Goal: Communication & Community: Answer question/provide support

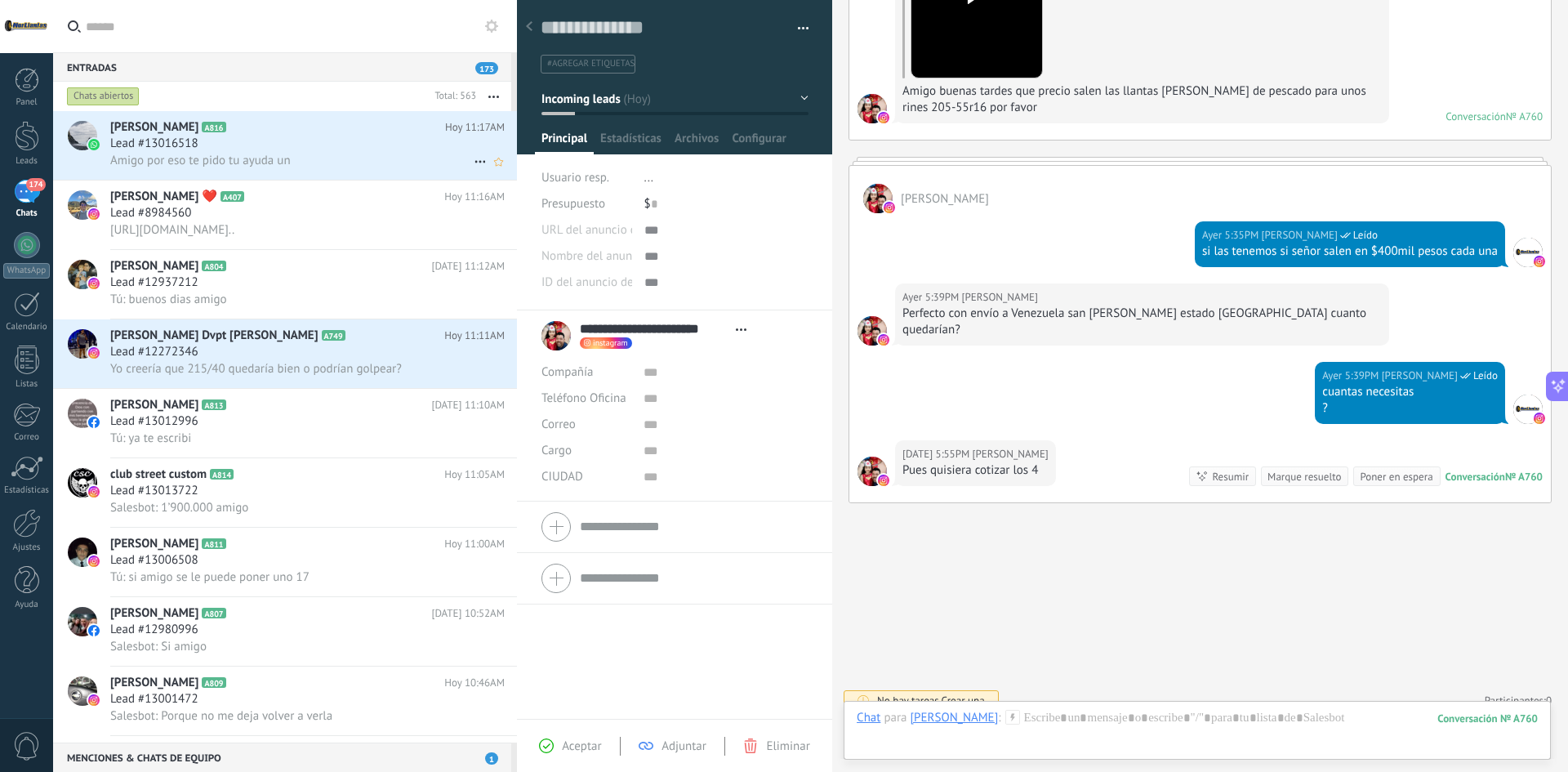
click at [310, 163] on div "Amigo por eso te pido tu ayuda un" at bounding box center [307, 160] width 394 height 17
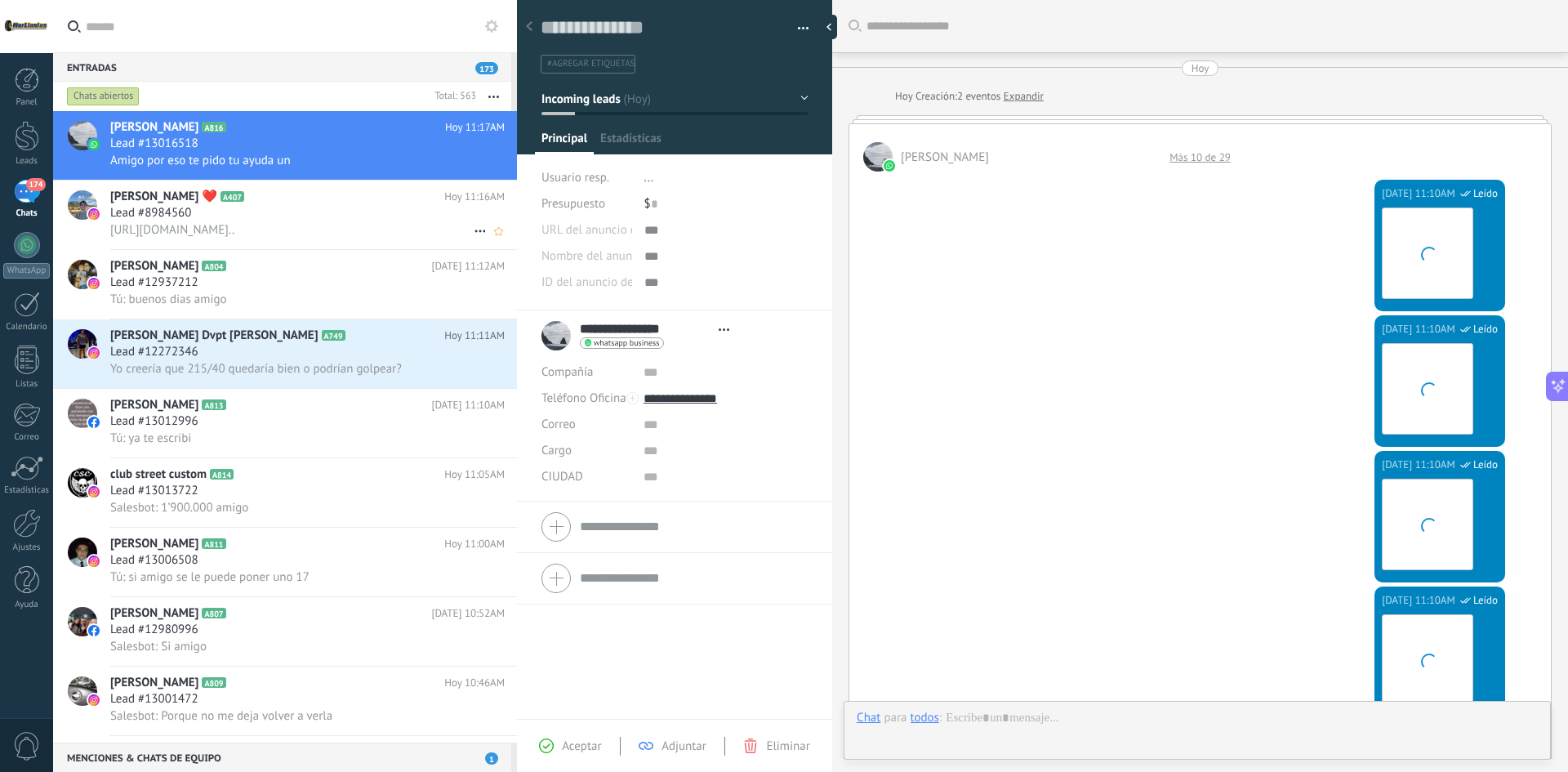
type textarea "**********"
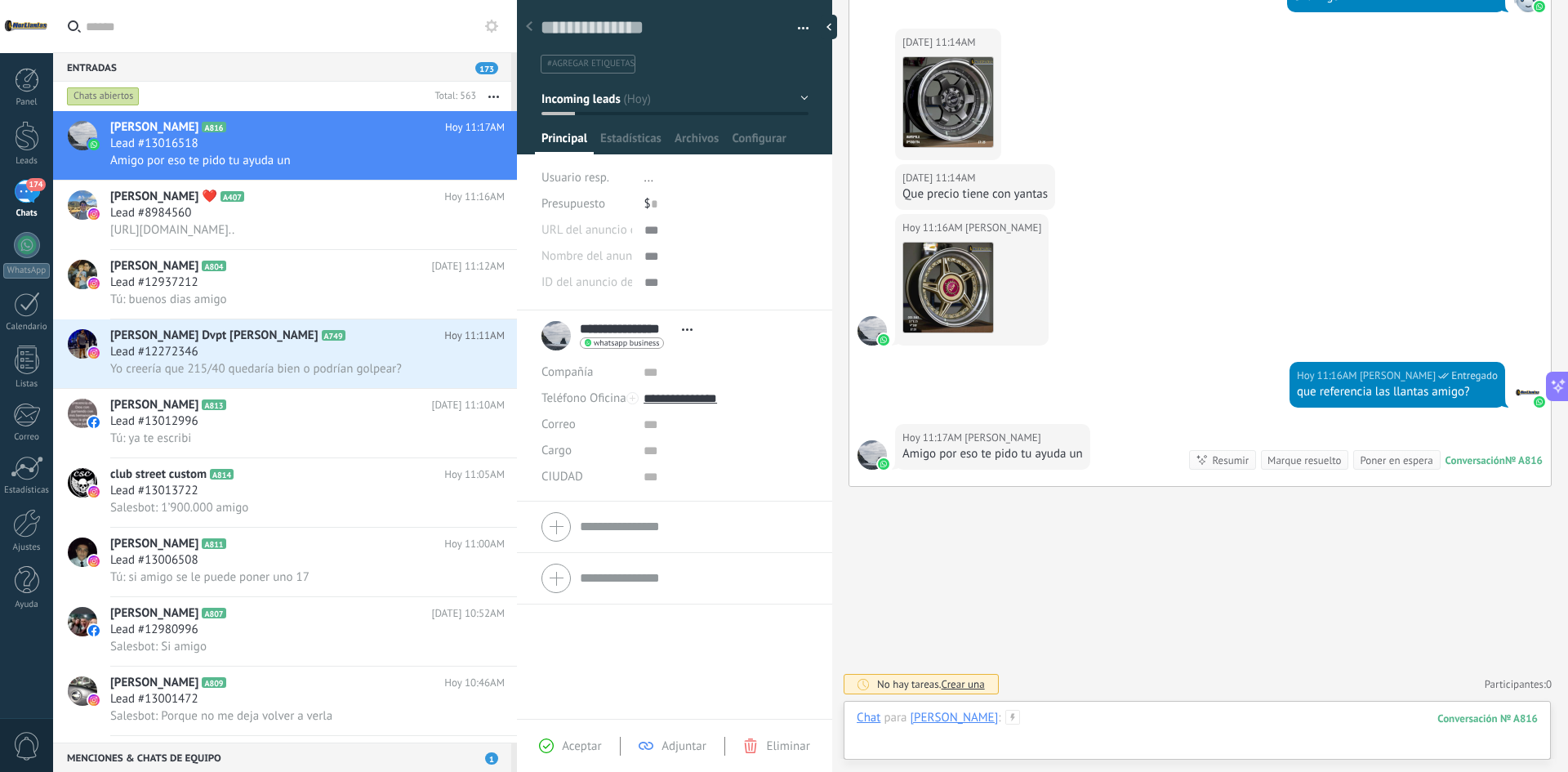
click at [1114, 728] on div at bounding box center [1196, 734] width 681 height 49
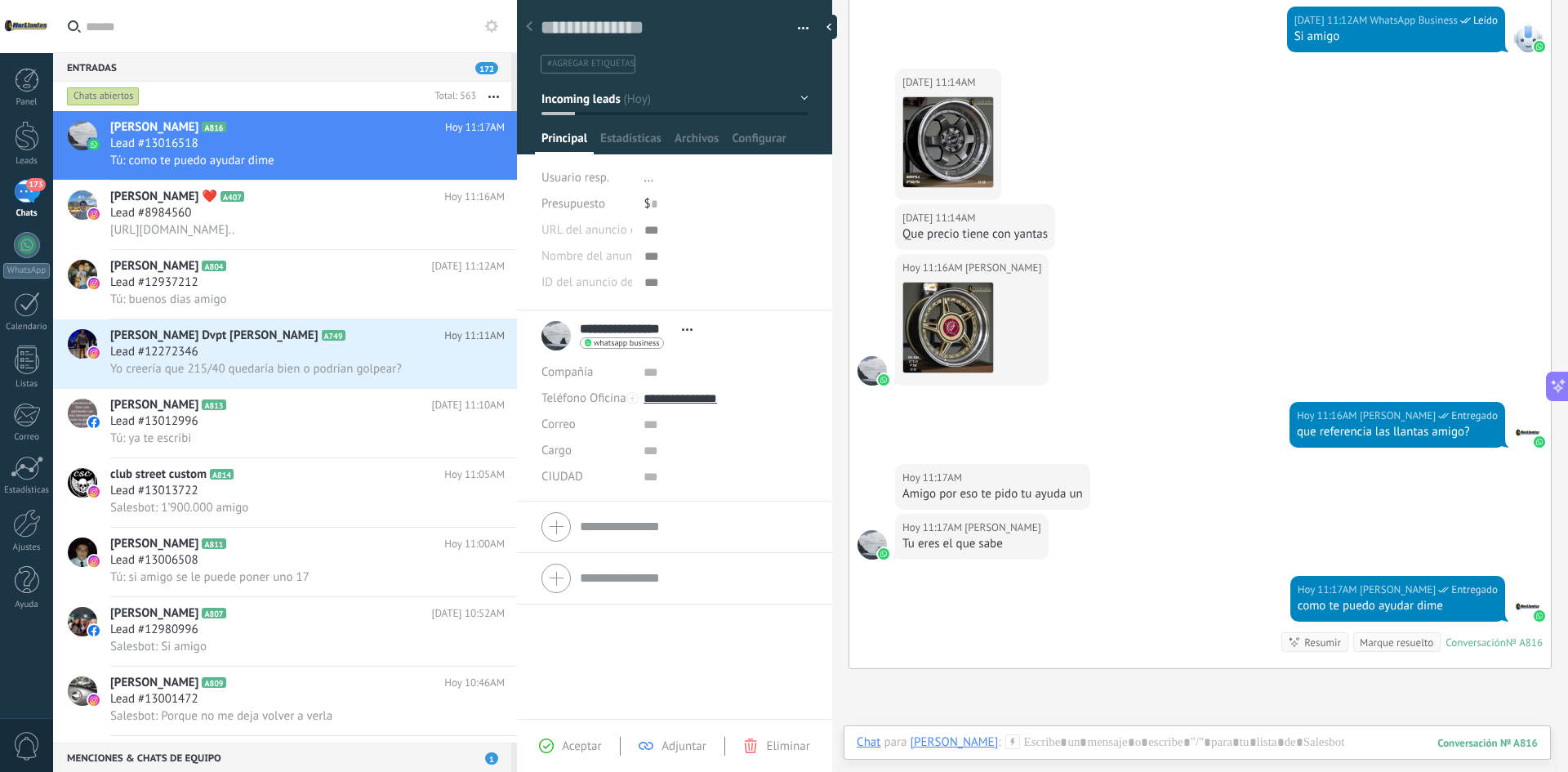
scroll to position [2030, 0]
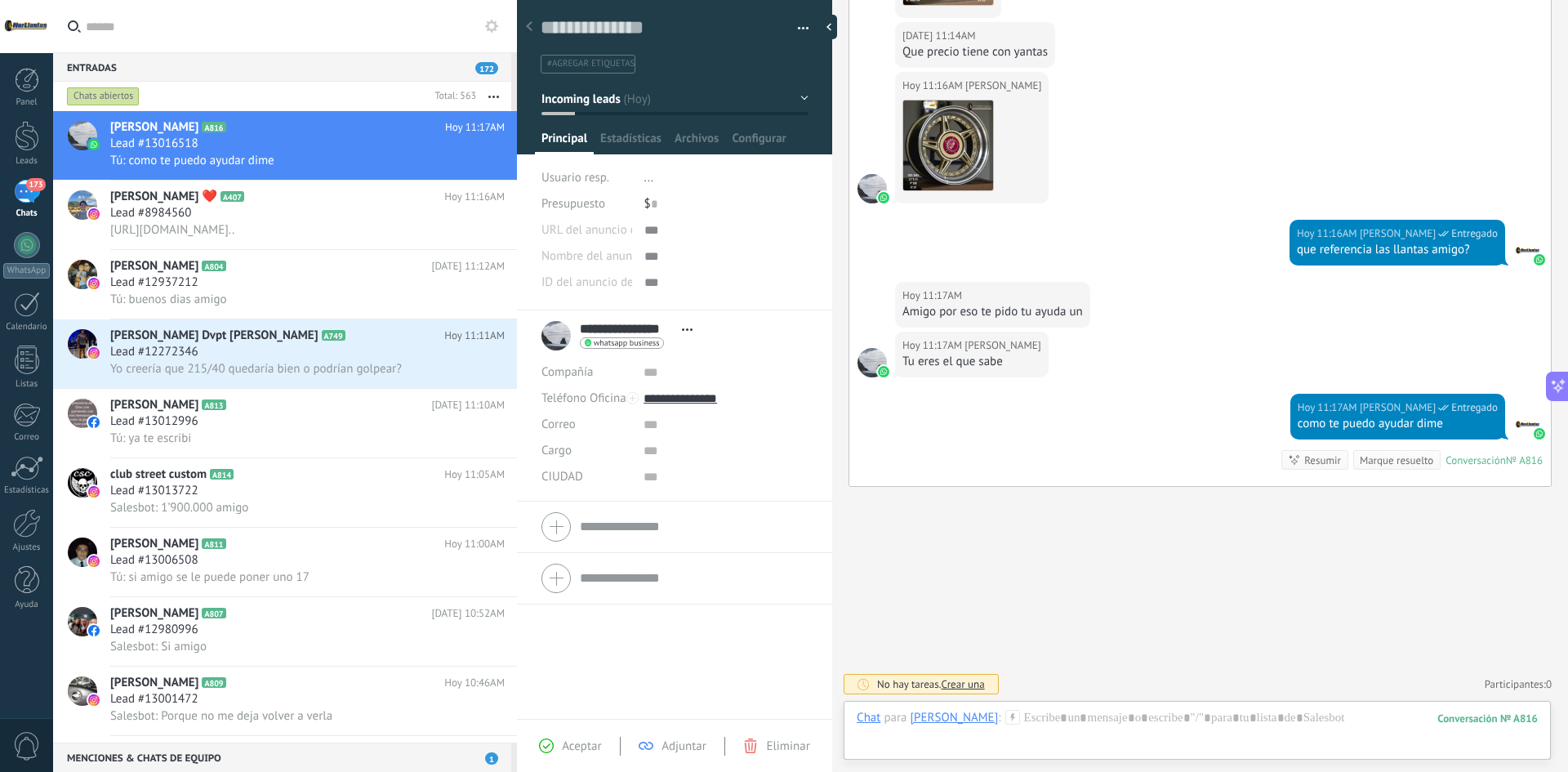
click at [1076, 707] on div "Chat Correo Nota Tarea Chat para Alejandro Acosta : 816 Enviar Cancelar Rastrea…" at bounding box center [1197, 730] width 707 height 58
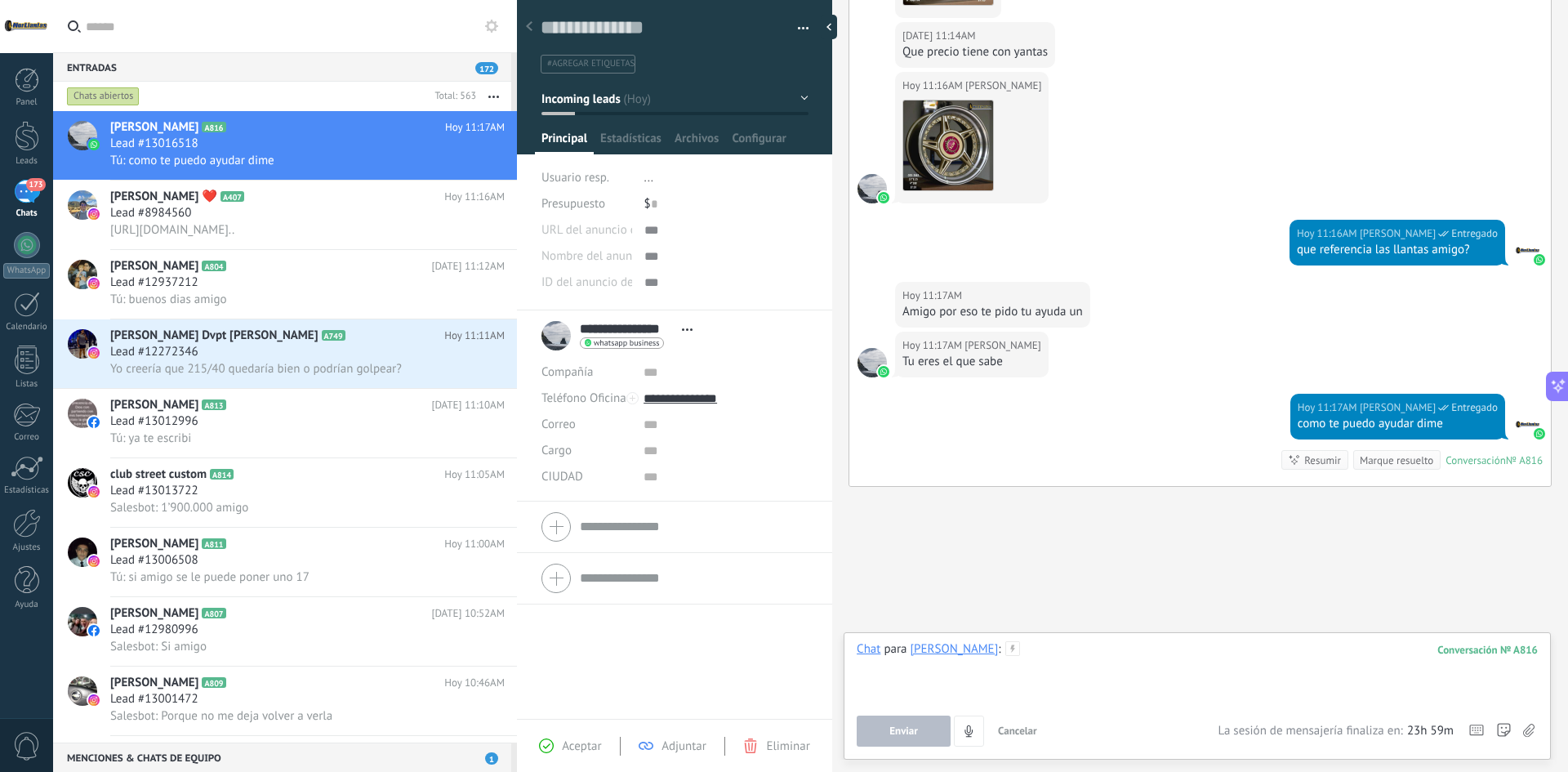
click at [1117, 692] on div at bounding box center [1196, 671] width 681 height 62
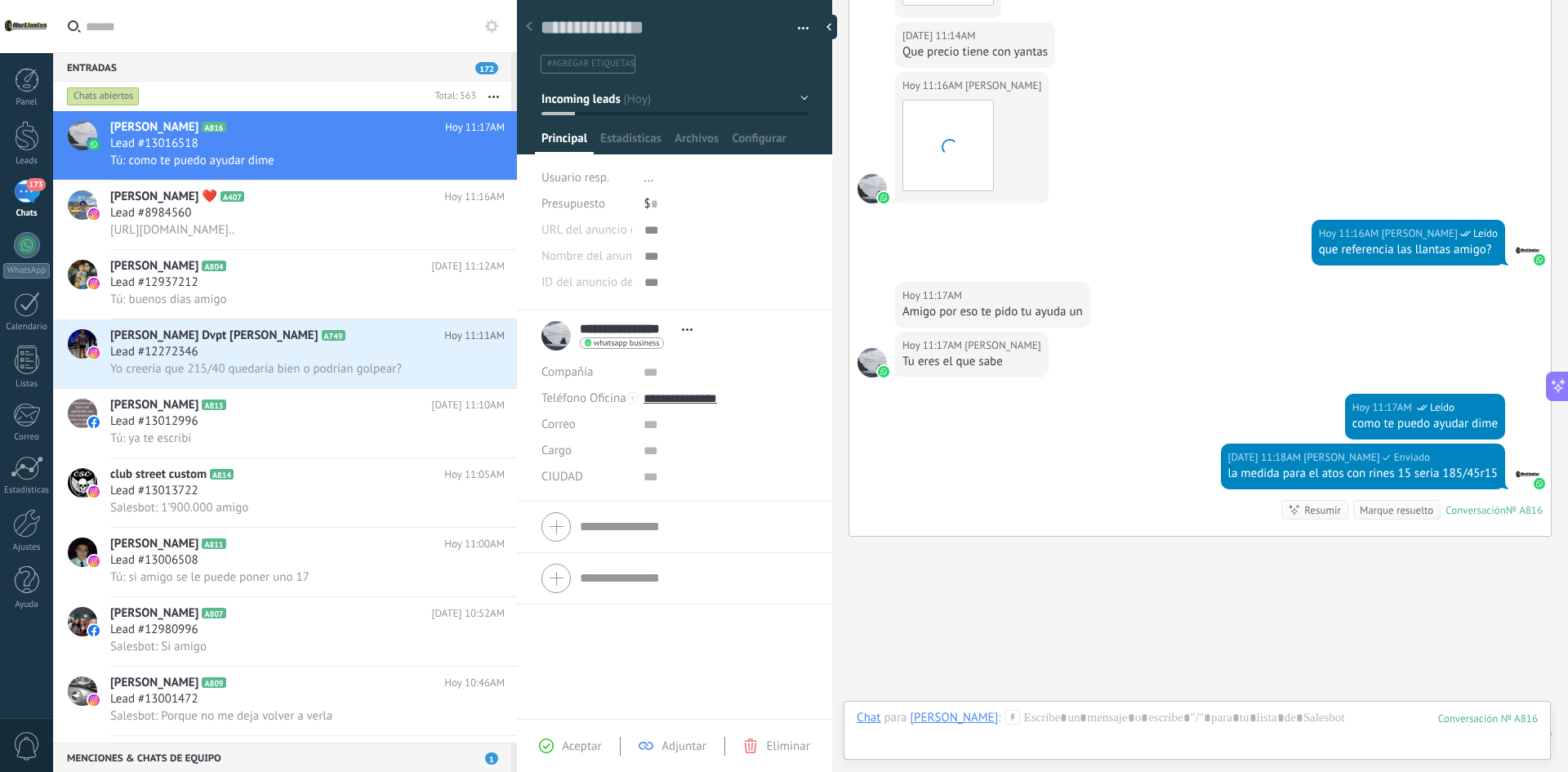
scroll to position [2079, 0]
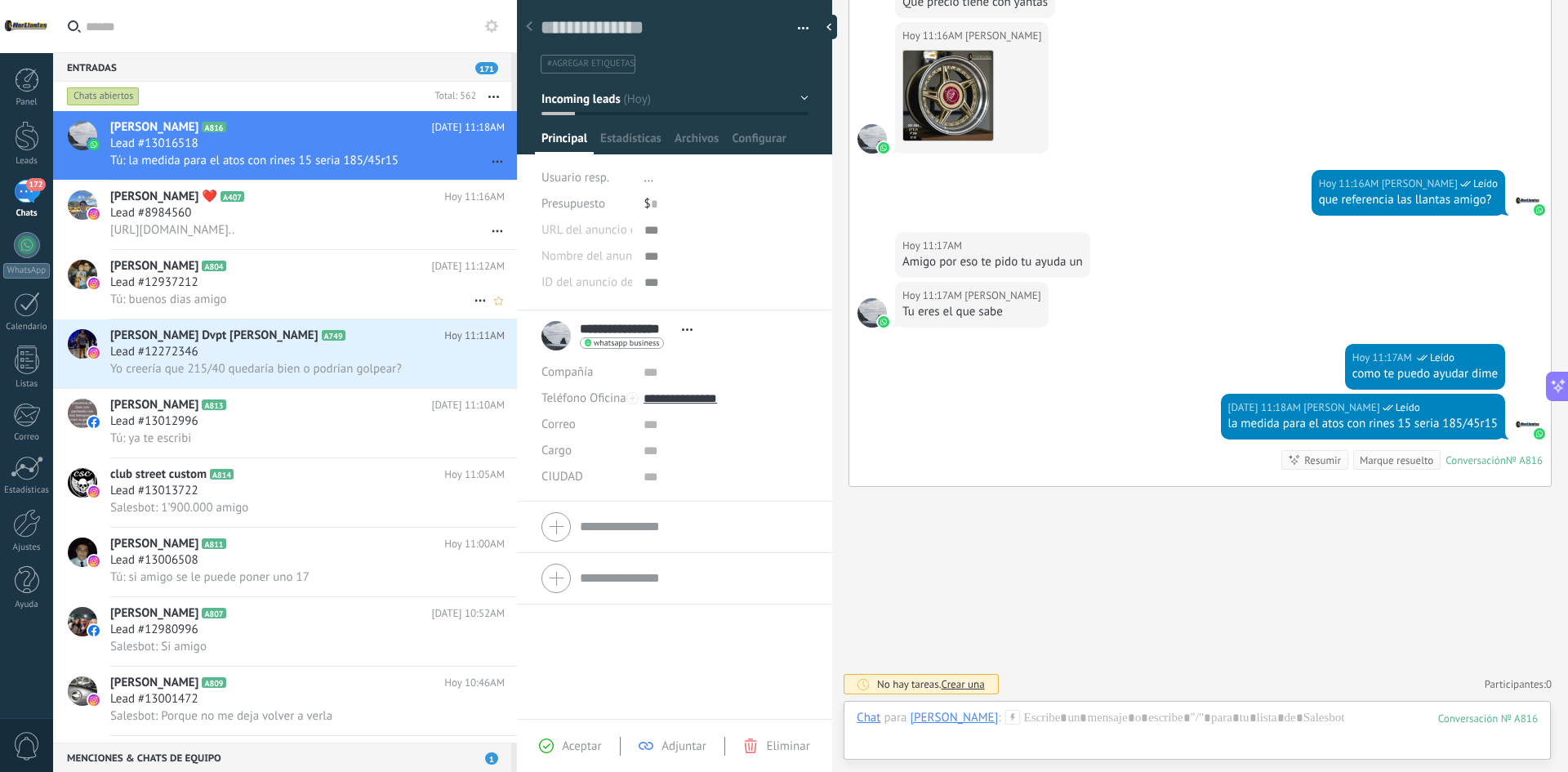
click at [295, 290] on div "Lead #12937212" at bounding box center [307, 283] width 394 height 16
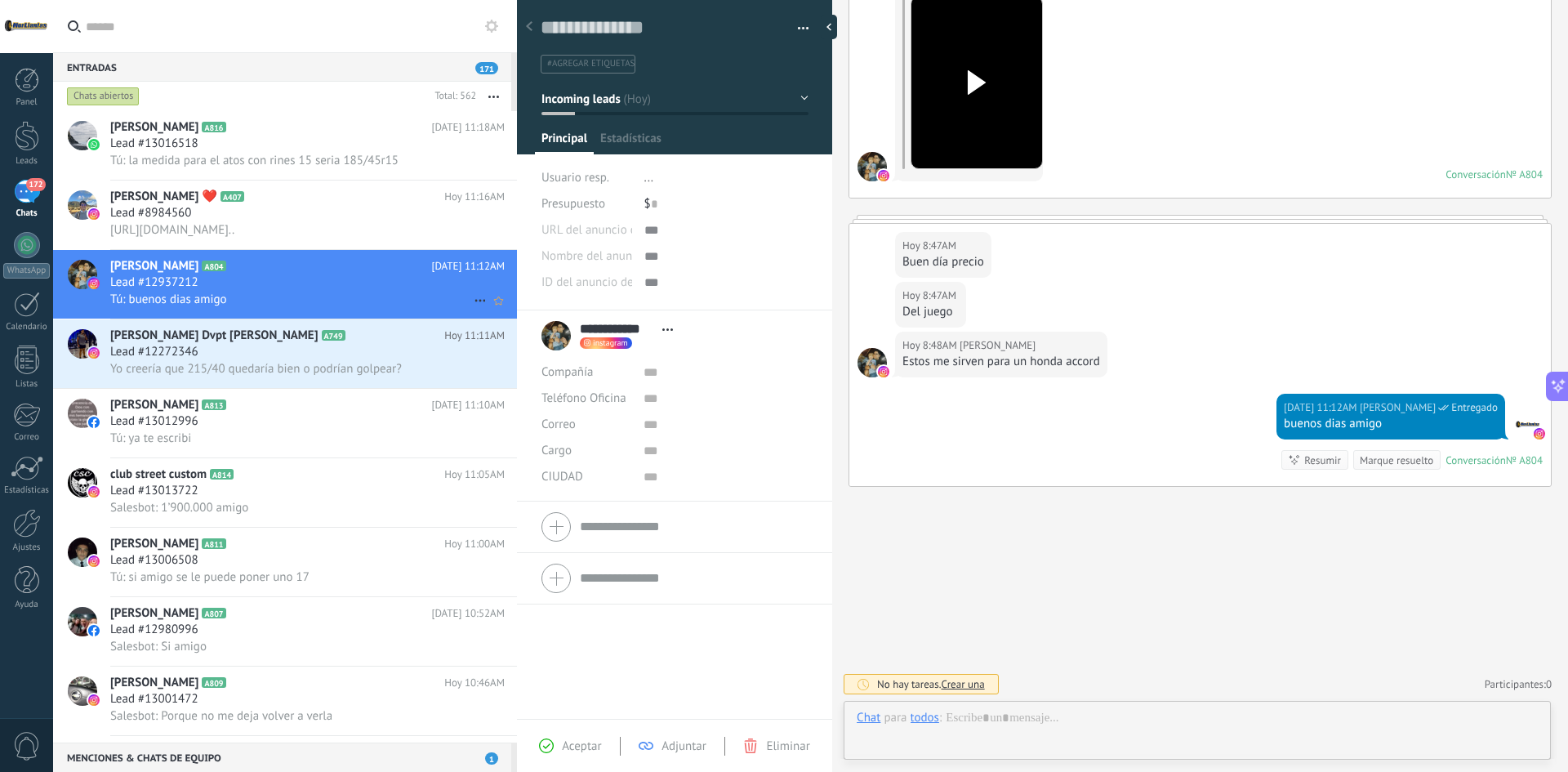
scroll to position [24, 0]
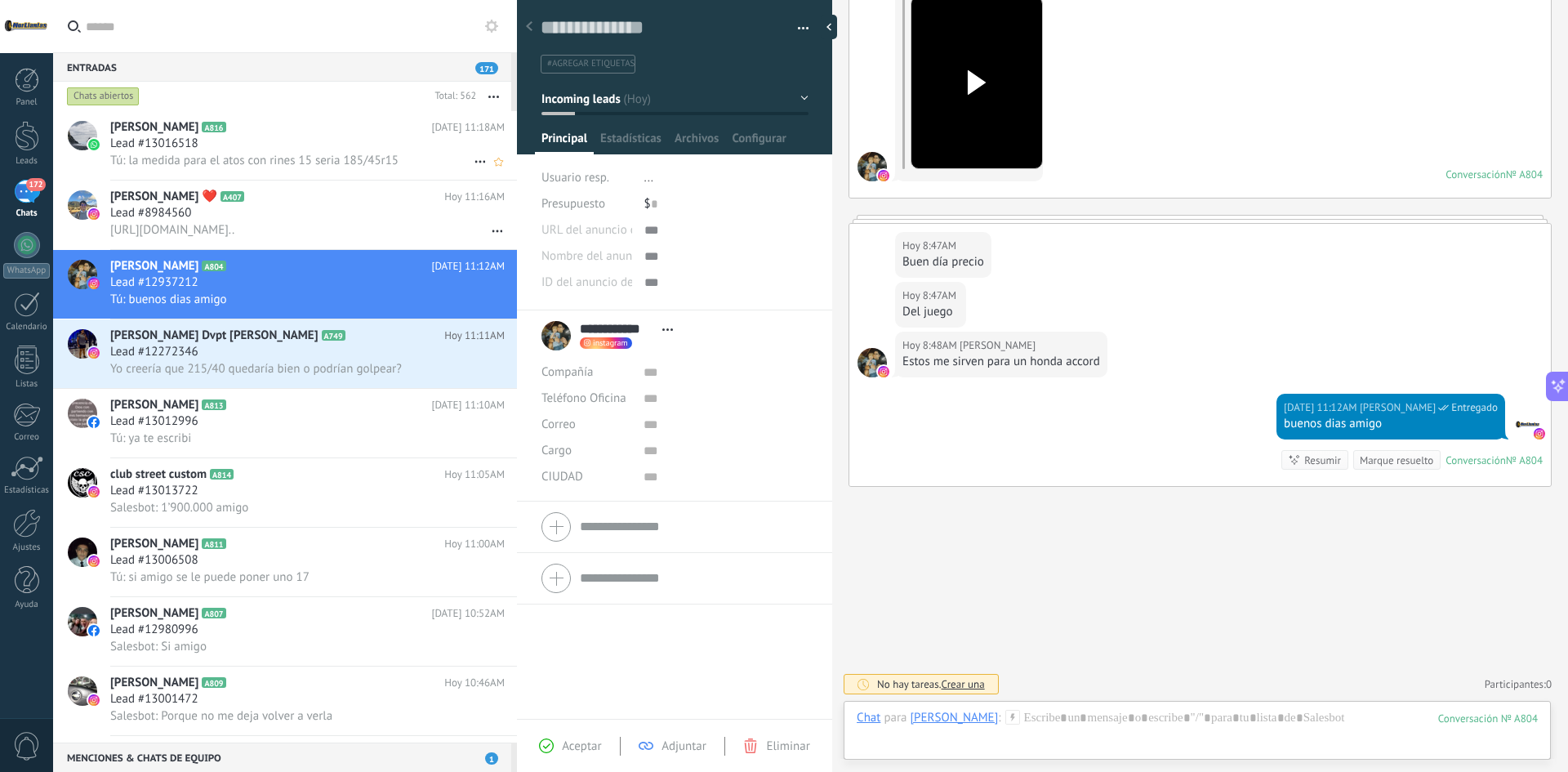
click at [232, 140] on div "Lead #13016518" at bounding box center [307, 144] width 394 height 16
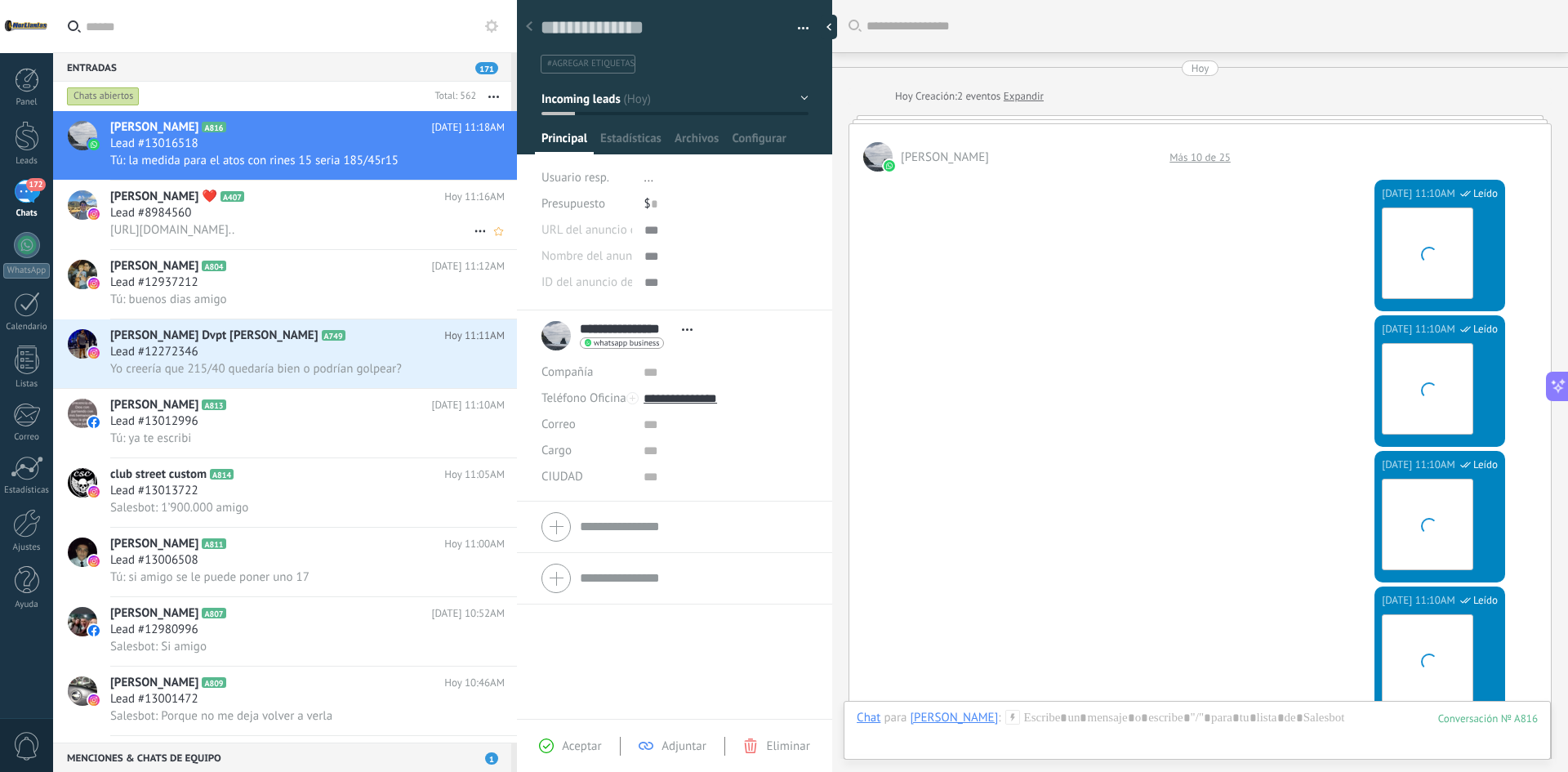
scroll to position [2051, 0]
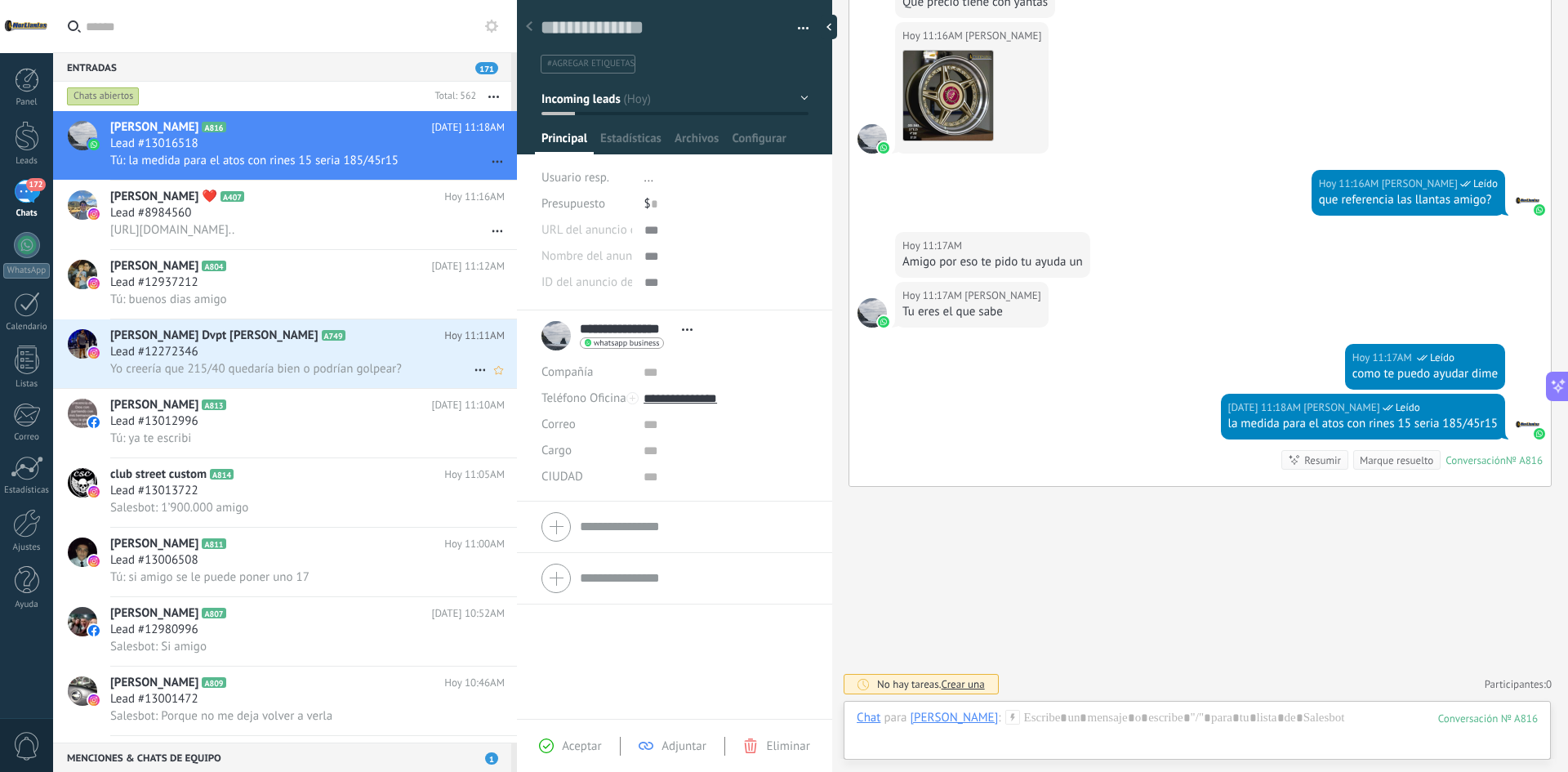
click at [267, 361] on span "Yo creería que 215/40 quedaría bien o podrían golpear?" at bounding box center [256, 368] width 292 height 15
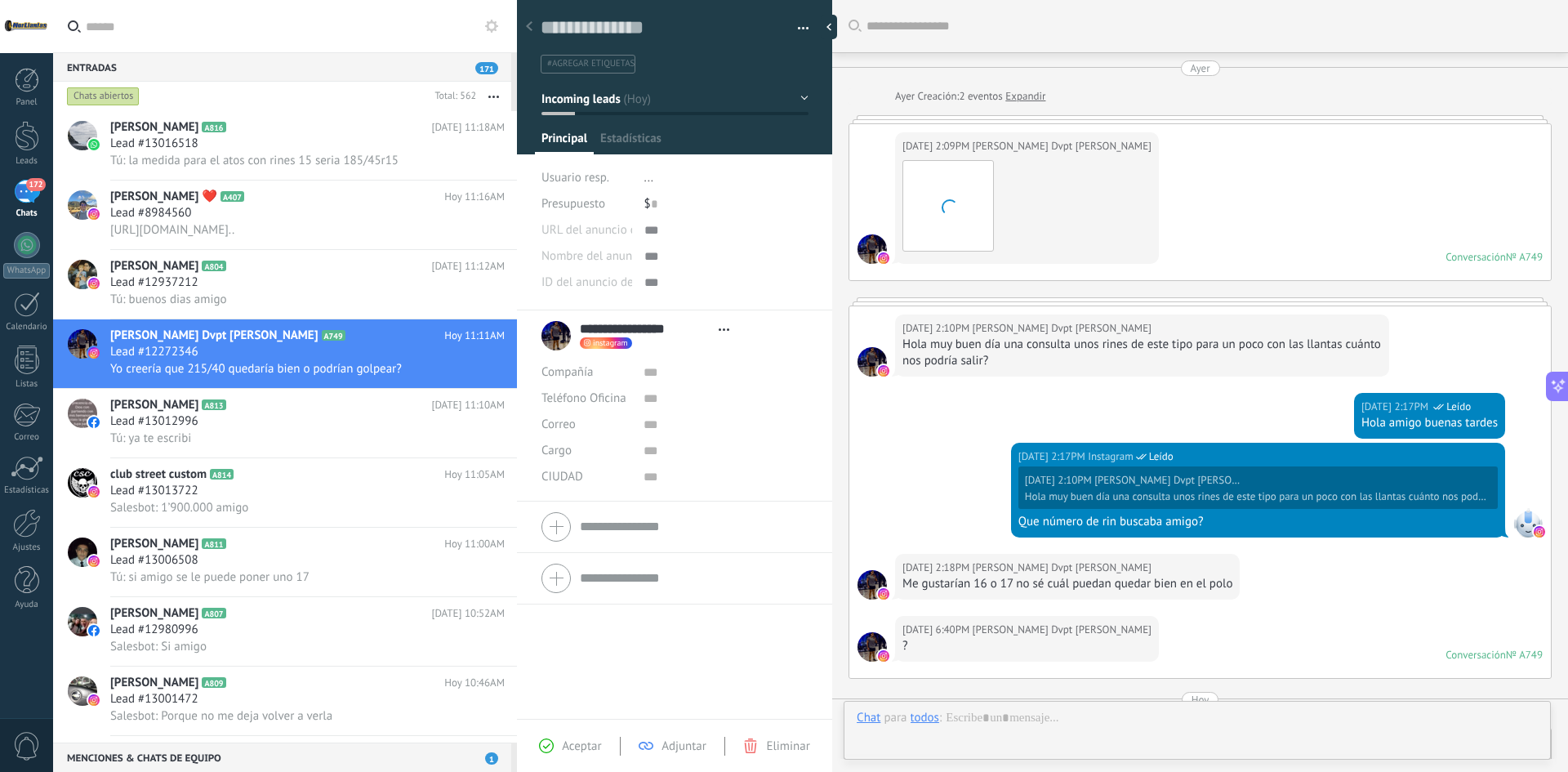
type textarea "**********"
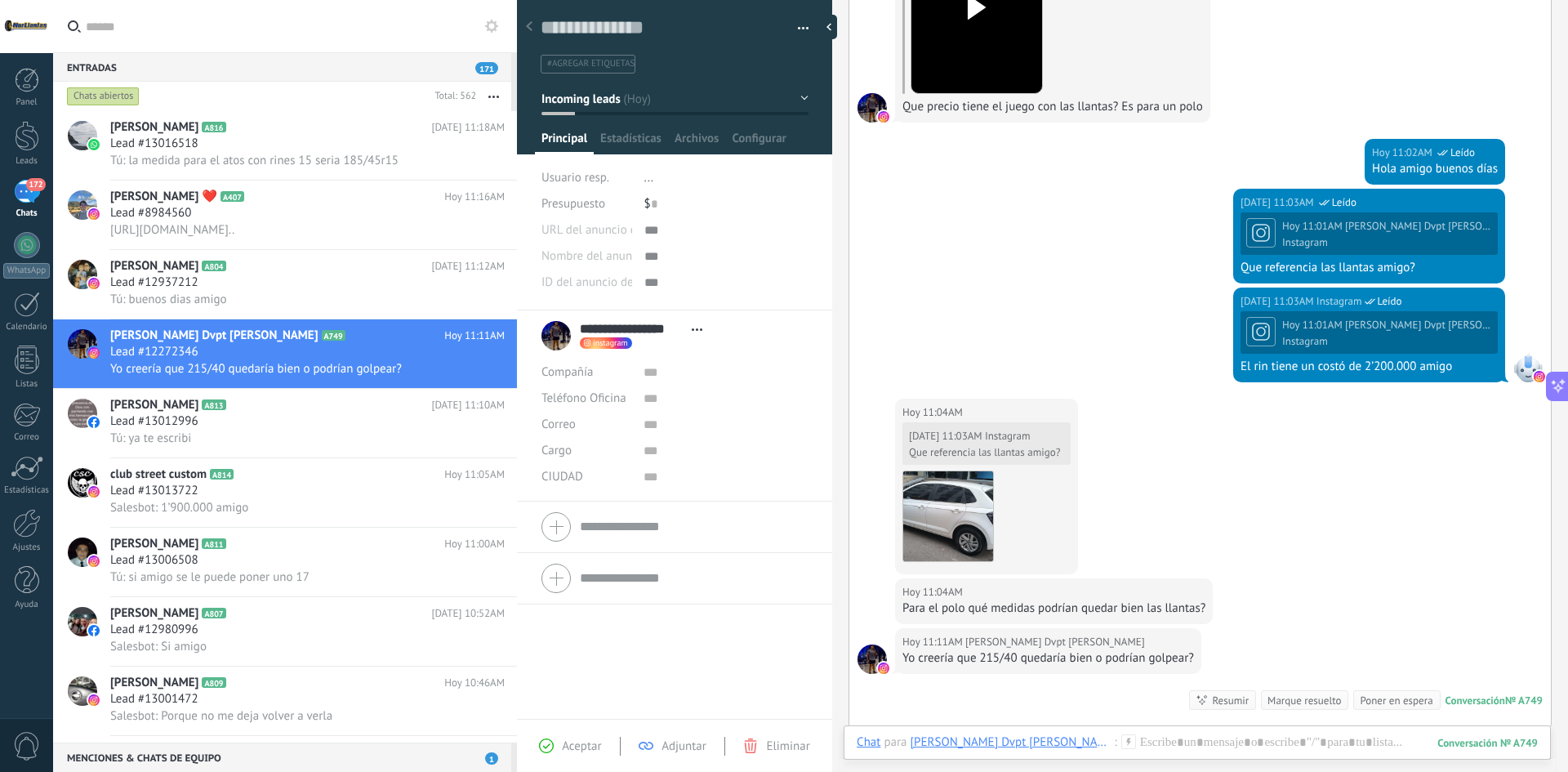
scroll to position [621, 0]
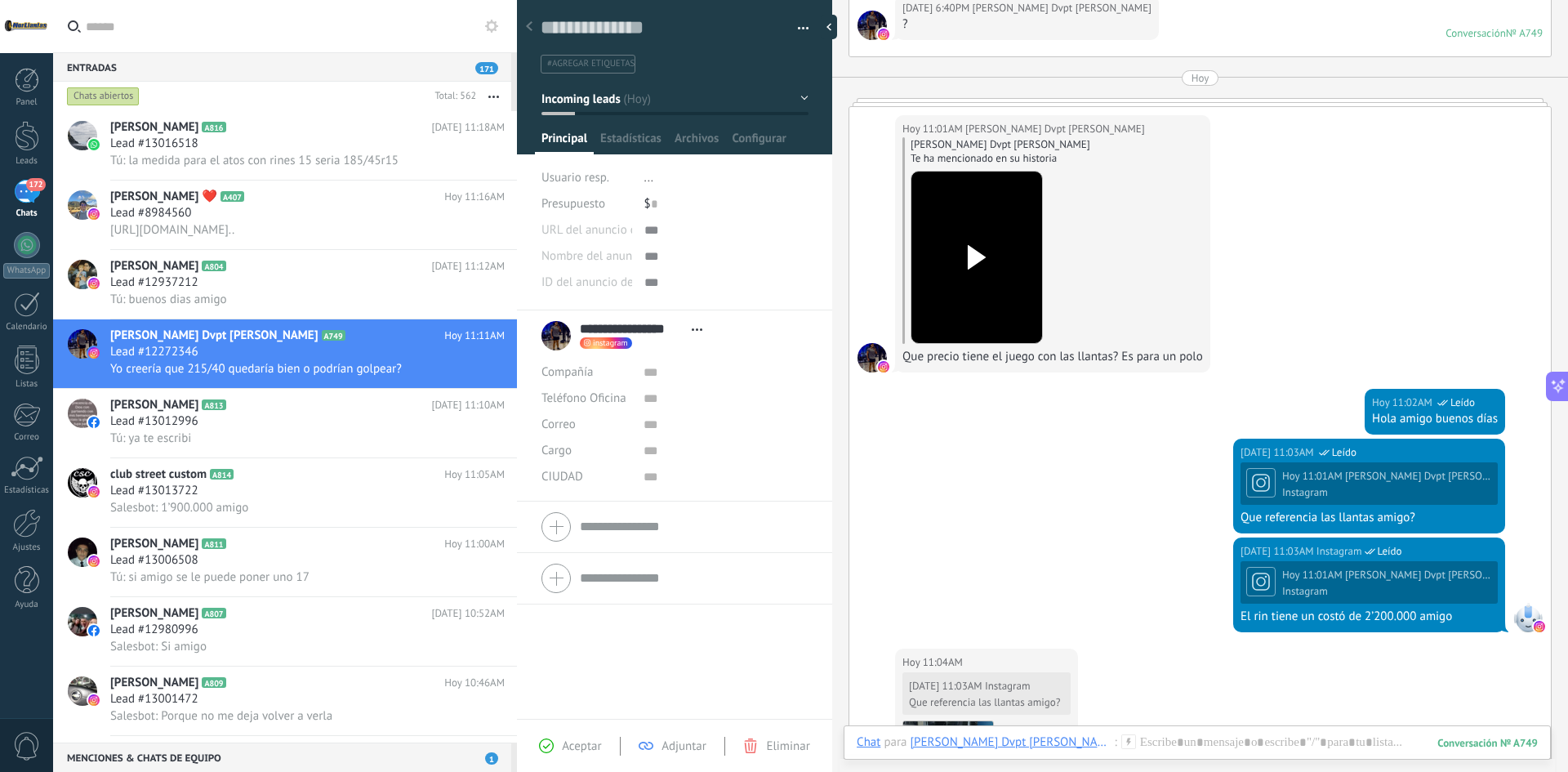
click at [946, 240] on div at bounding box center [977, 258] width 92 height 120
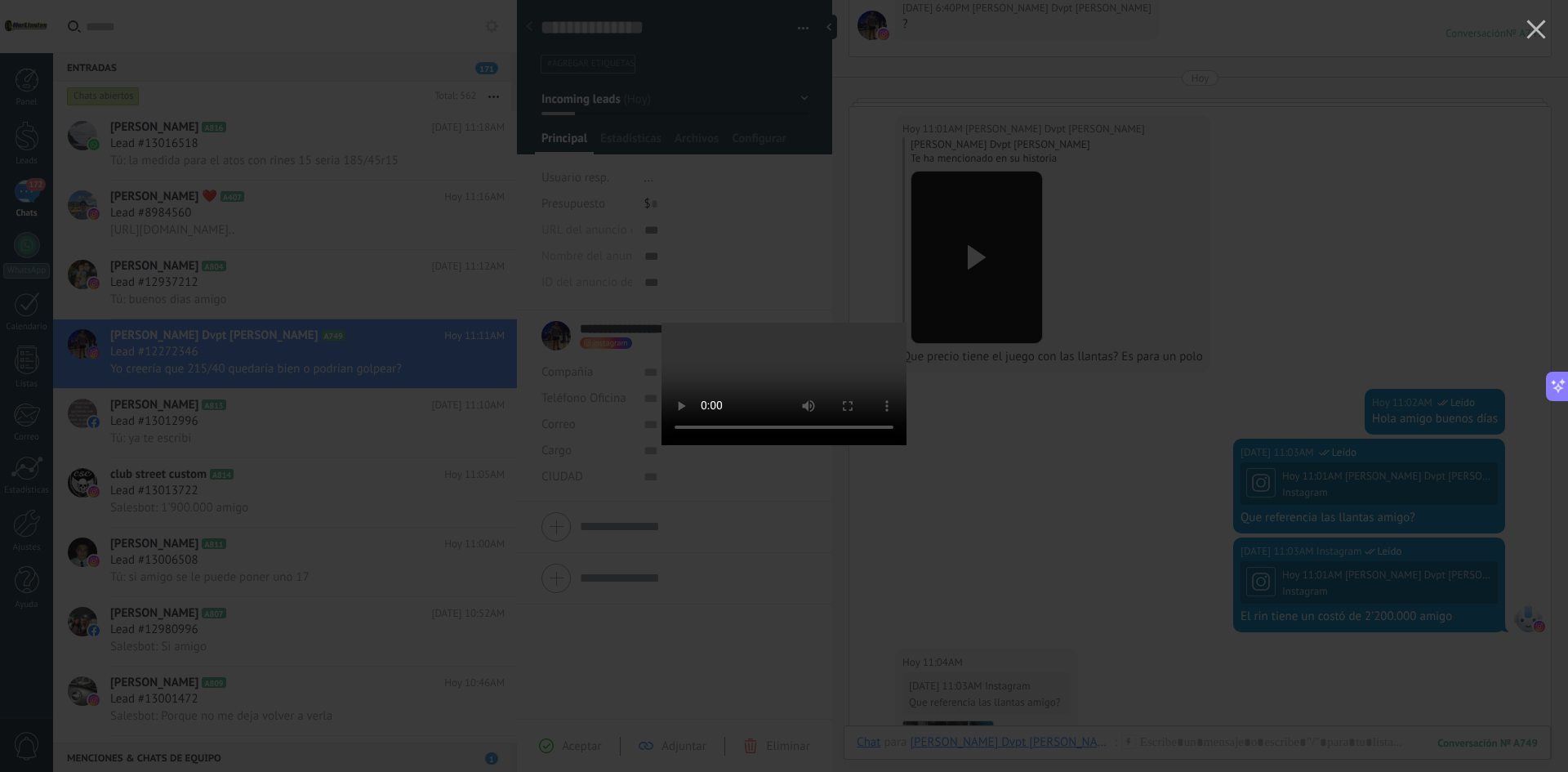
click at [1494, 126] on div at bounding box center [784, 386] width 1568 height 772
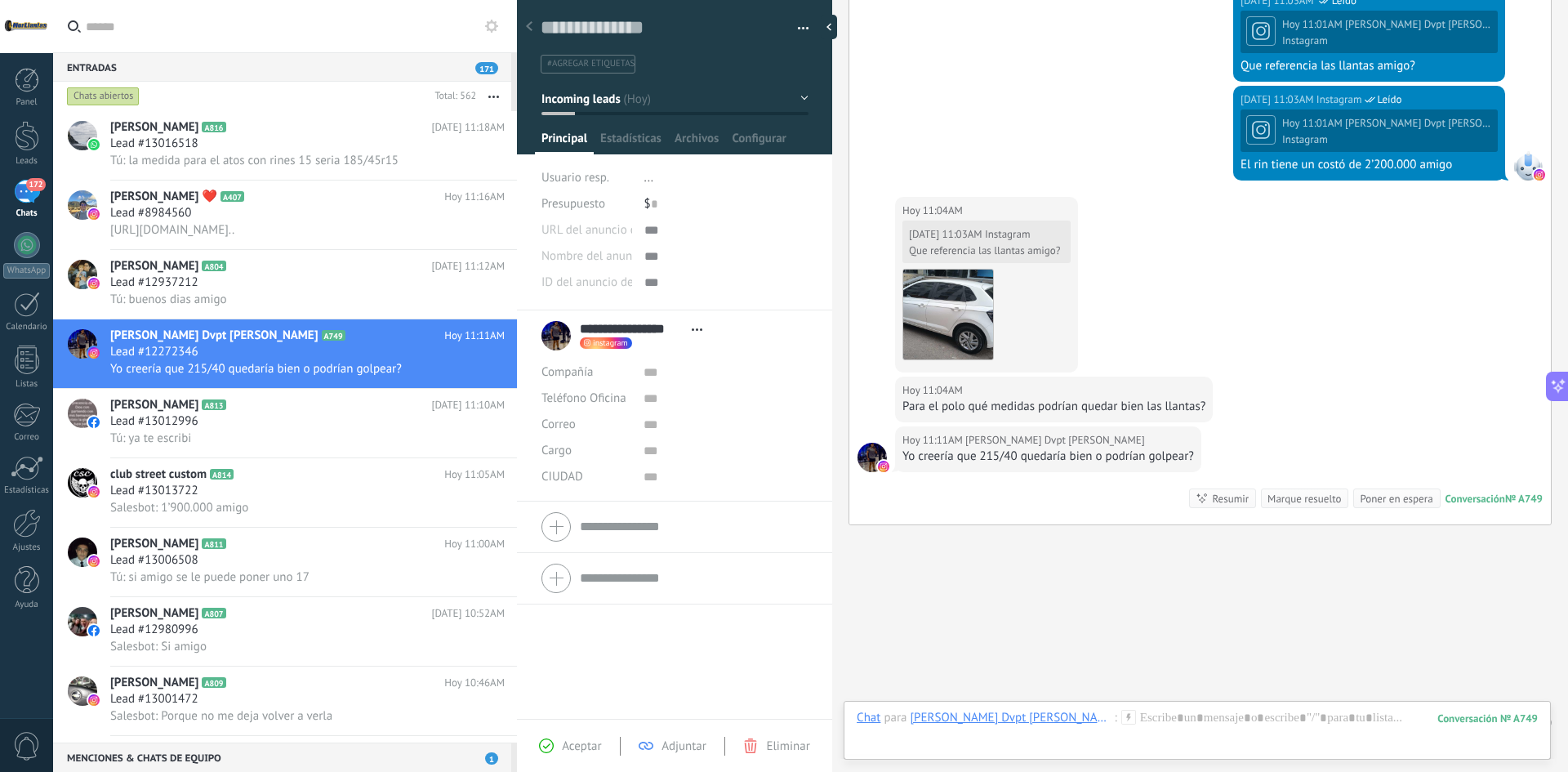
scroll to position [1111, 0]
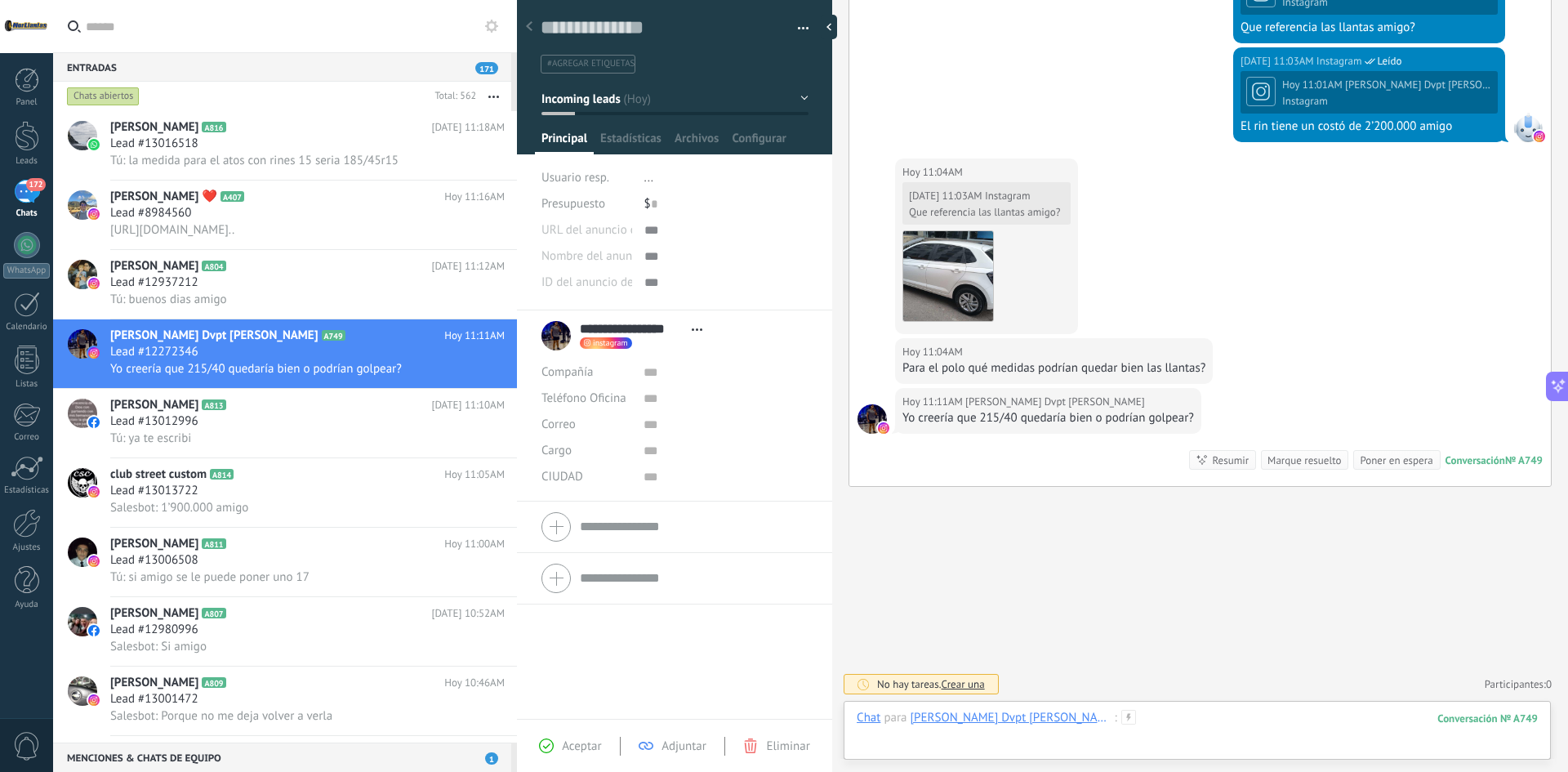
click at [1129, 722] on div at bounding box center [1196, 734] width 681 height 49
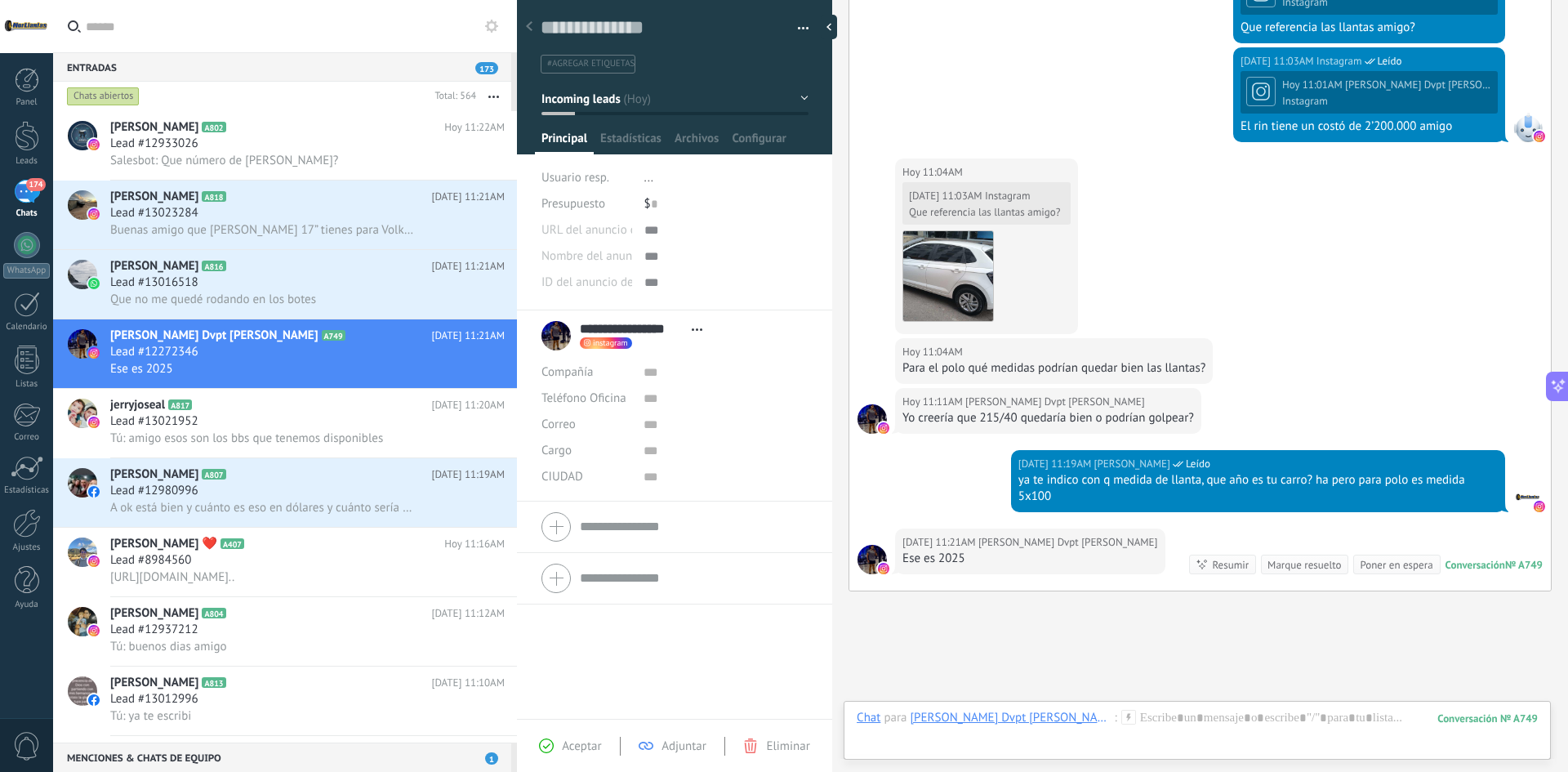
scroll to position [1216, 0]
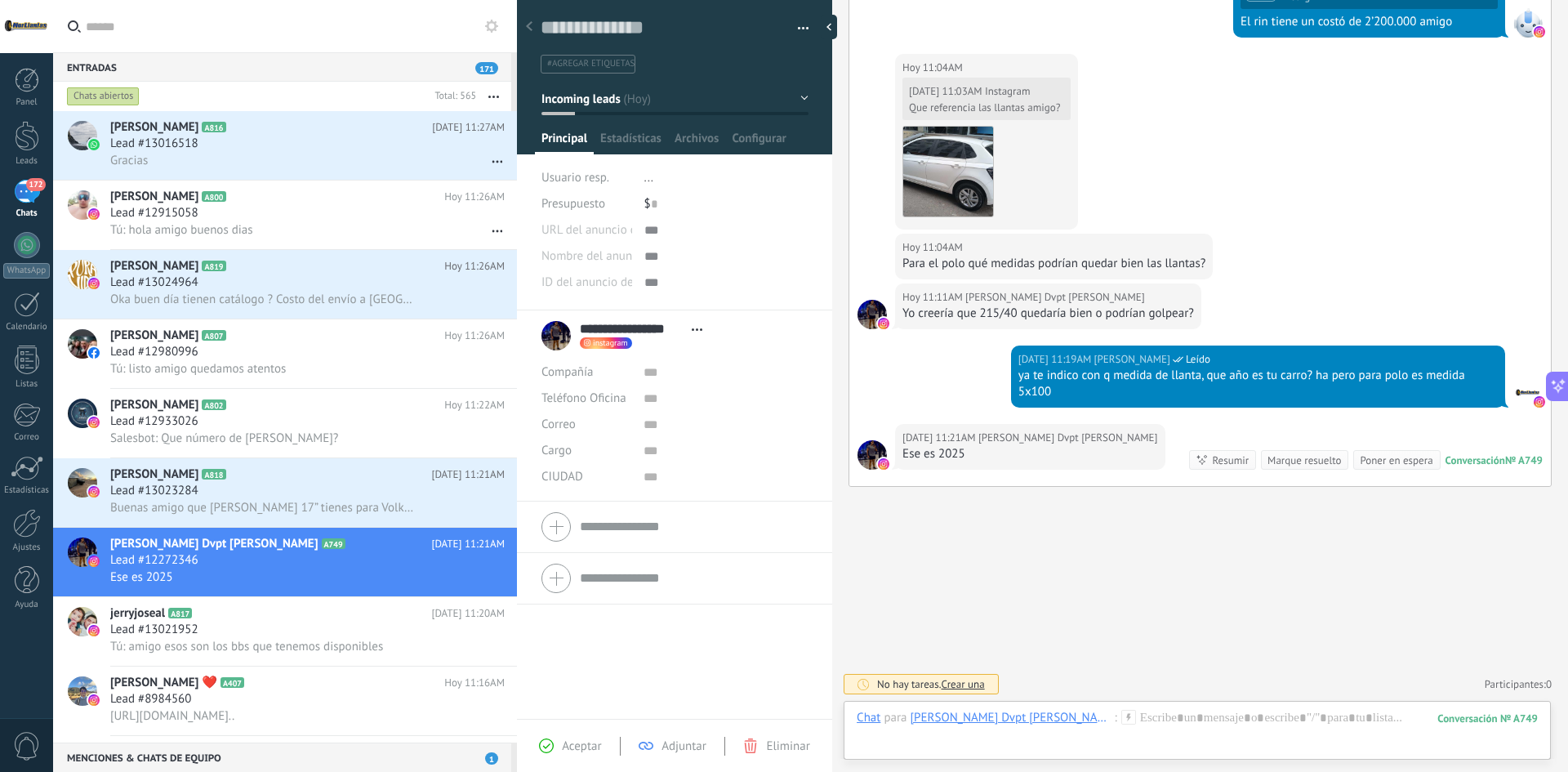
click at [1101, 710] on div at bounding box center [1196, 734] width 681 height 49
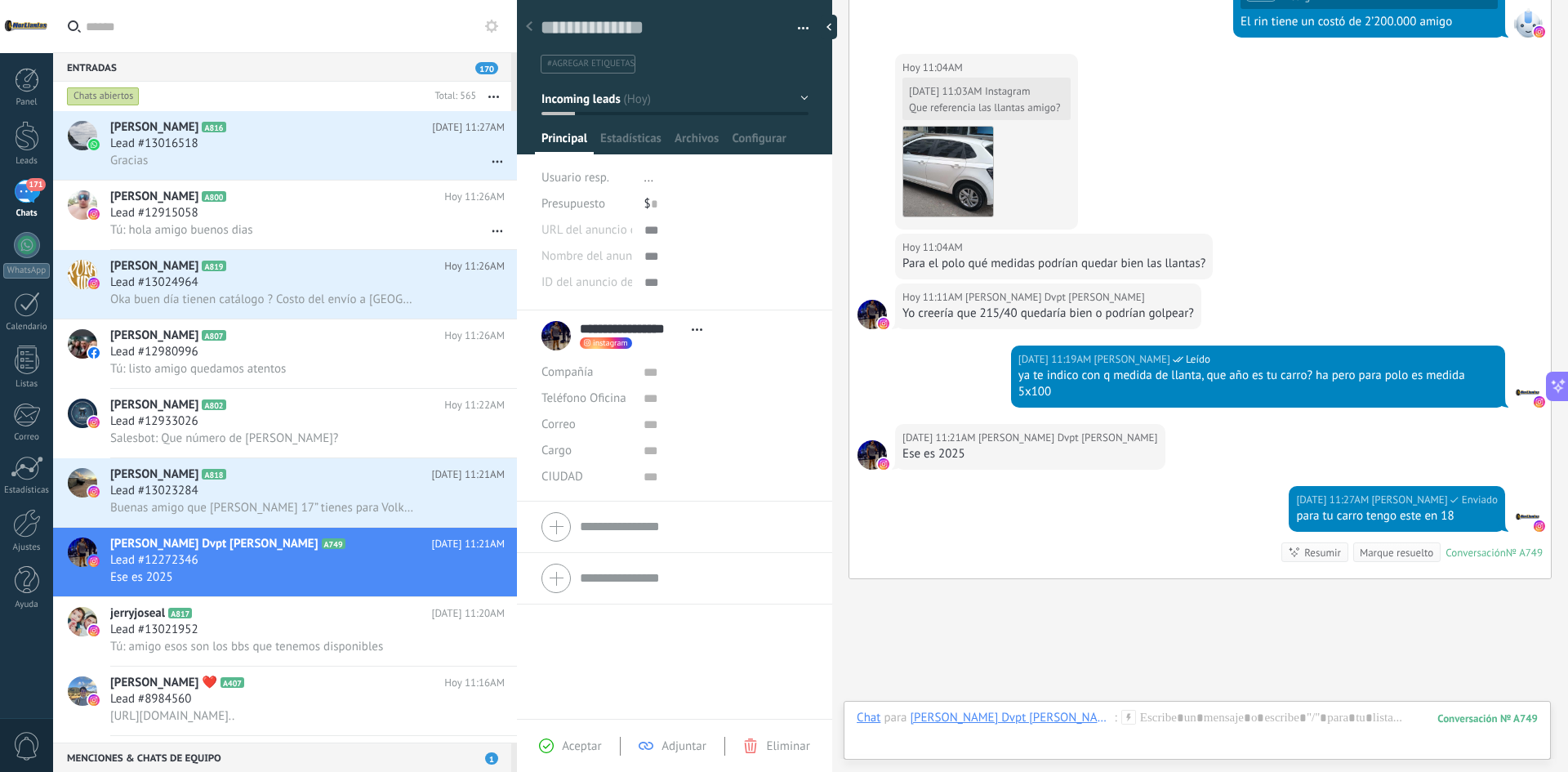
scroll to position [1308, 0]
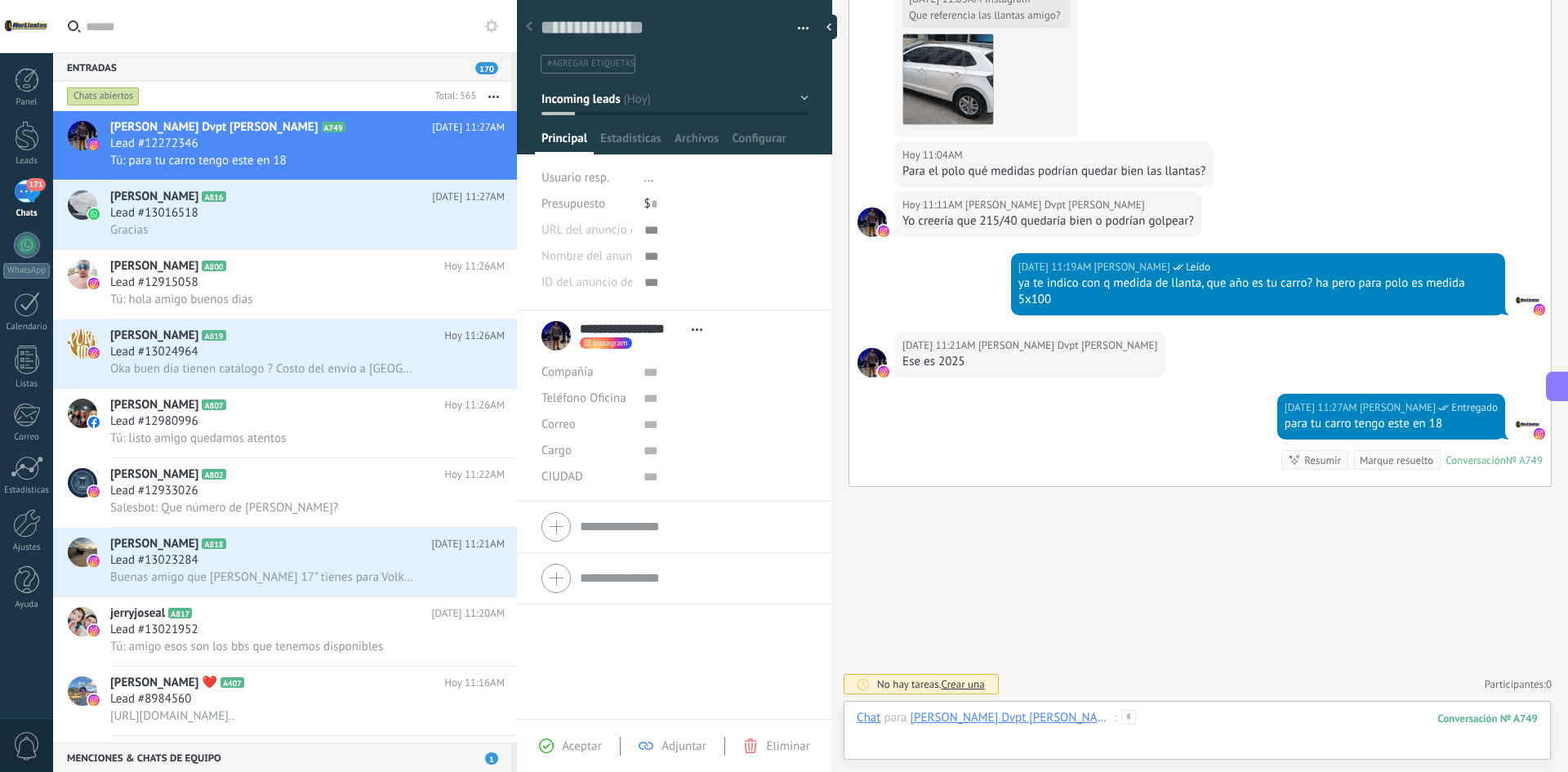
click at [1091, 712] on div at bounding box center [1196, 734] width 681 height 49
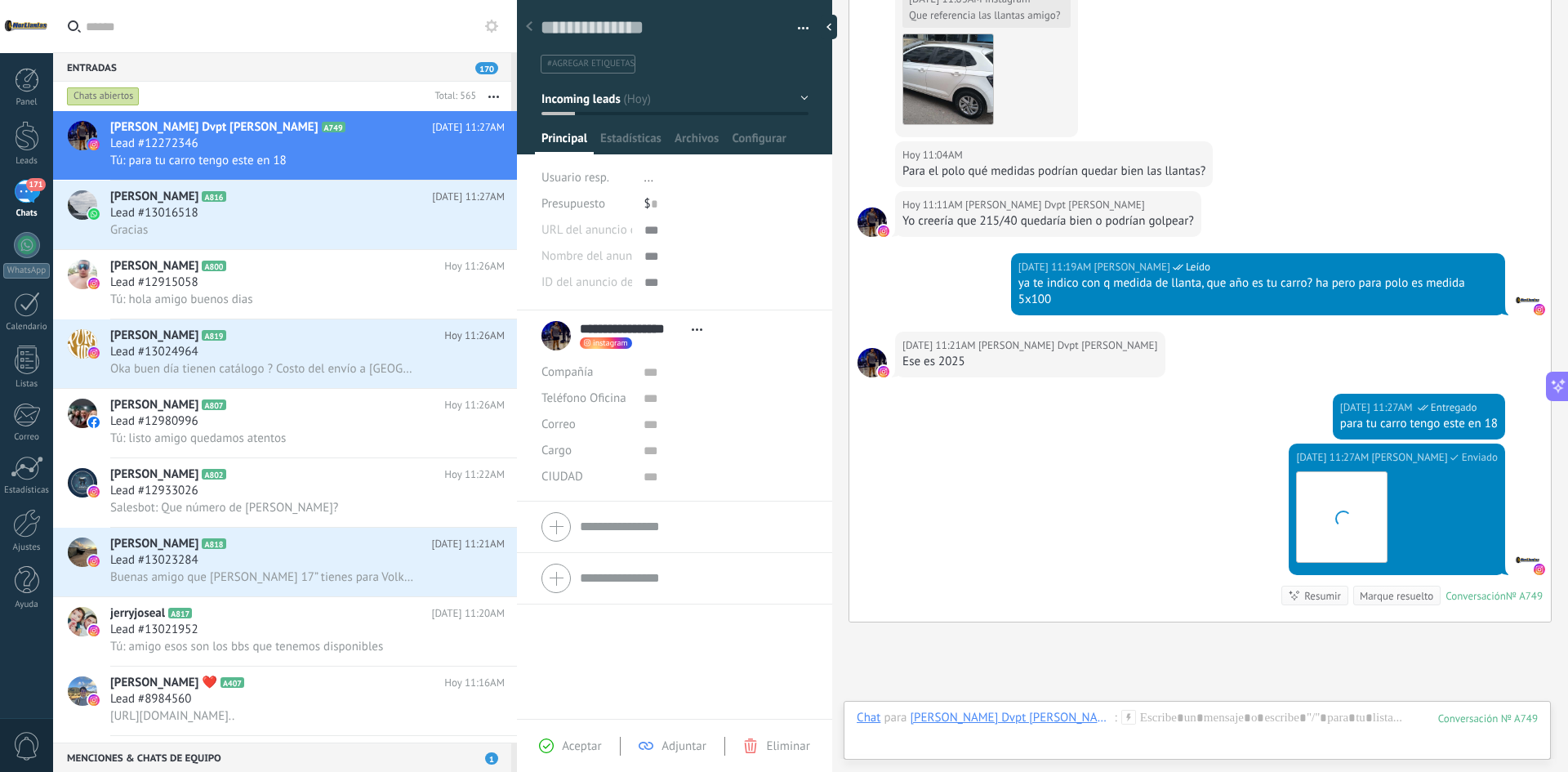
scroll to position [1443, 0]
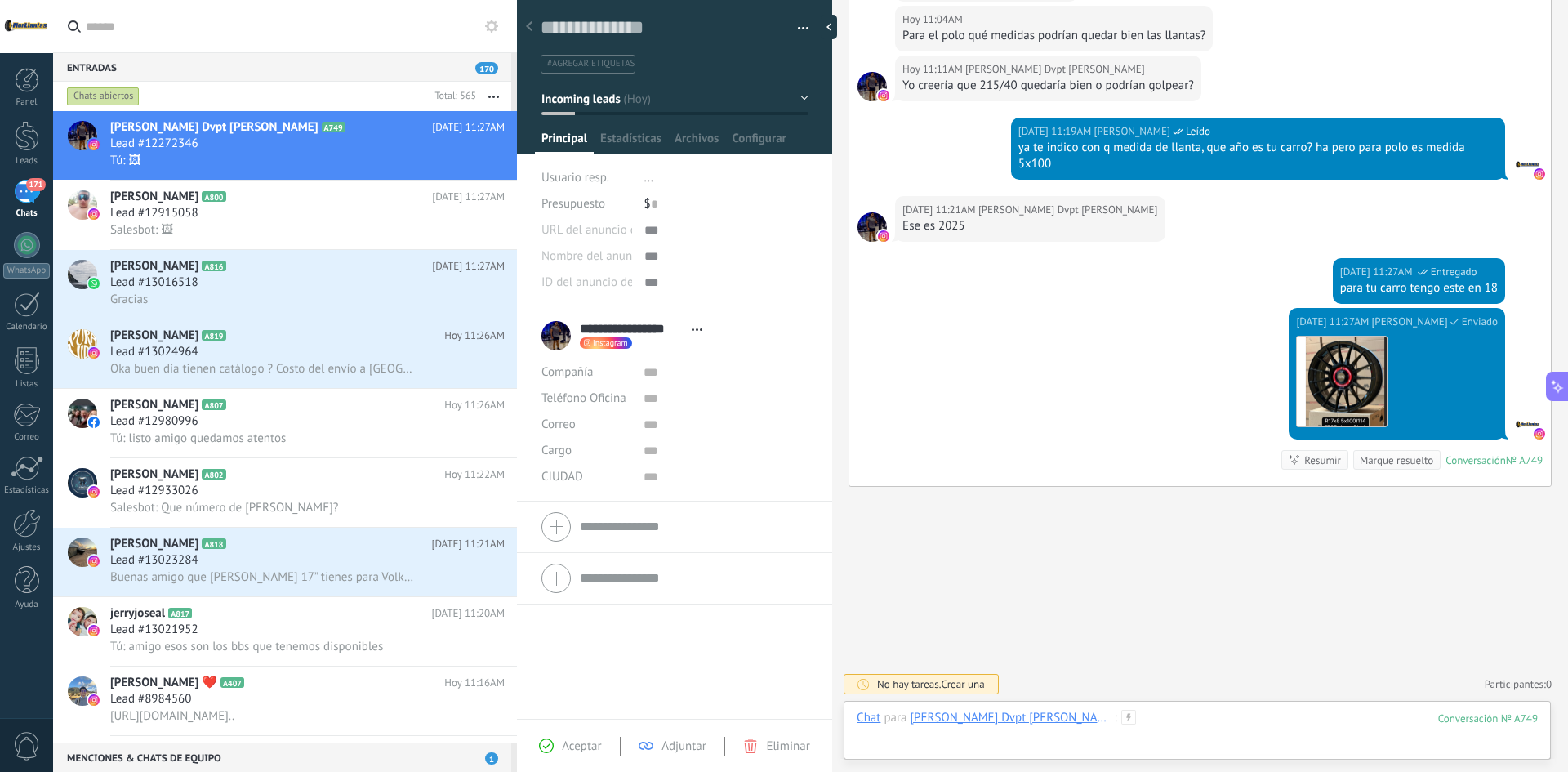
click at [1205, 722] on div at bounding box center [1196, 734] width 681 height 49
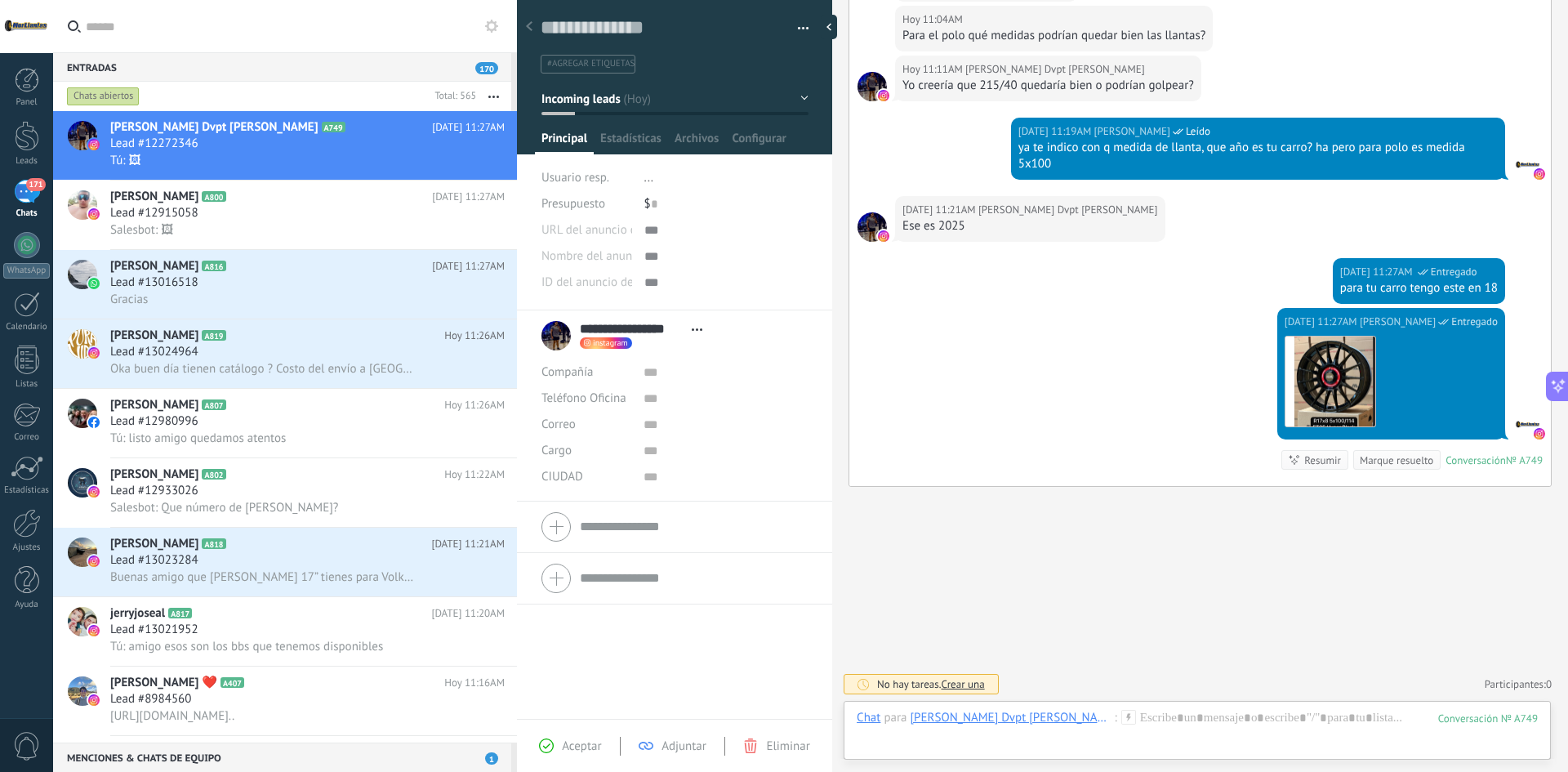
scroll to position [1494, 0]
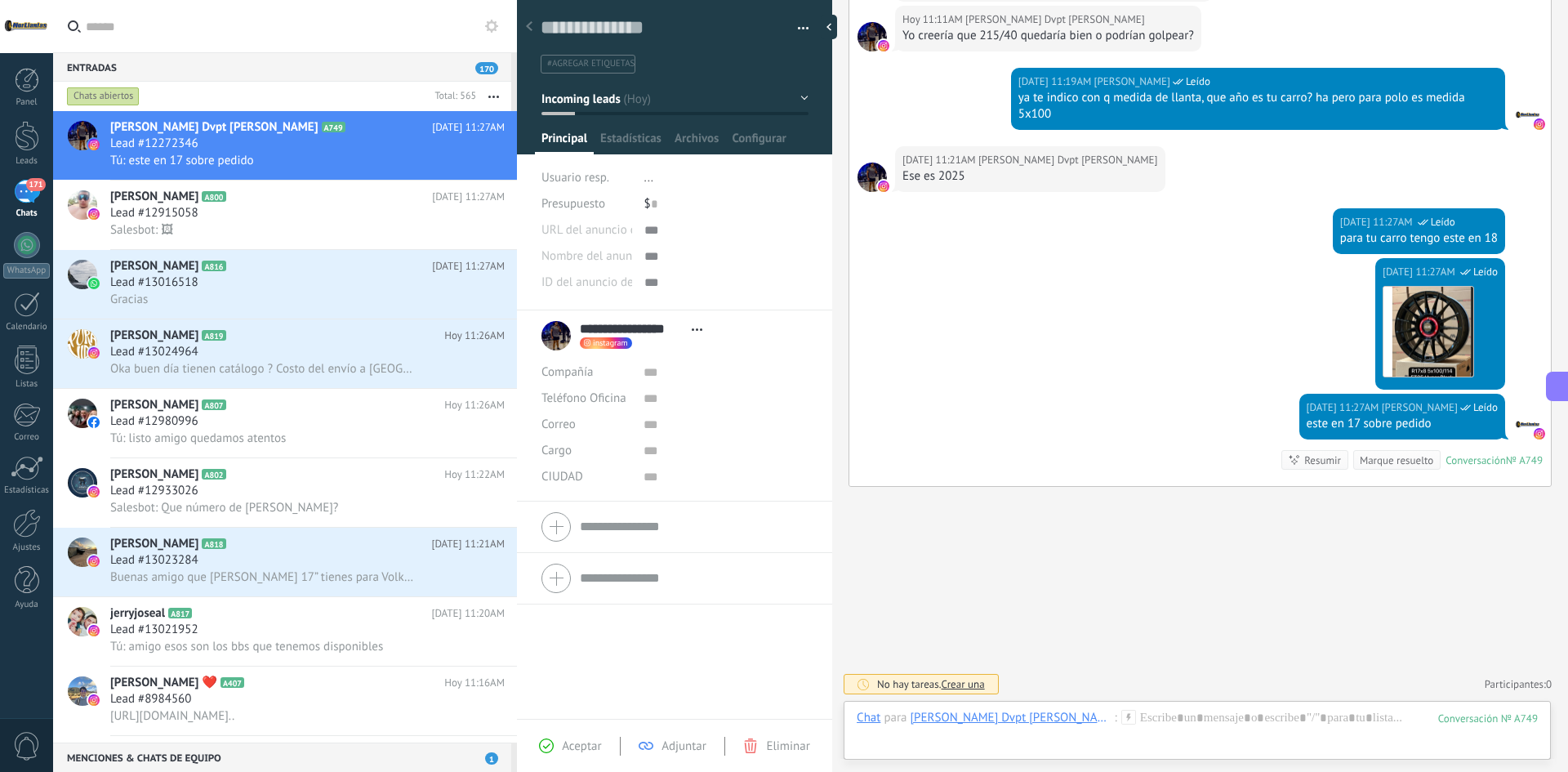
click at [1099, 702] on div "Chat Correo Nota Tarea Chat para Henry Dvpt Solano : 749 Enviar Cancelar Rastre…" at bounding box center [1197, 730] width 707 height 58
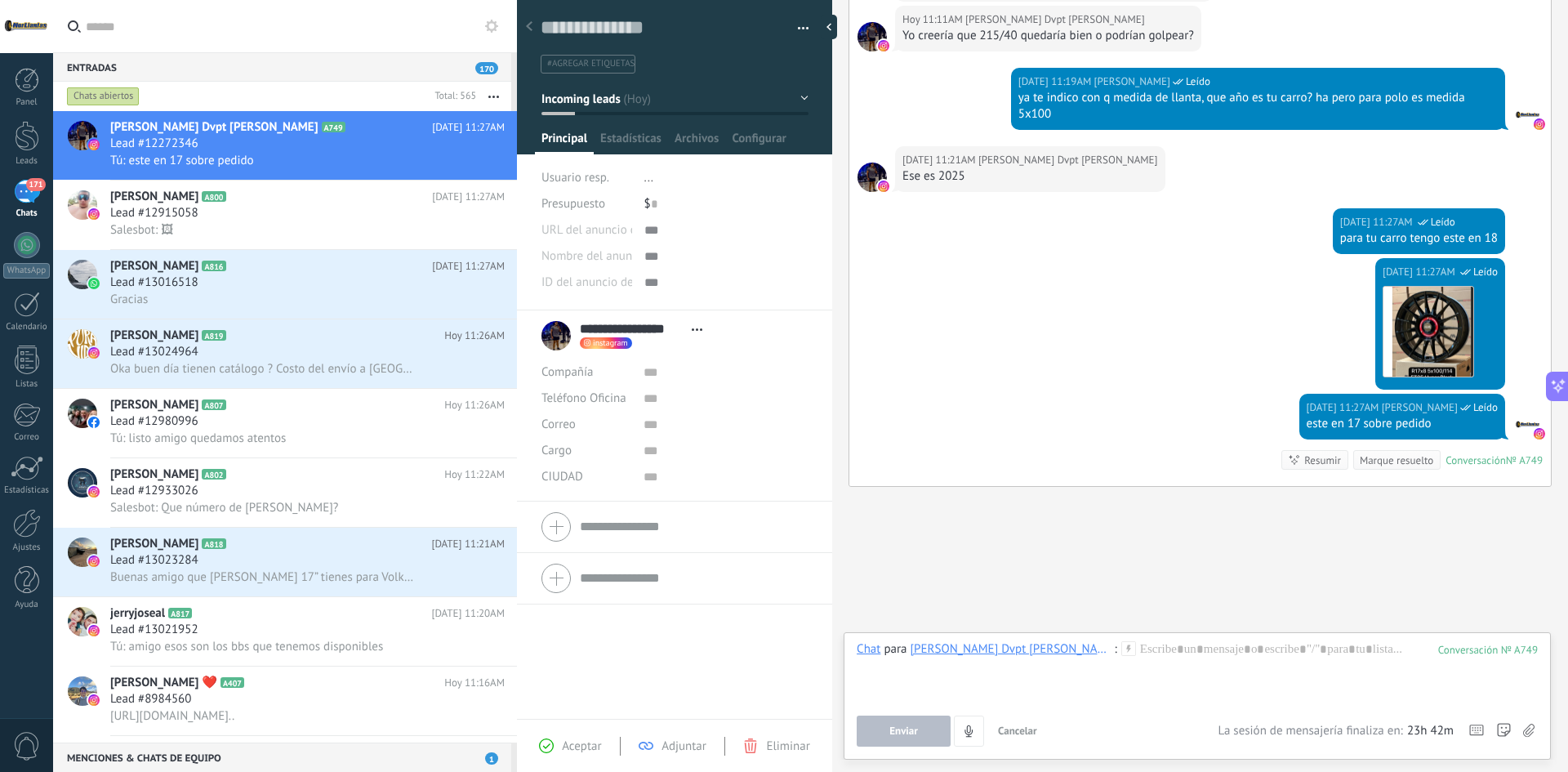
click at [1101, 711] on div "Chat para Henry Dvpt Solano : 749 Enviar Cancelar Rastrear clics en links ? Red…" at bounding box center [1196, 693] width 681 height 105
click at [1118, 668] on div at bounding box center [1196, 671] width 681 height 62
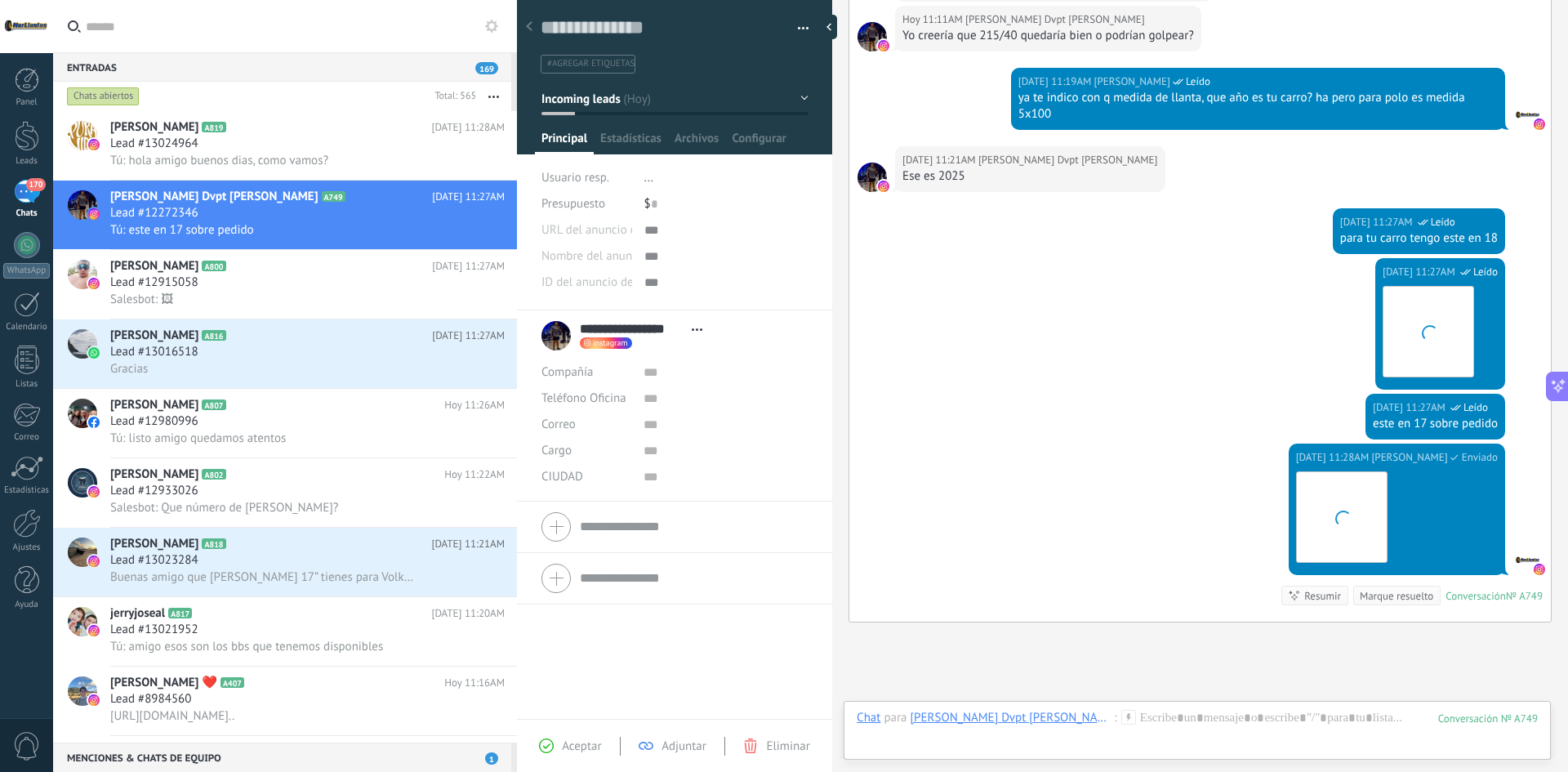
scroll to position [1629, 0]
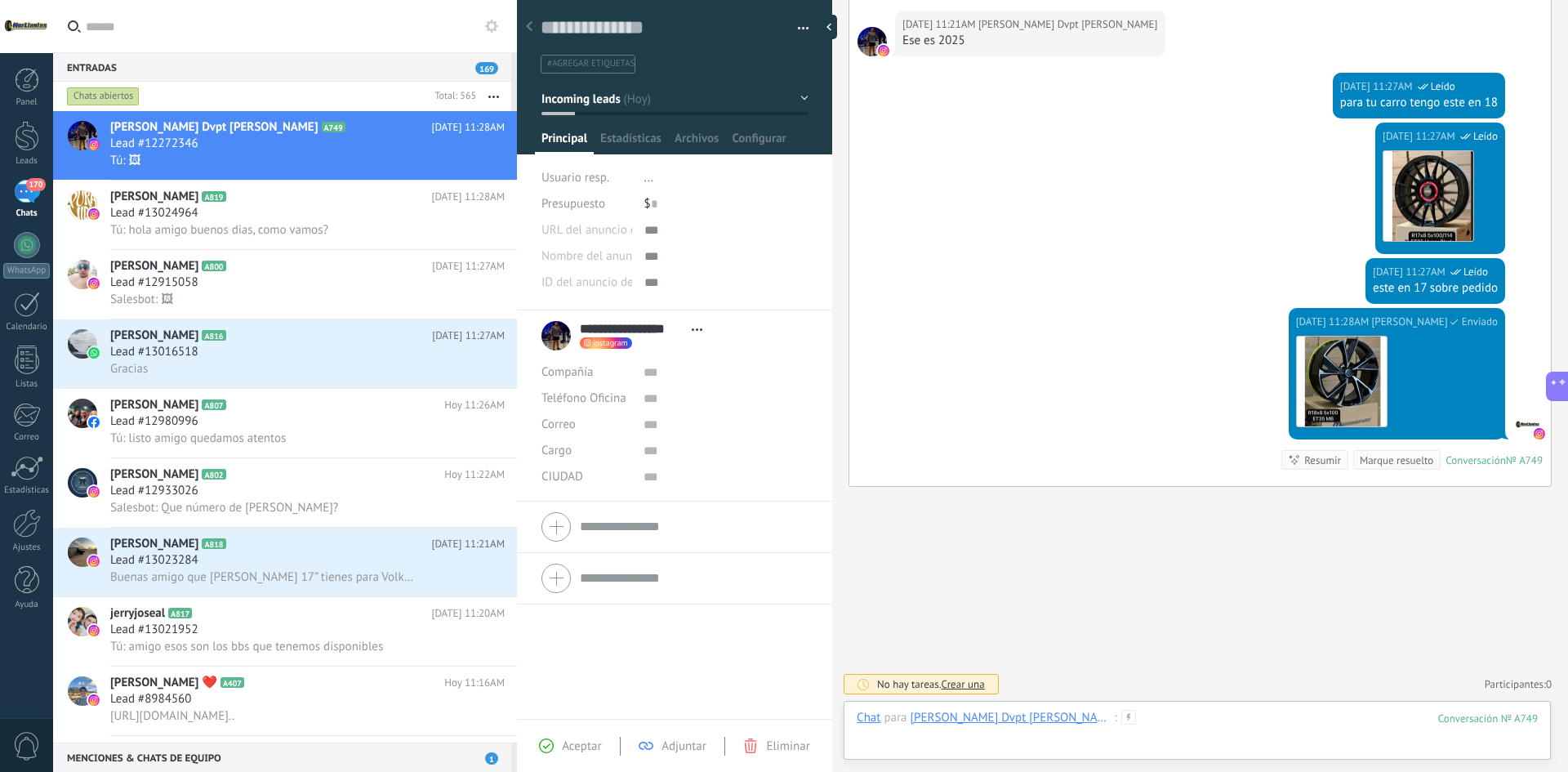
click at [1162, 728] on div at bounding box center [1196, 734] width 681 height 49
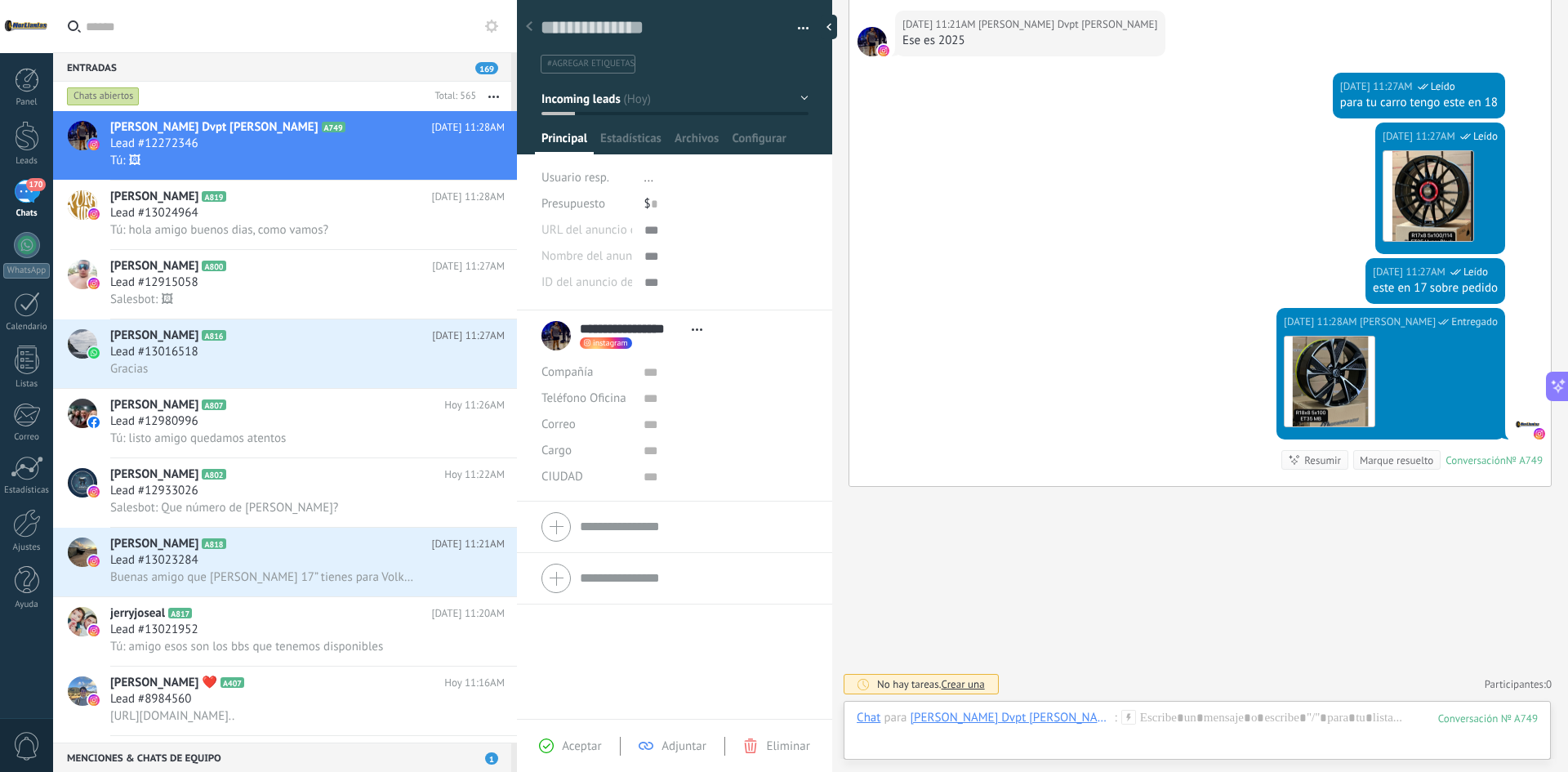
scroll to position [1679, 0]
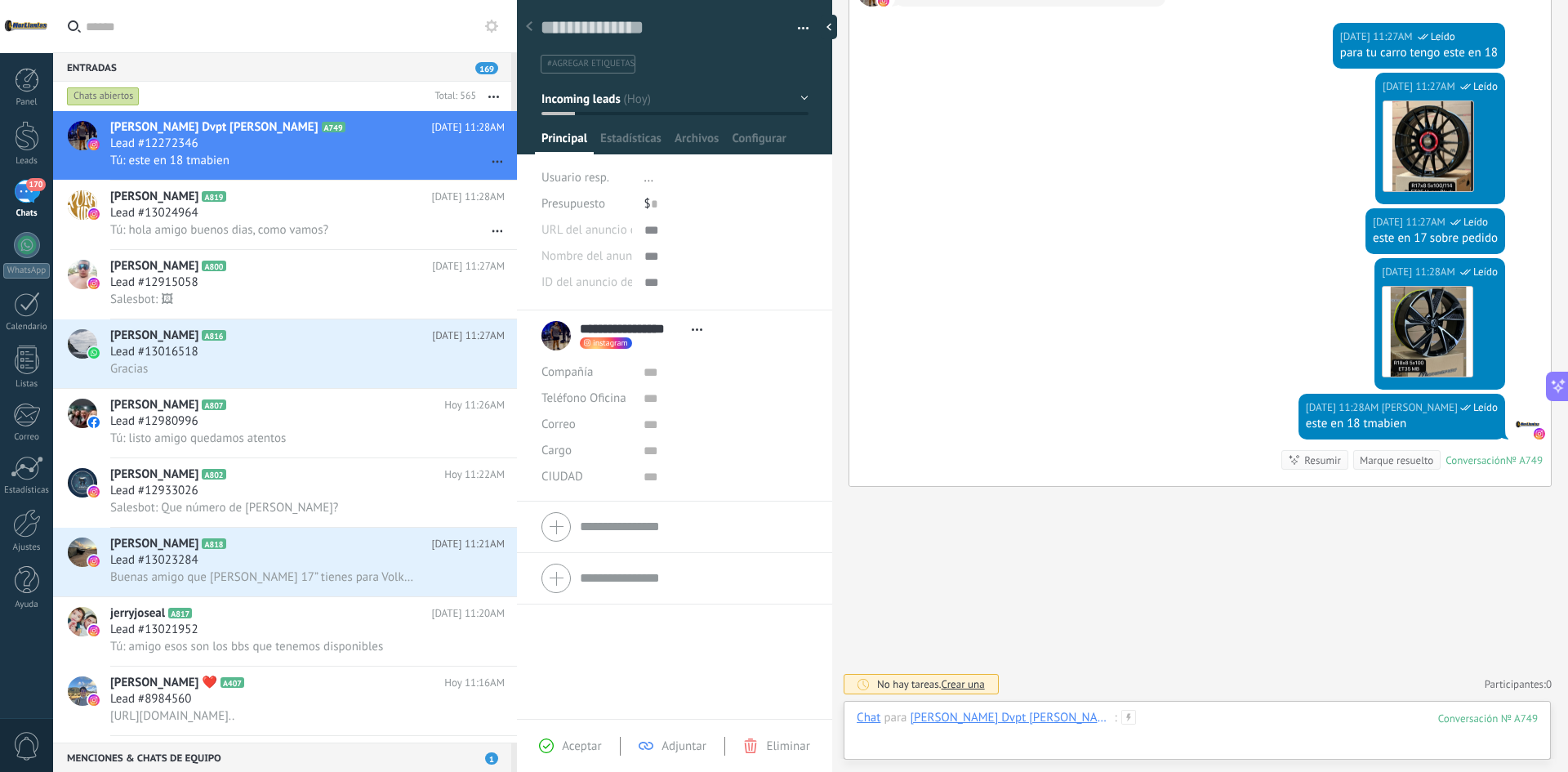
click at [1099, 723] on div at bounding box center [1196, 734] width 681 height 49
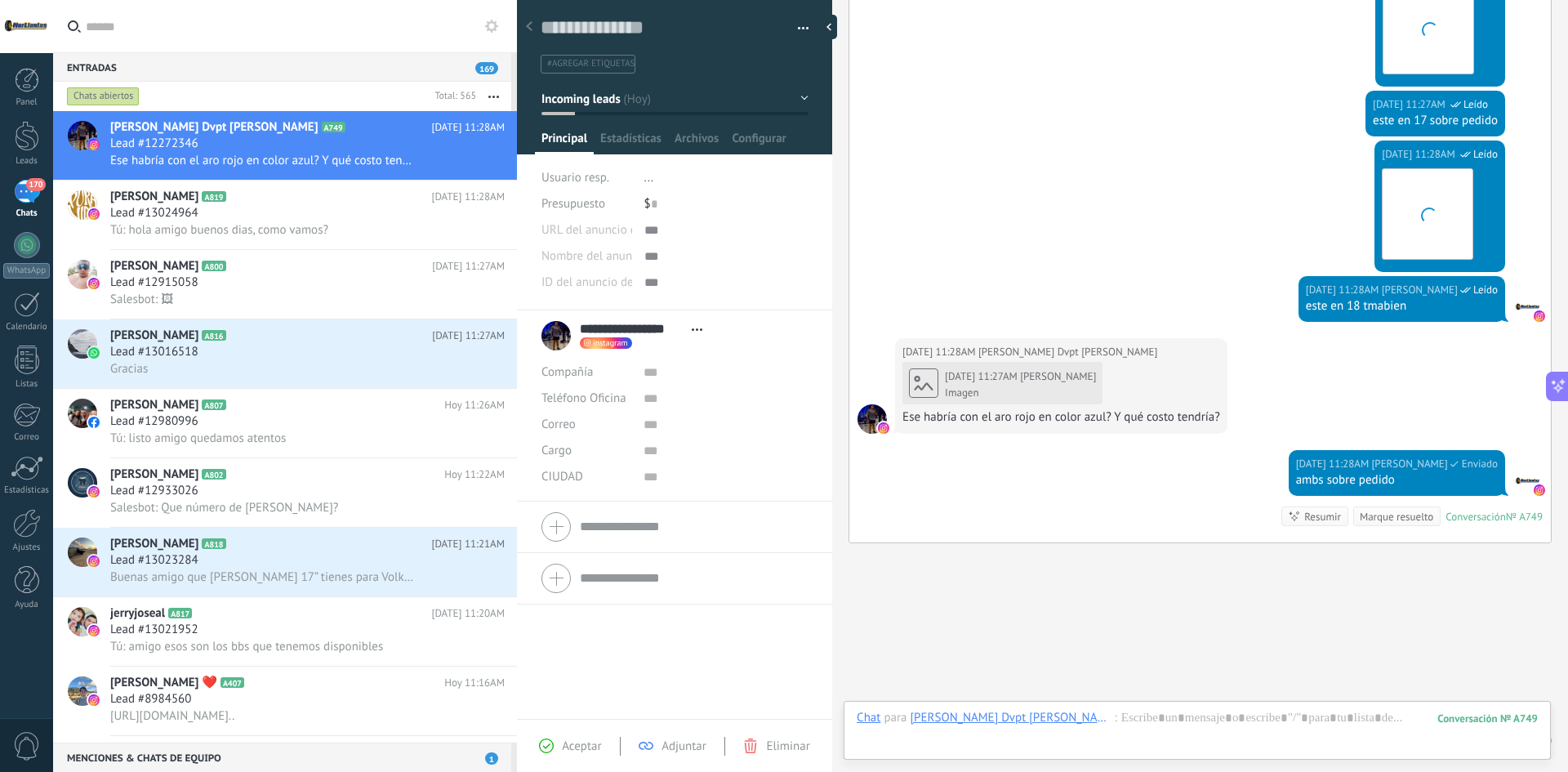
scroll to position [1853, 0]
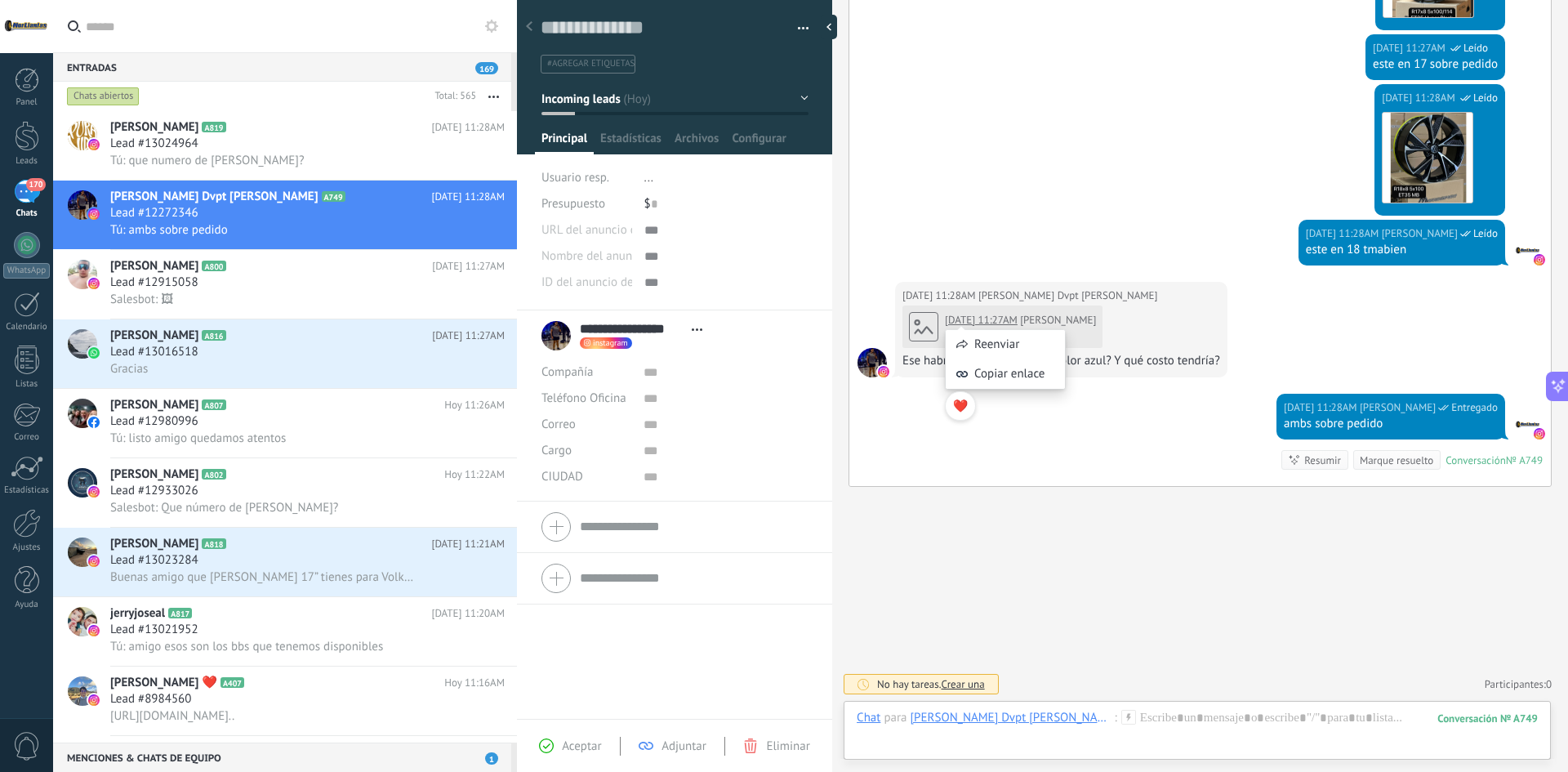
click at [1066, 323] on span "[PERSON_NAME]" at bounding box center [1057, 319] width 76 height 13
click at [1157, 719] on div at bounding box center [1196, 734] width 681 height 49
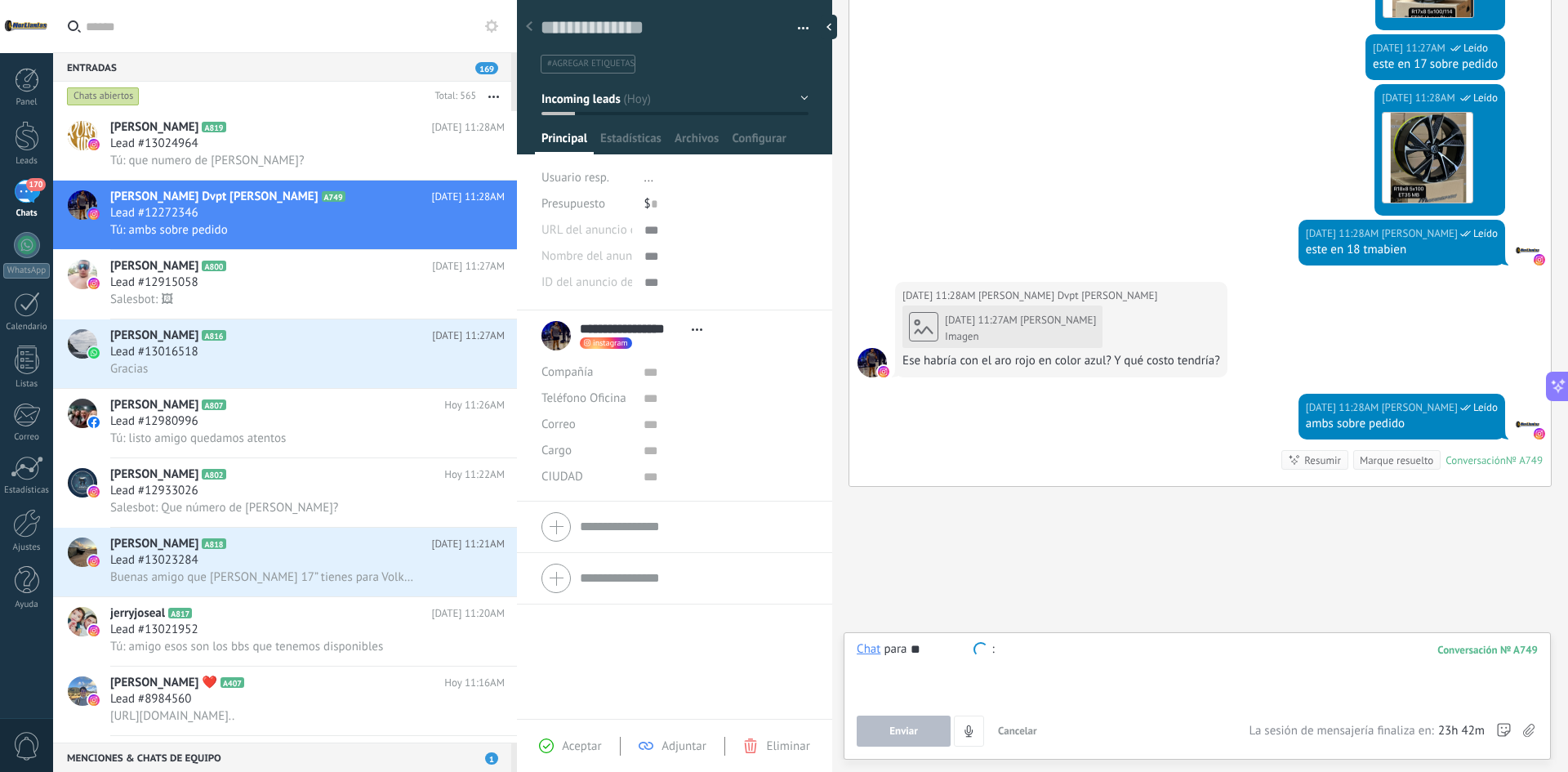
type input "***"
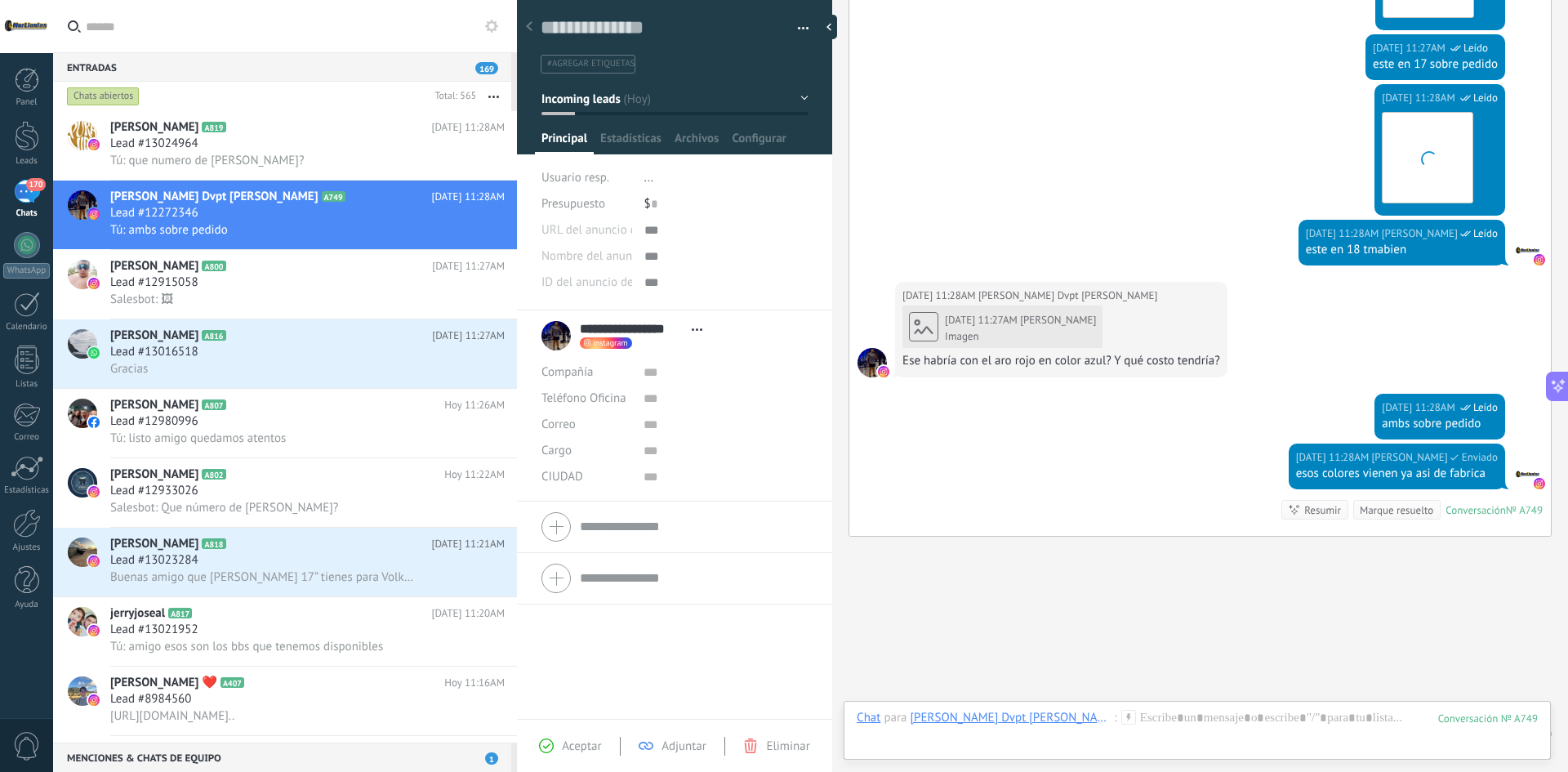
scroll to position [1903, 0]
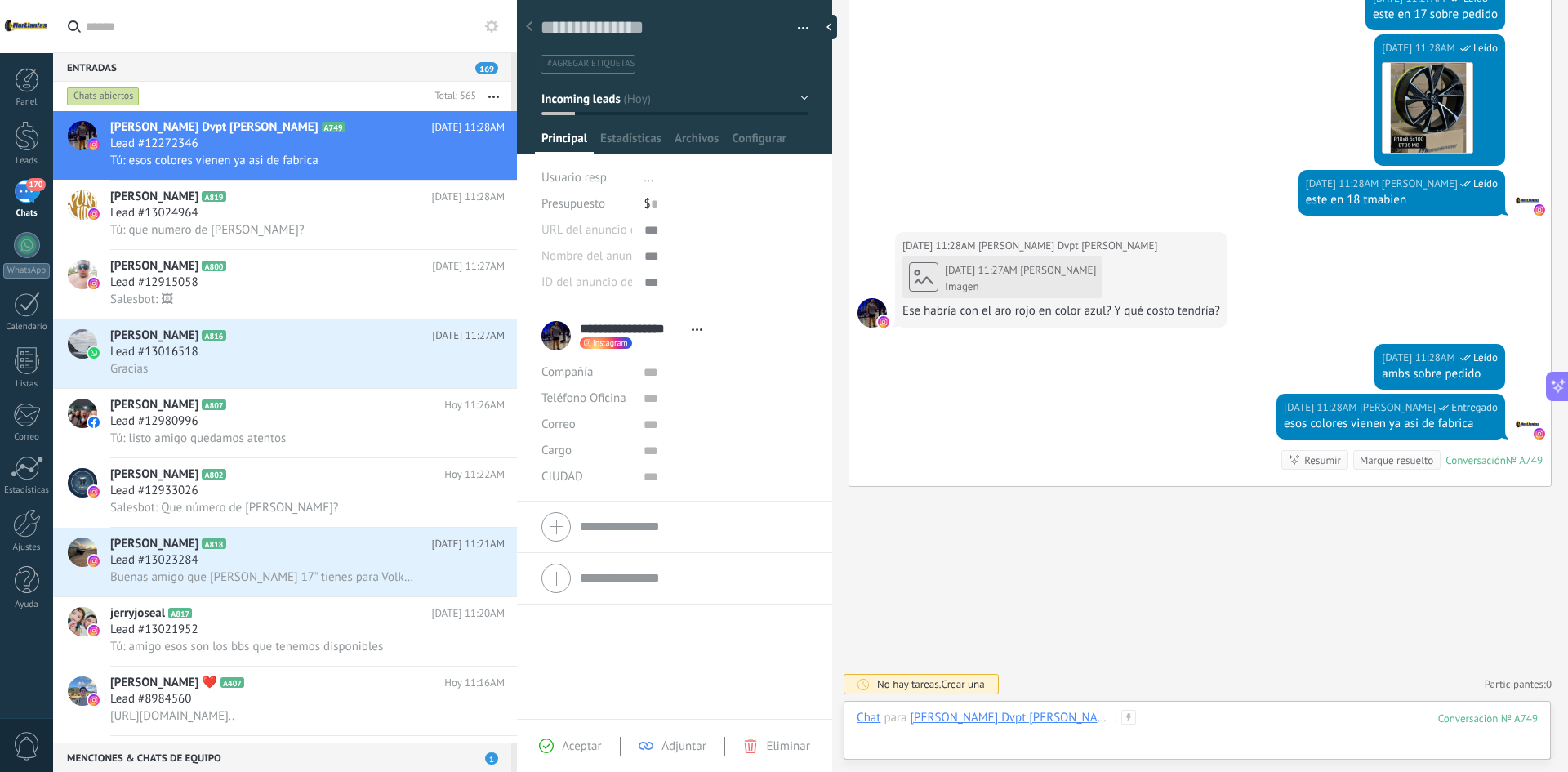
click at [1171, 736] on div at bounding box center [1196, 734] width 681 height 49
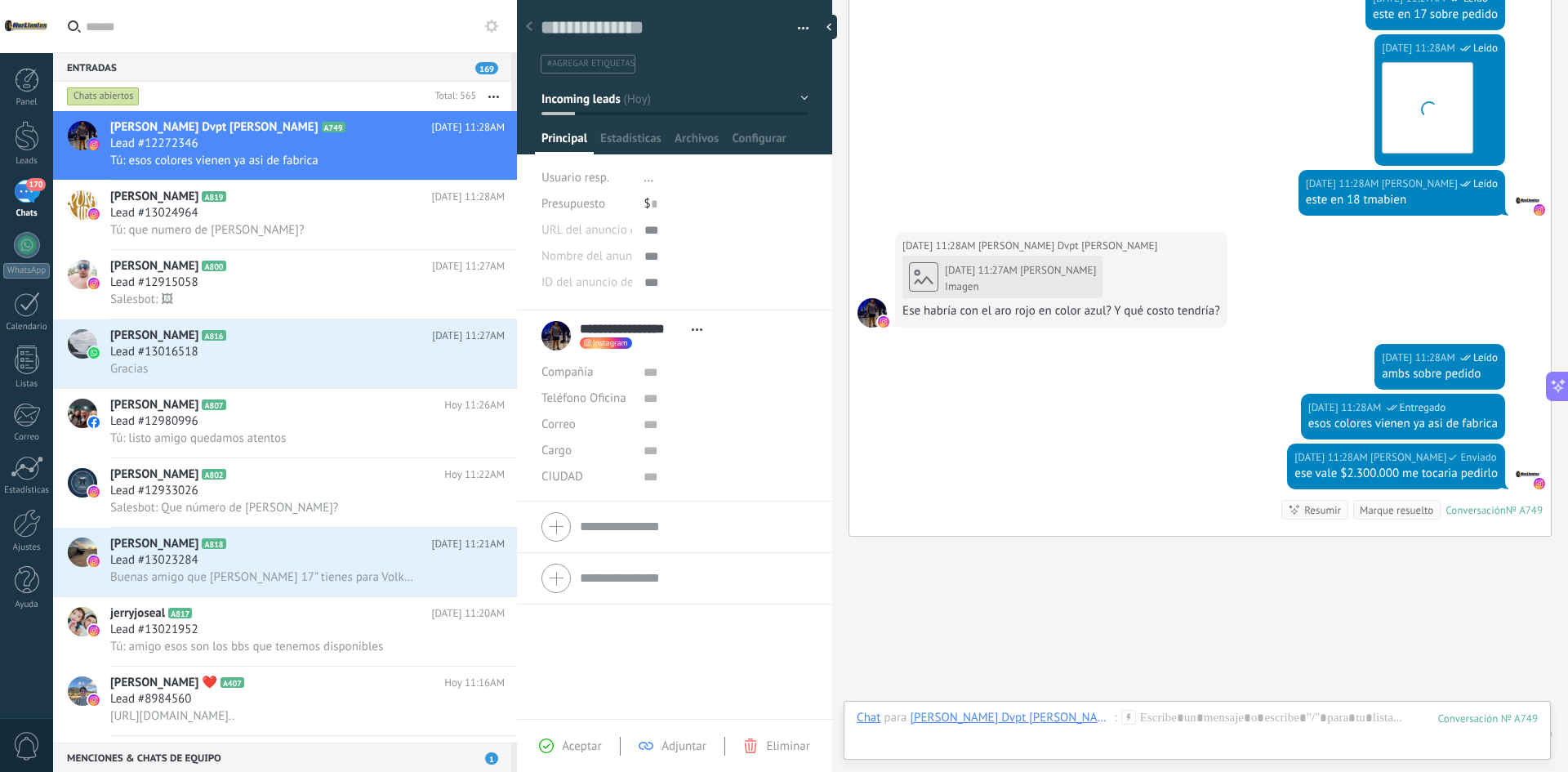
scroll to position [1952, 0]
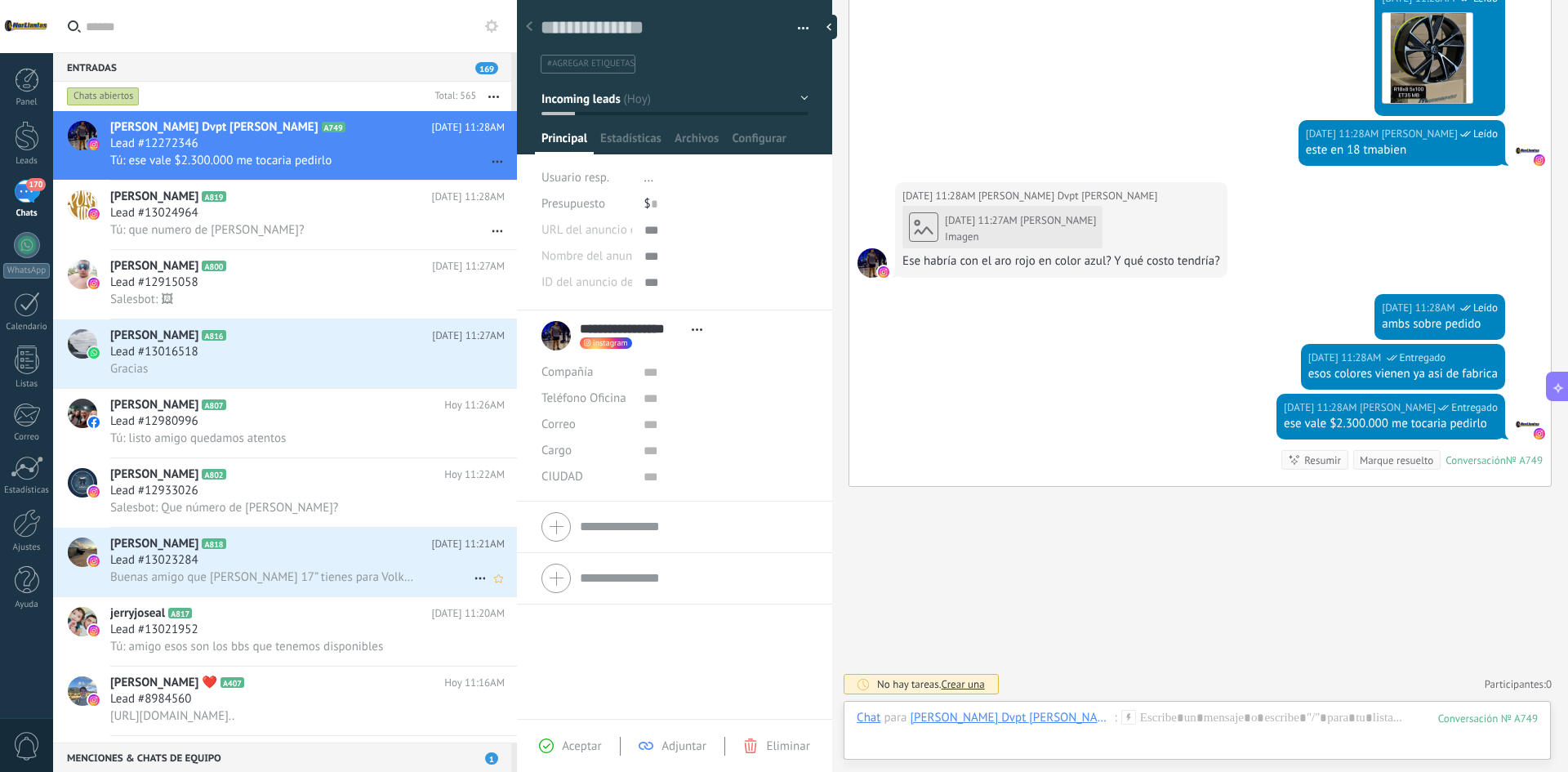
click at [287, 558] on div "Lead #13023284" at bounding box center [307, 560] width 394 height 16
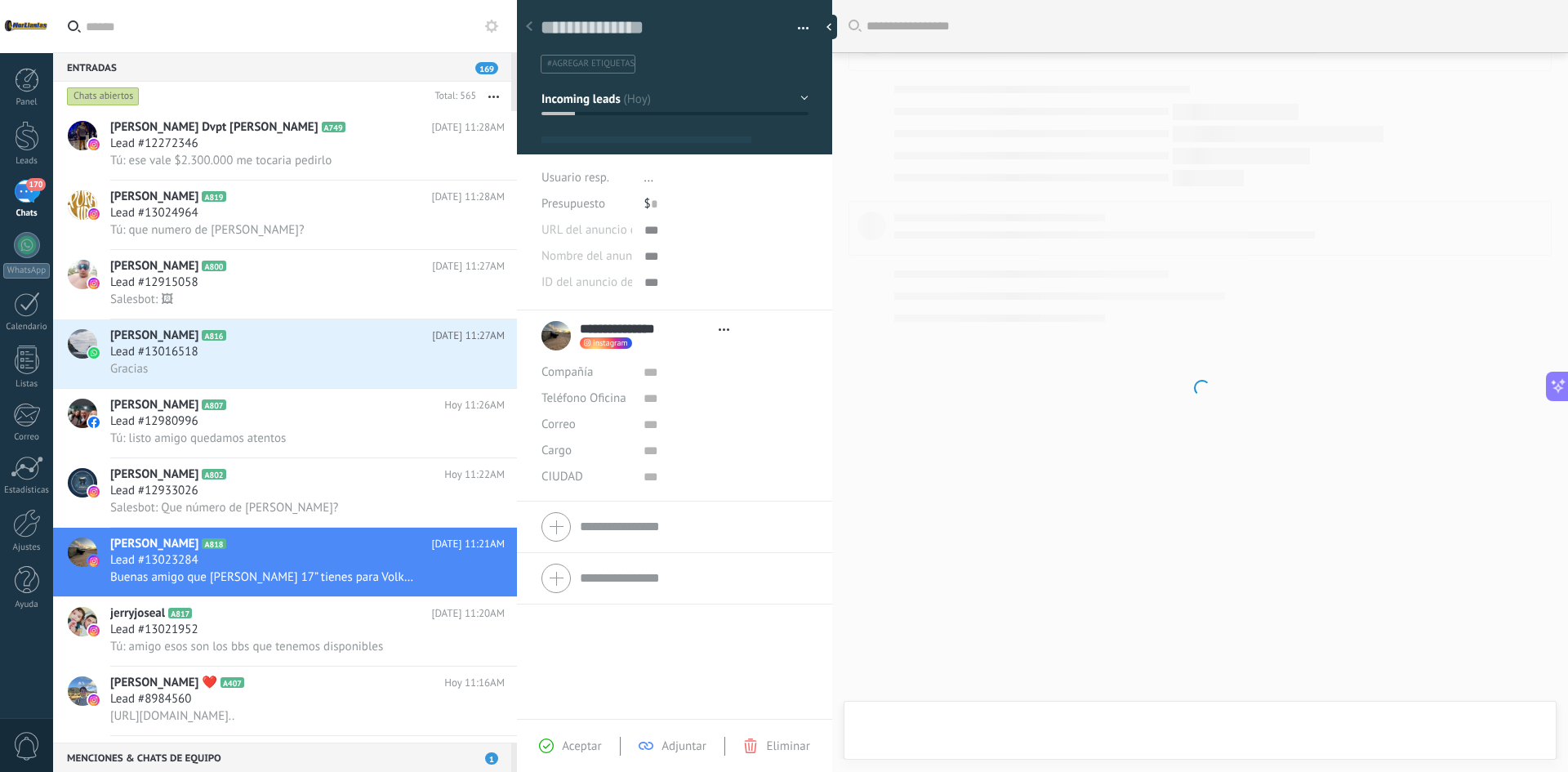
type textarea "**********"
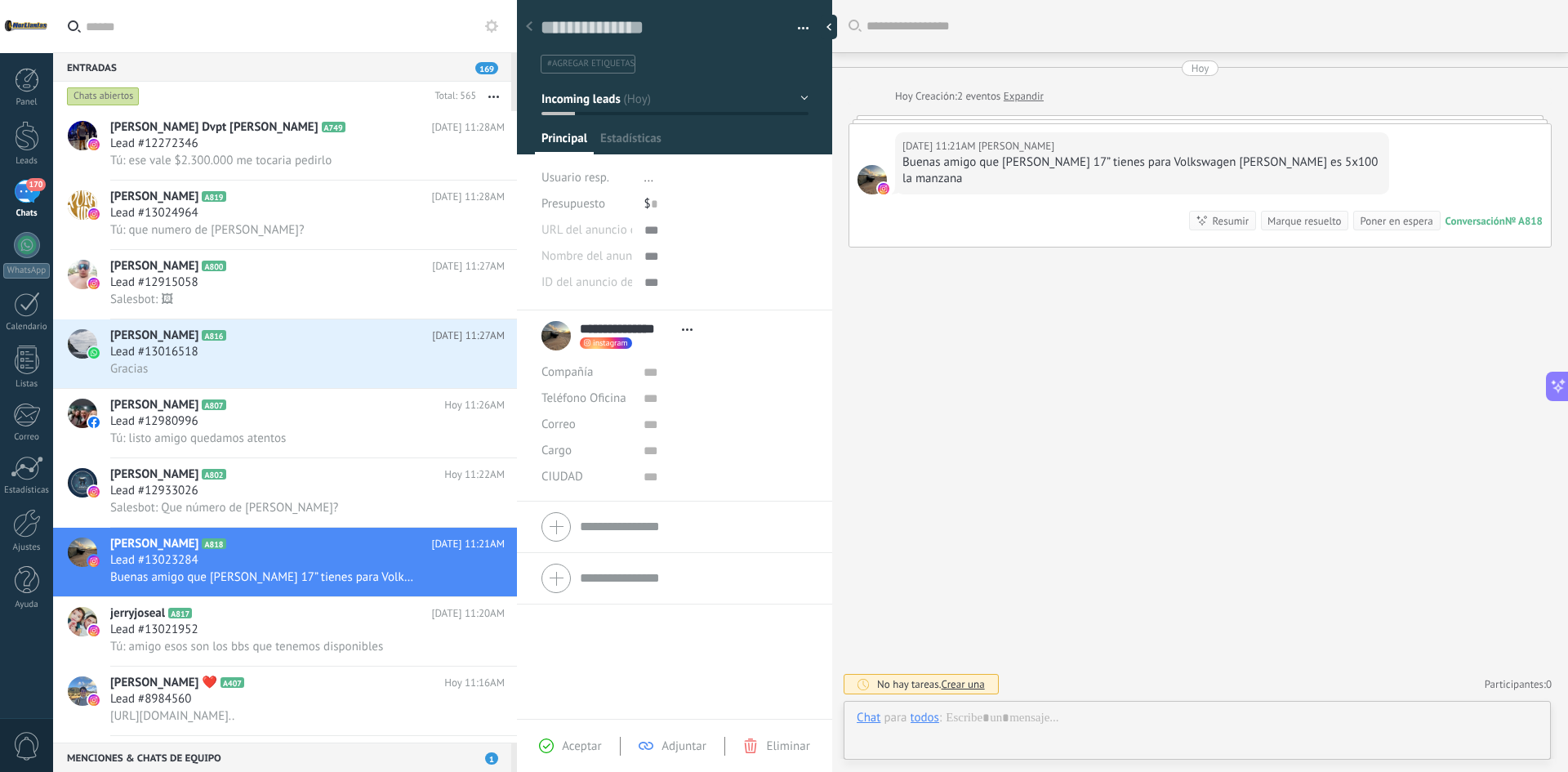
scroll to position [24, 0]
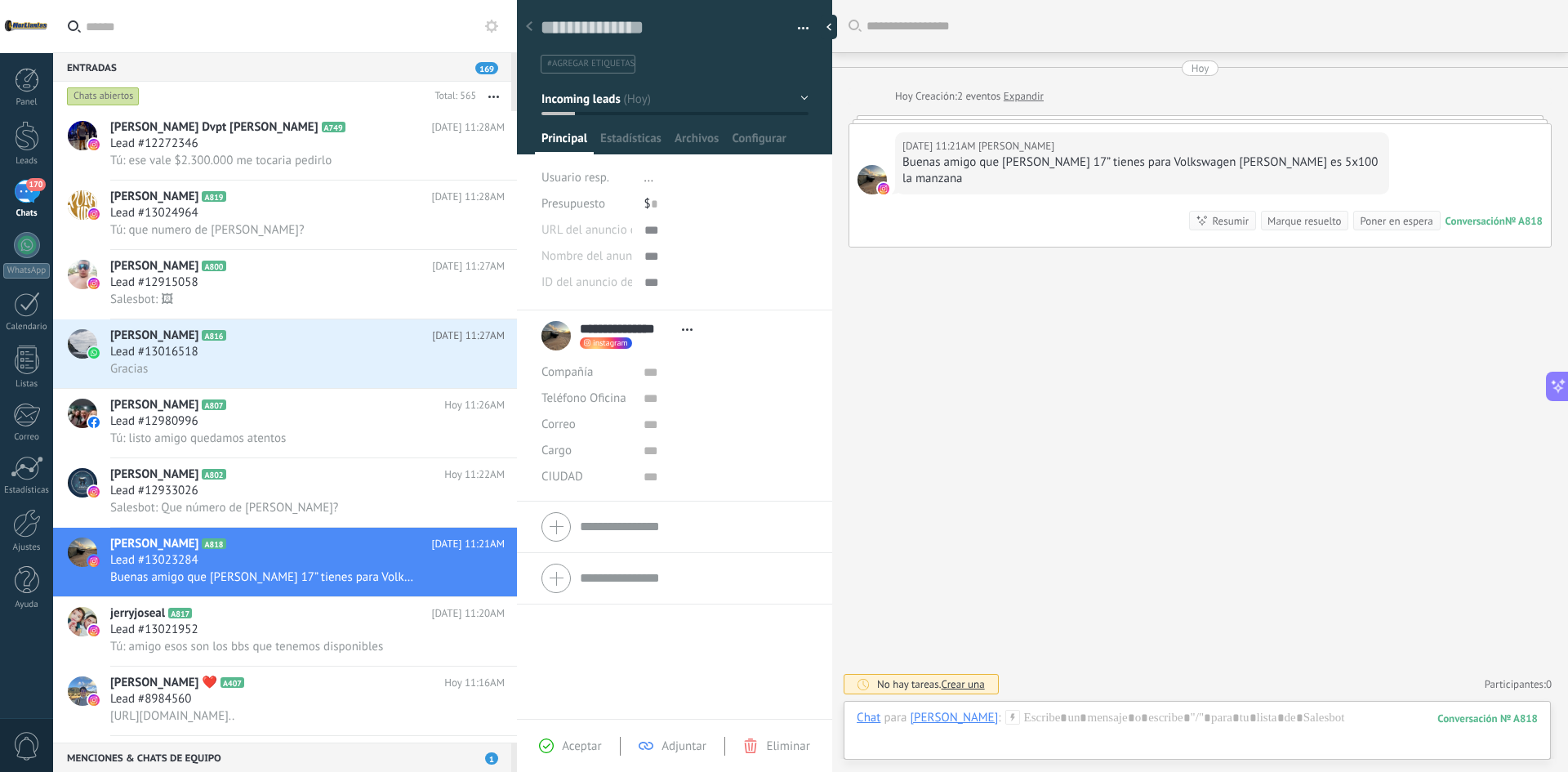
click at [1157, 709] on div "Chat Correo Nota Tarea Chat para Anderson Franco : 818 Enviar Cancelar Rastrear…" at bounding box center [1197, 730] width 707 height 58
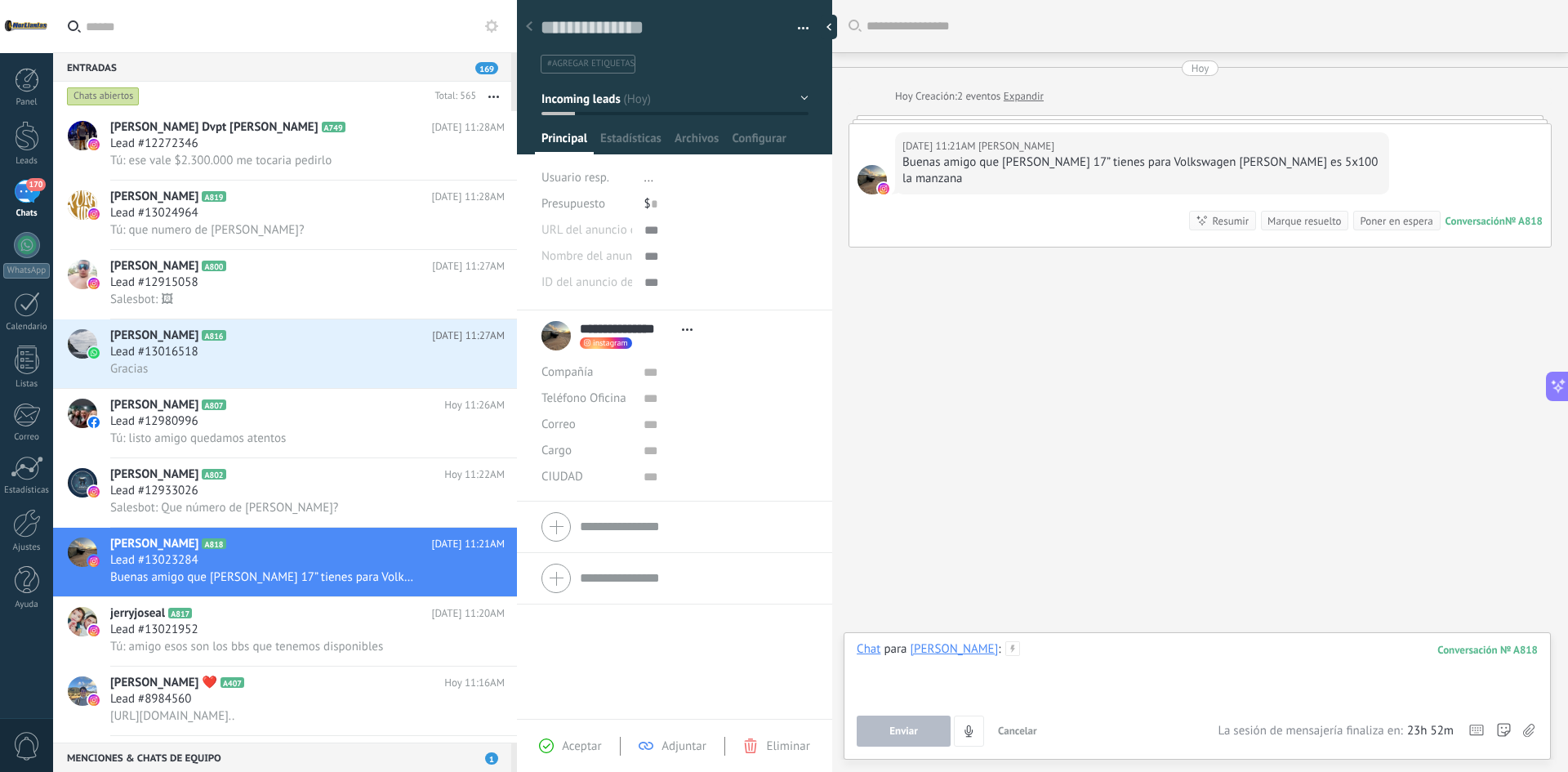
click at [1134, 650] on div at bounding box center [1196, 671] width 681 height 62
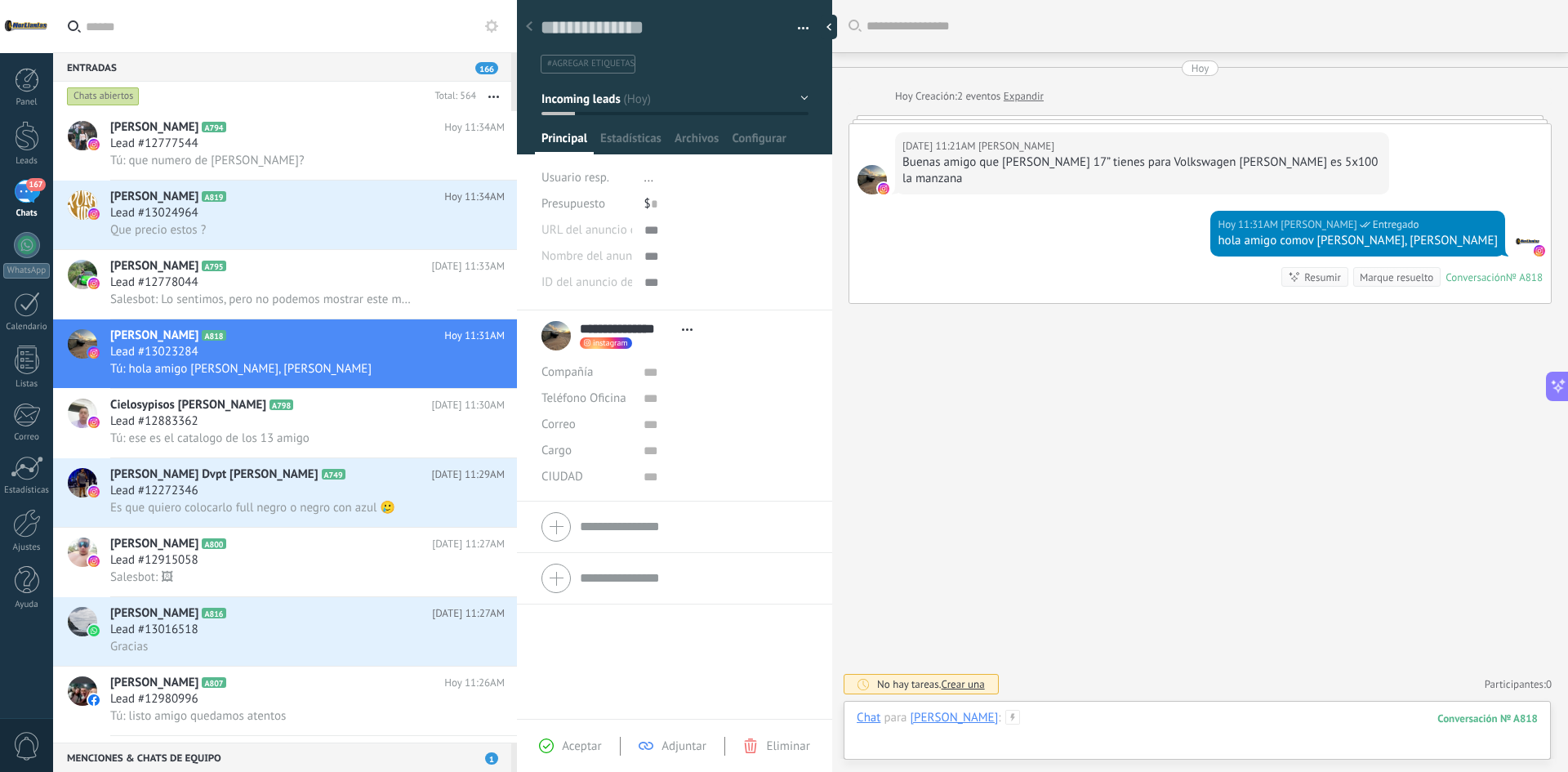
click at [1152, 725] on div at bounding box center [1196, 734] width 681 height 49
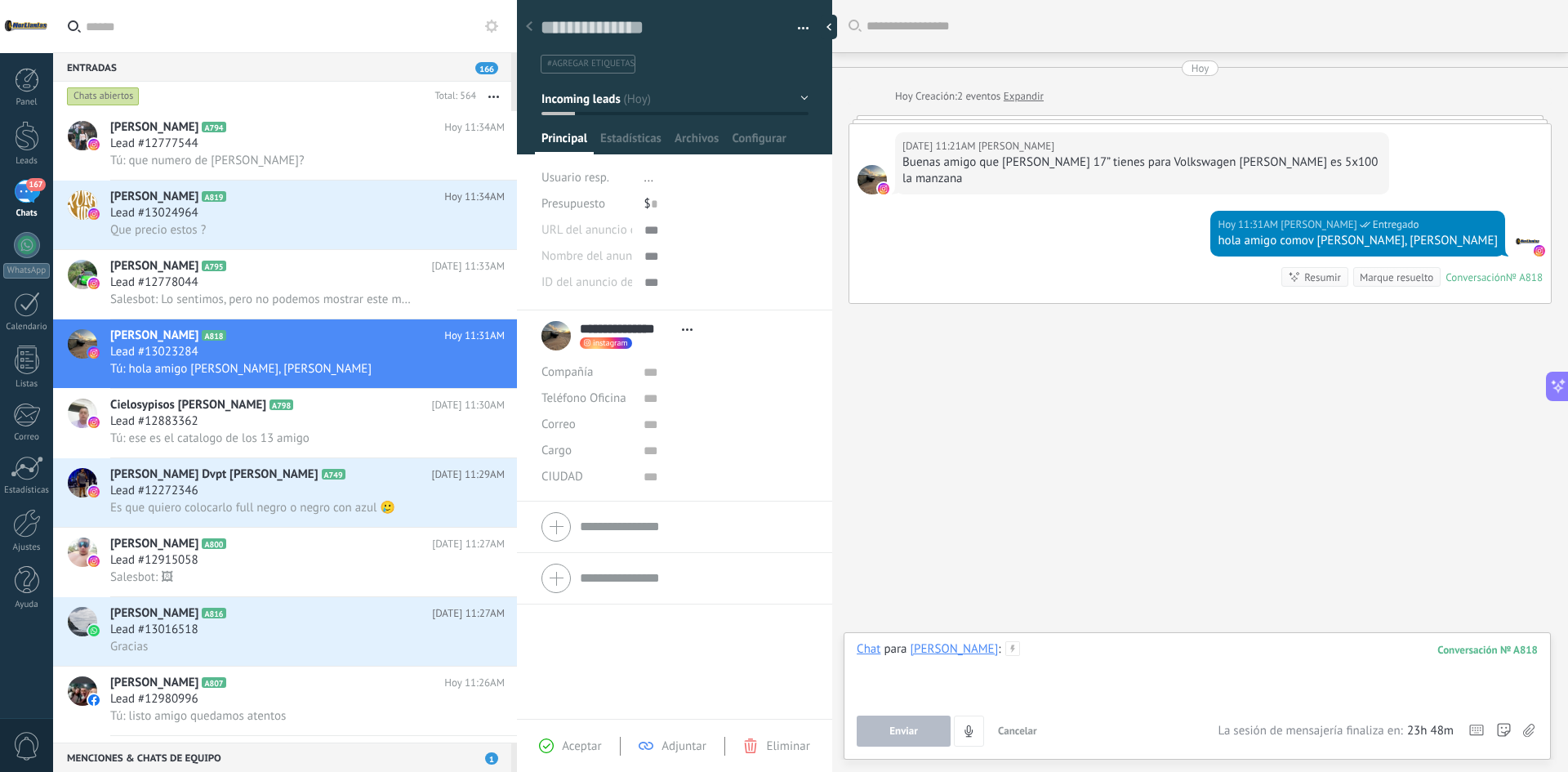
click at [1145, 667] on div at bounding box center [1196, 671] width 681 height 62
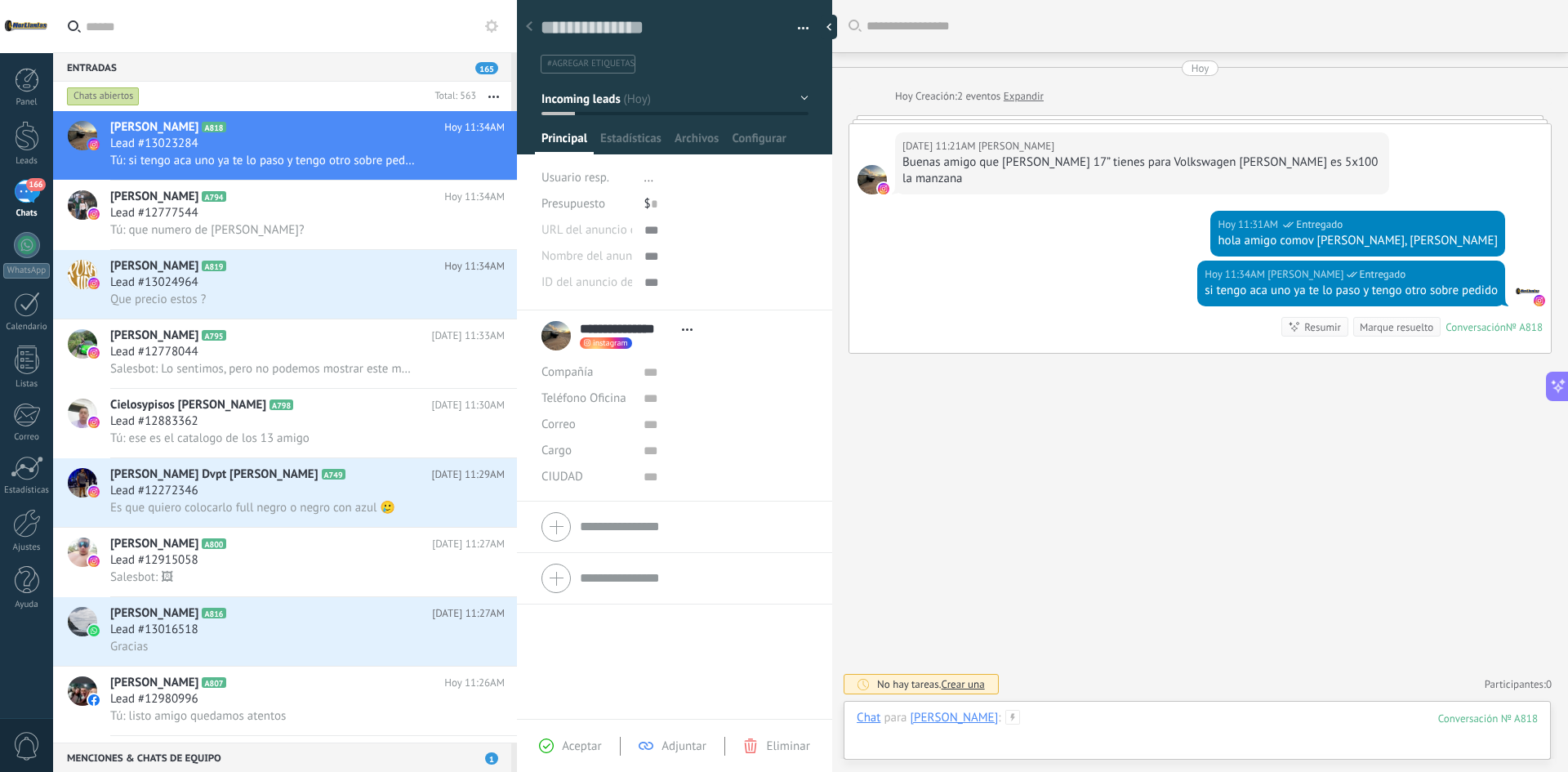
click at [1273, 724] on div at bounding box center [1196, 734] width 681 height 49
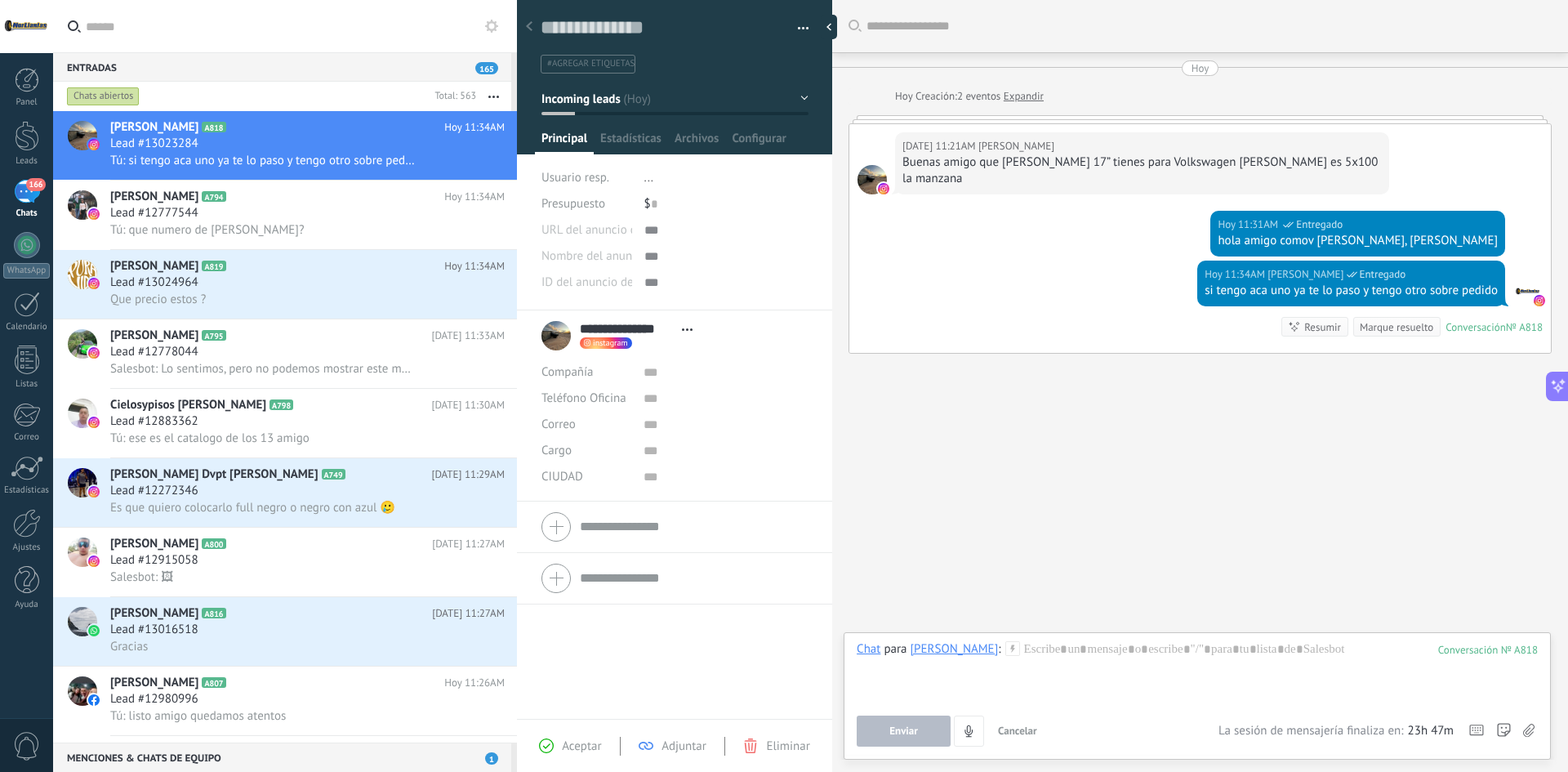
click at [1529, 726] on icon at bounding box center [1529, 730] width 12 height 13
click at [0, 0] on input "file" at bounding box center [0, 0] width 0 height 0
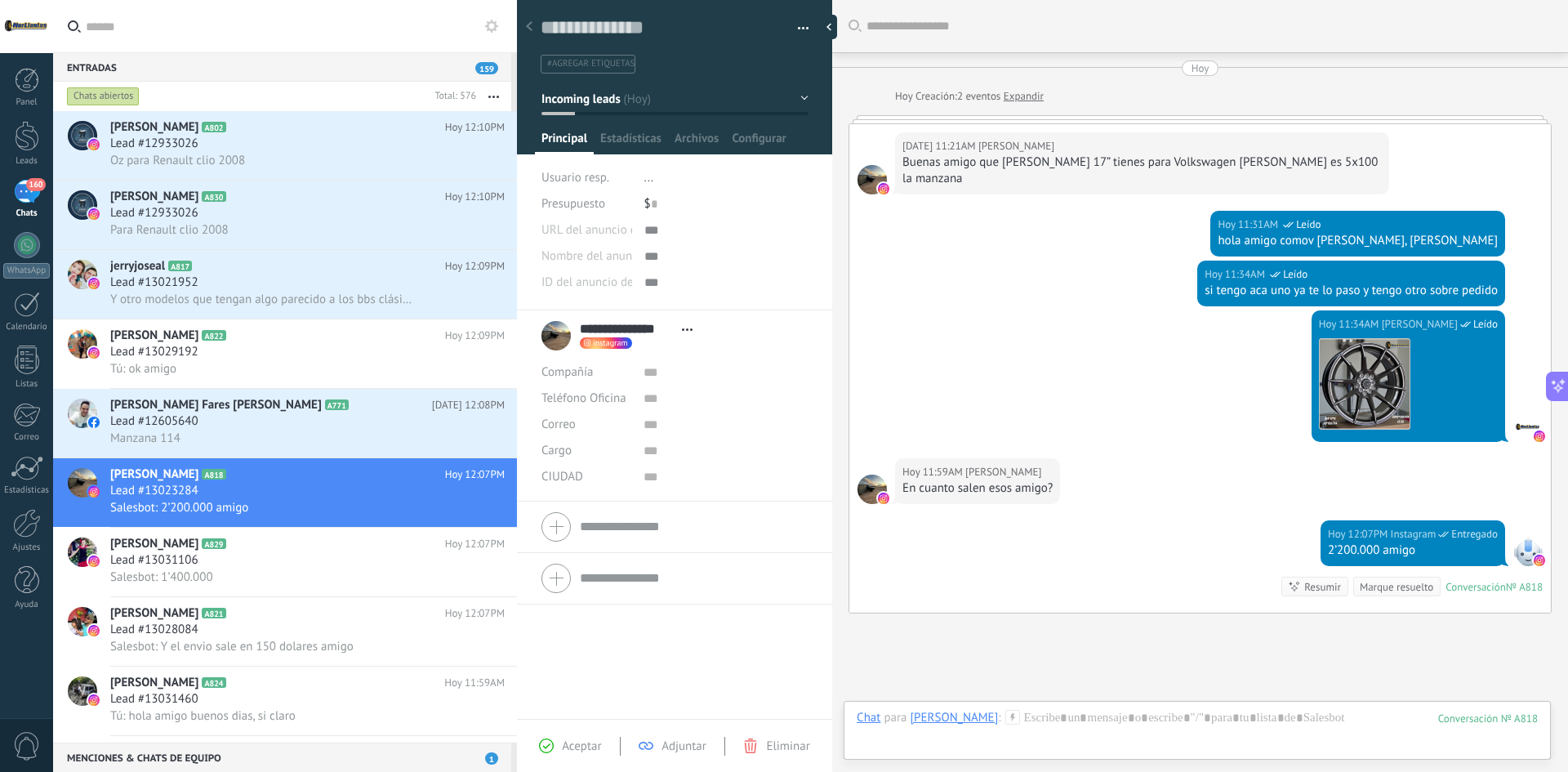
scroll to position [110, 0]
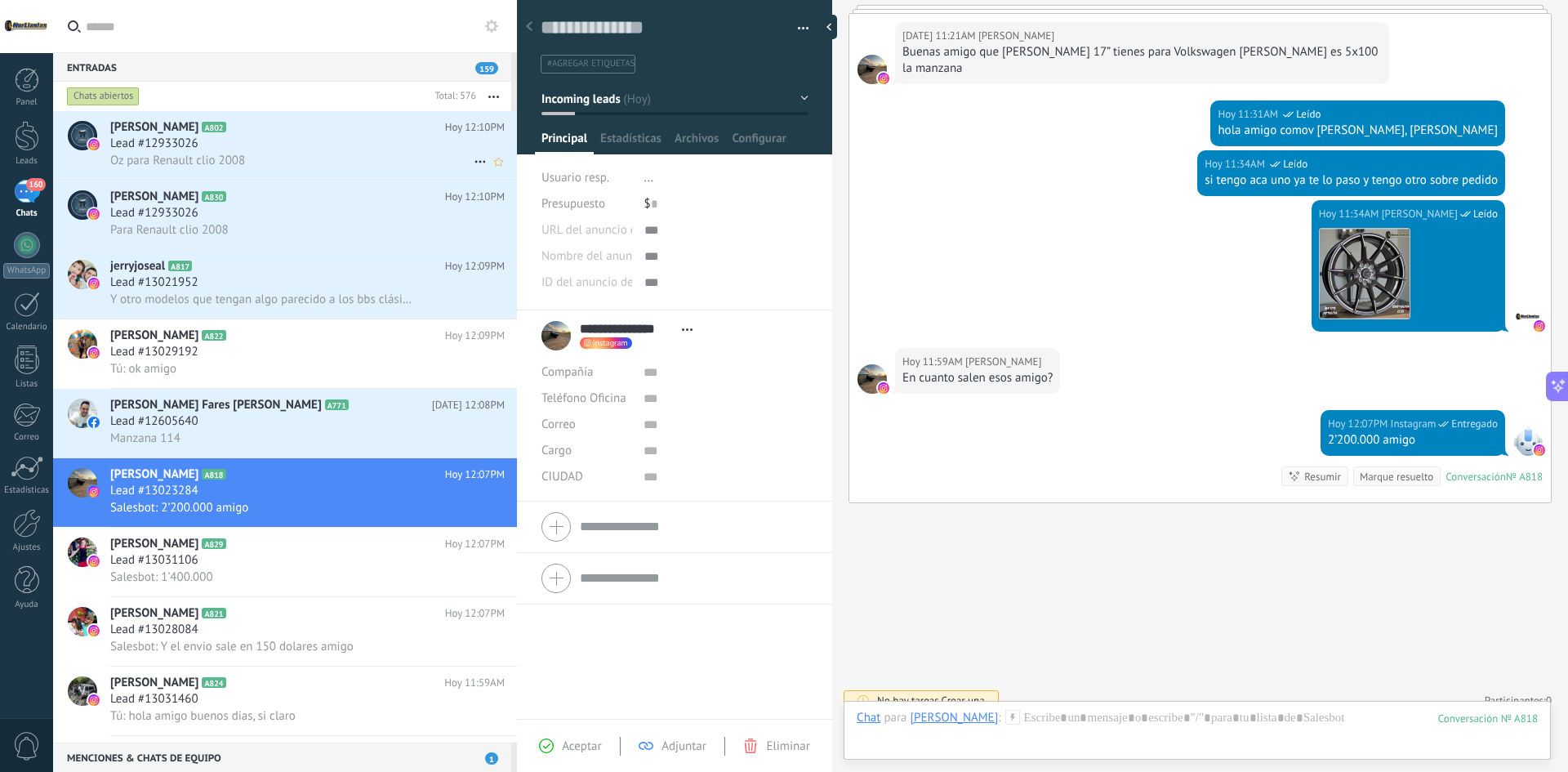
click at [328, 148] on div "Lead #12933026" at bounding box center [307, 144] width 394 height 16
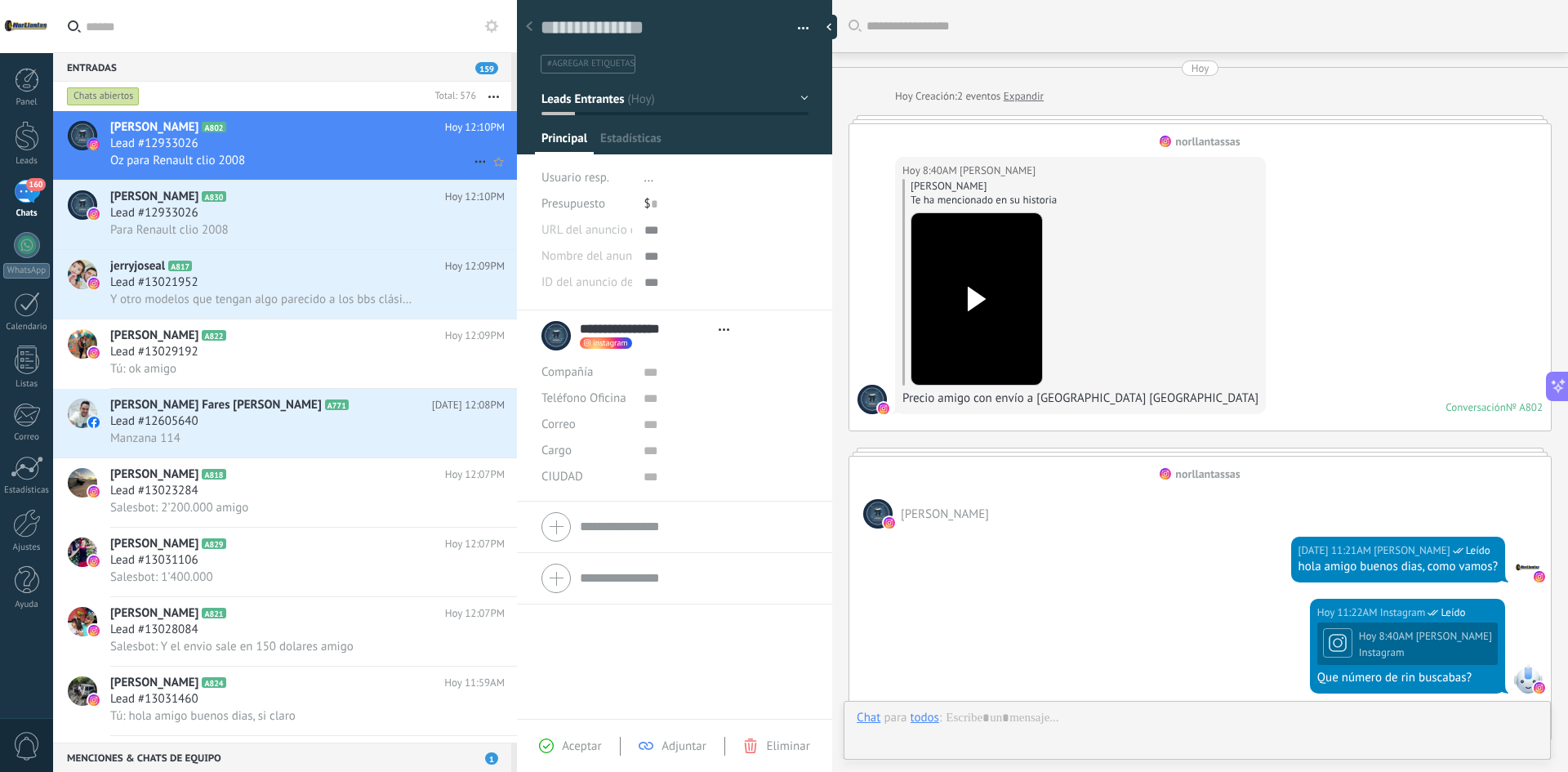
type textarea "**********"
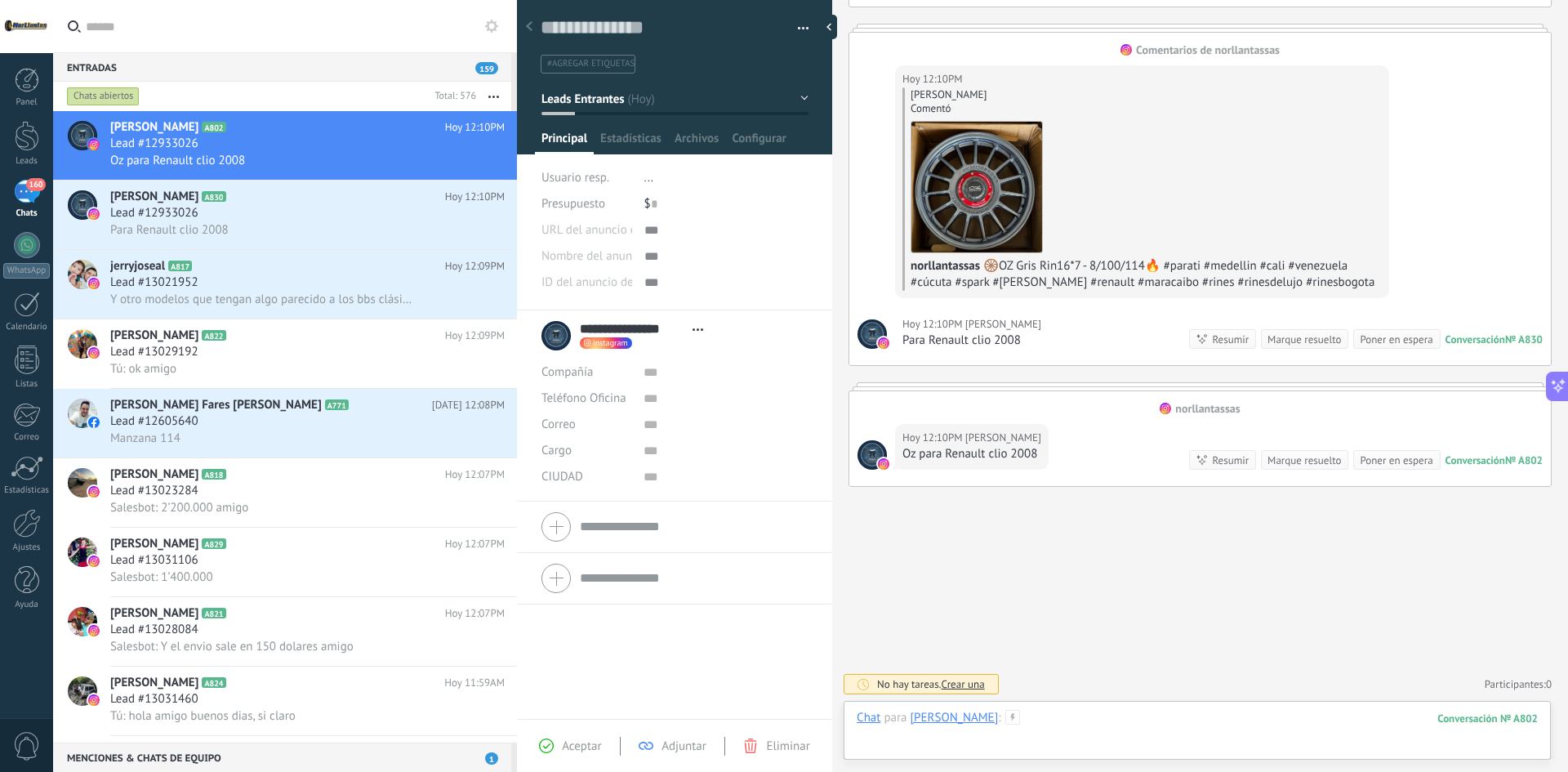
click at [1143, 733] on div at bounding box center [1196, 734] width 681 height 49
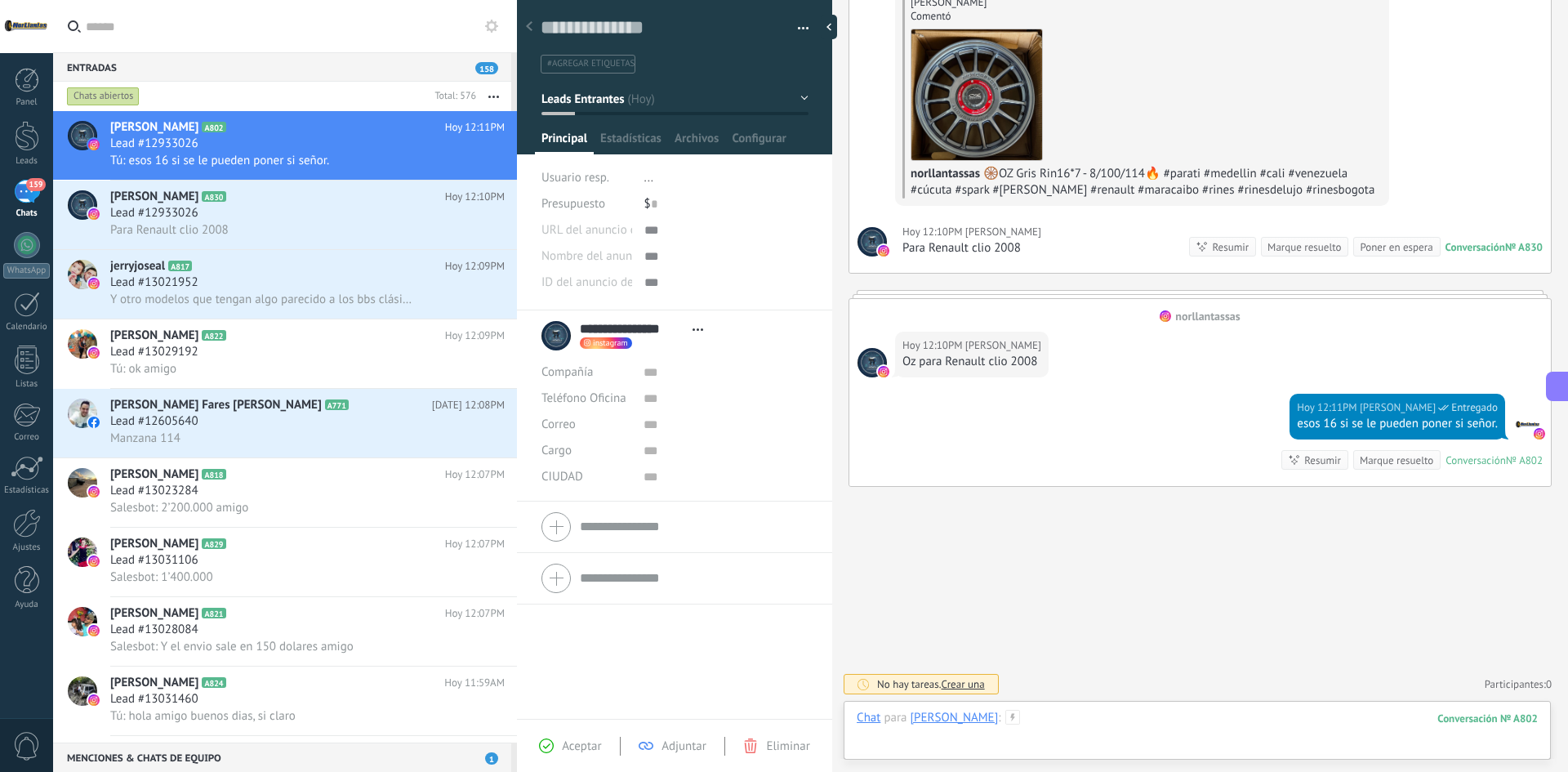
click at [1132, 717] on div at bounding box center [1196, 734] width 681 height 49
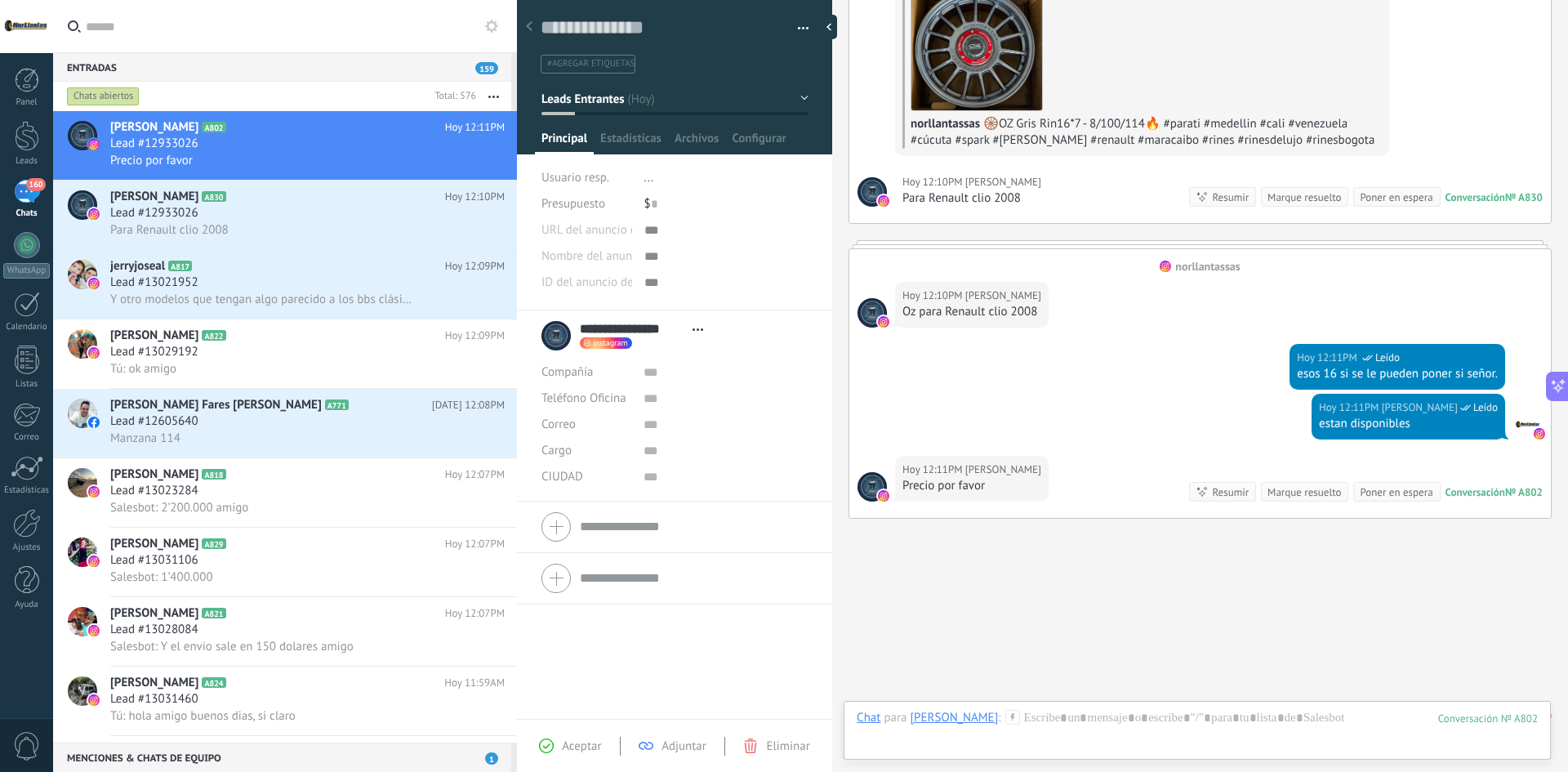
scroll to position [908, 0]
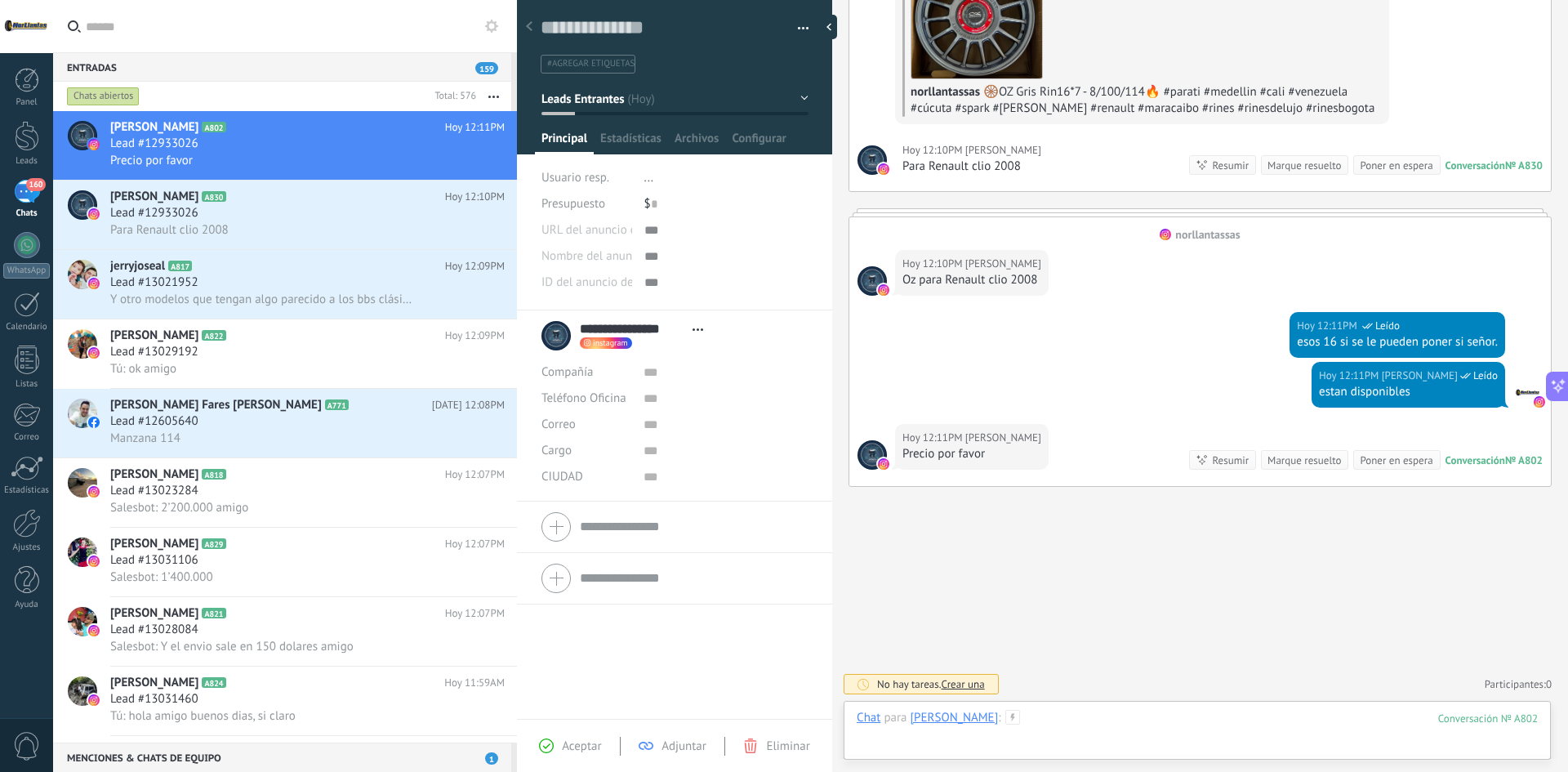
click at [1065, 733] on div at bounding box center [1196, 734] width 681 height 49
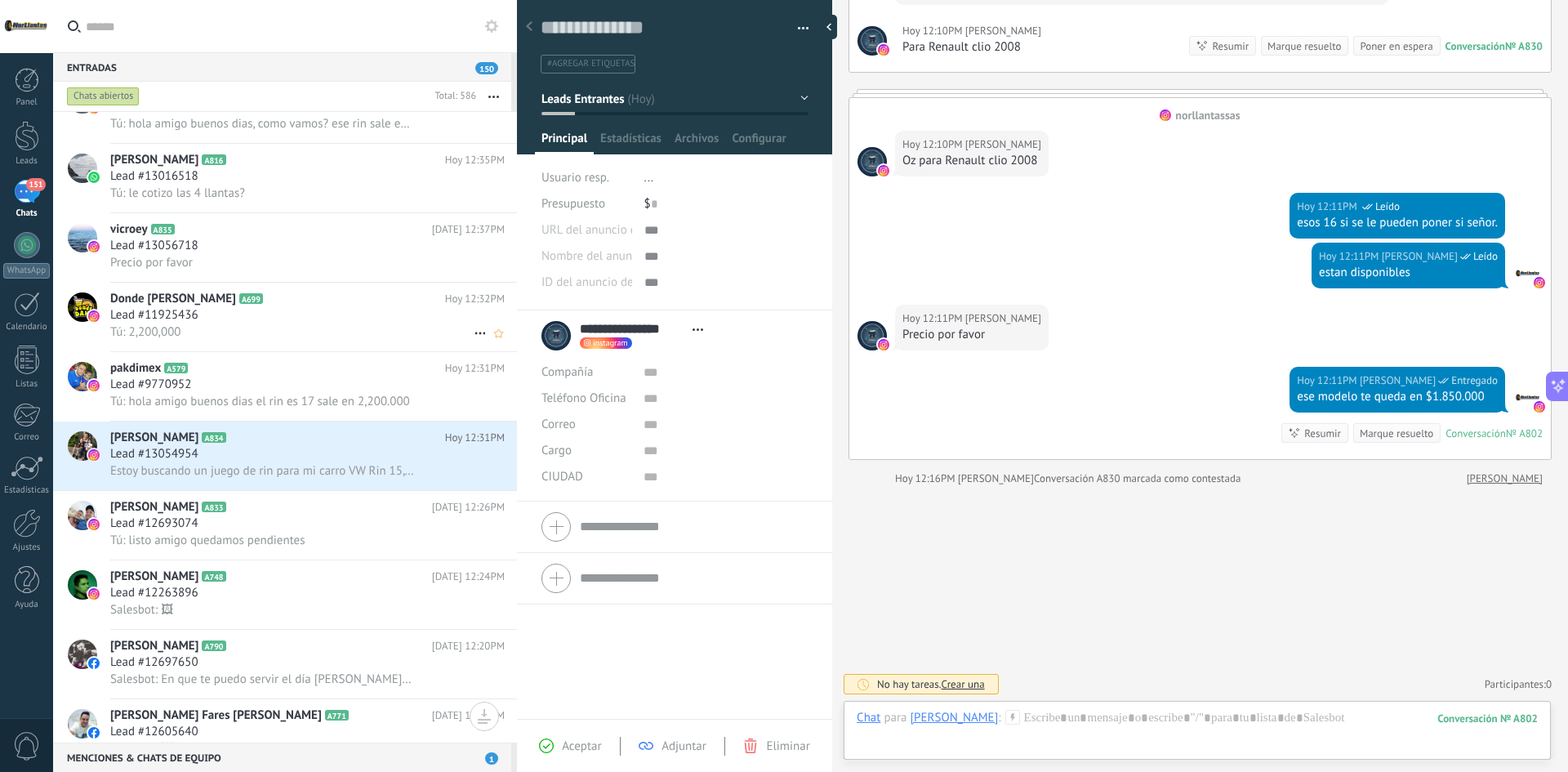
scroll to position [0, 0]
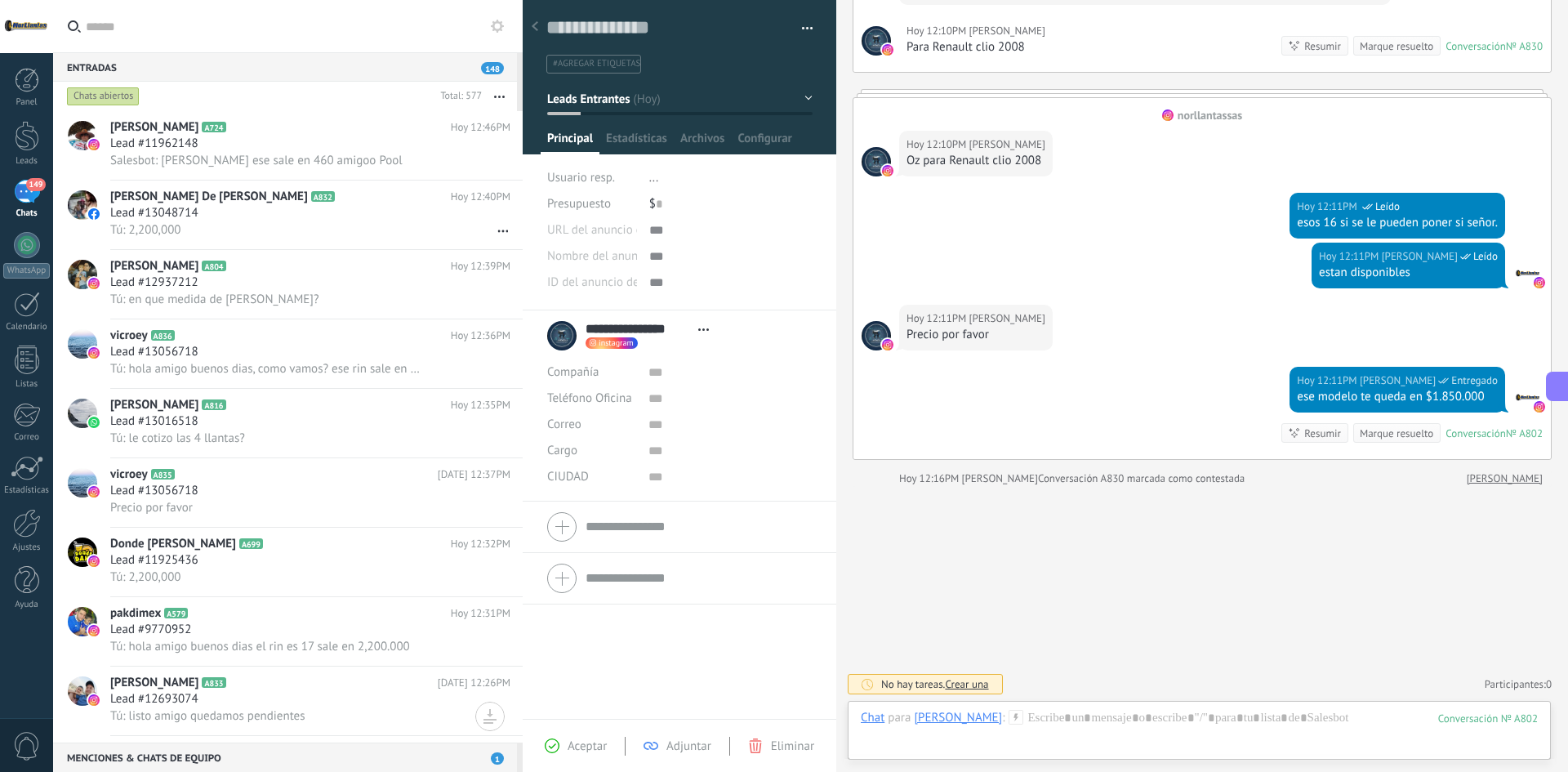
click at [40, 196] on link "149 Chats" at bounding box center [26, 199] width 53 height 39
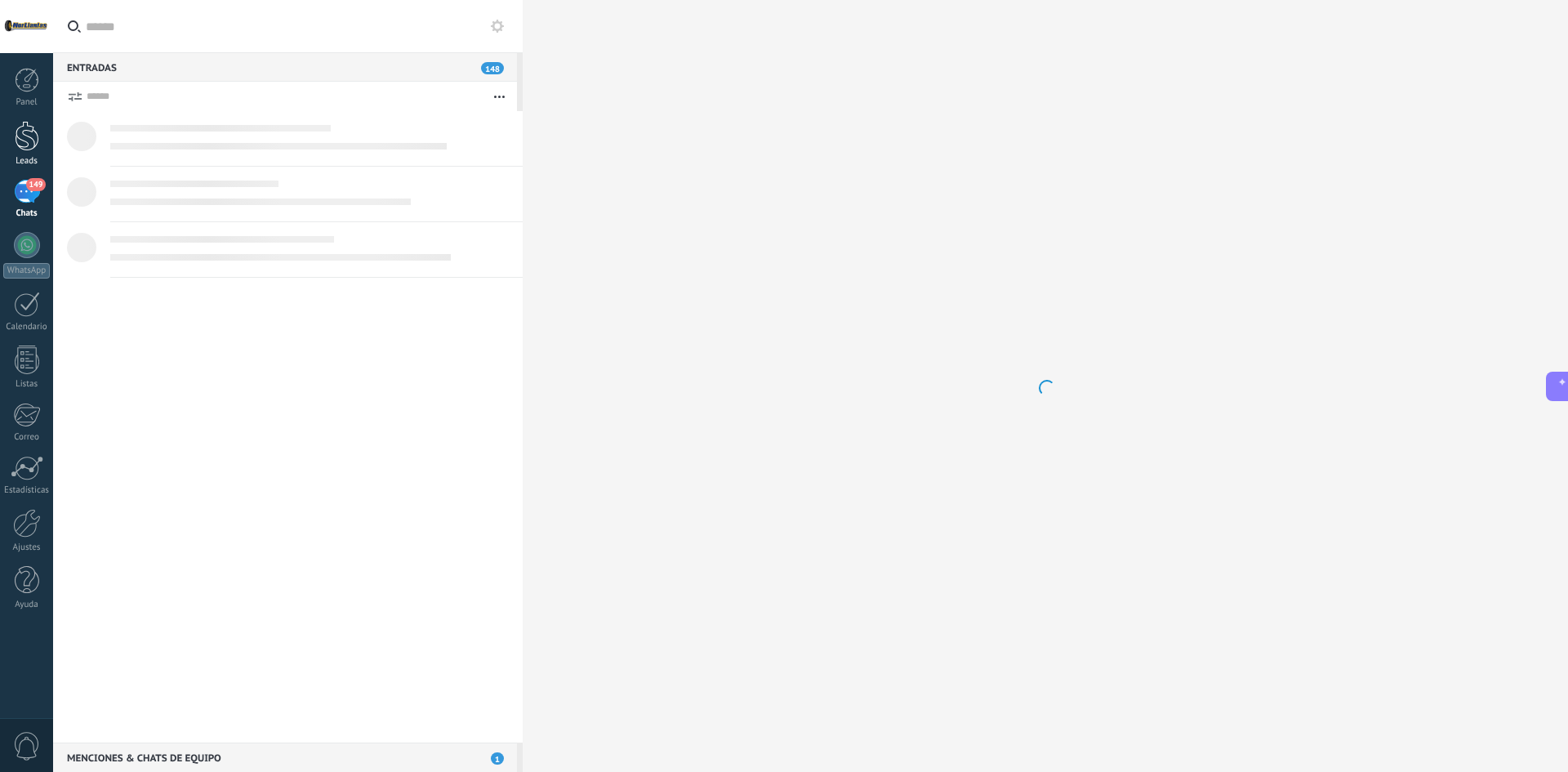
click at [31, 148] on div at bounding box center [26, 136] width 24 height 31
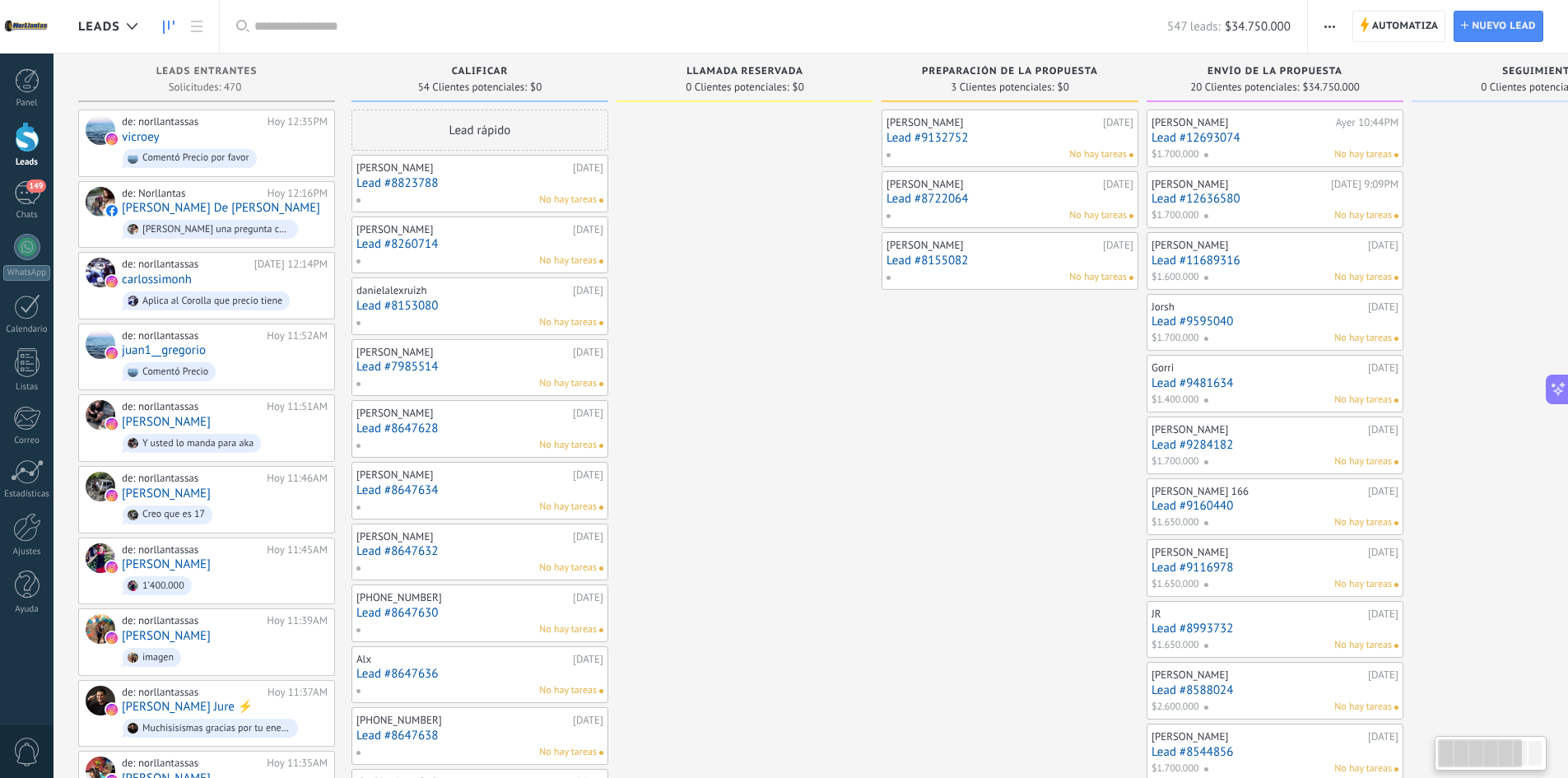
click at [36, 164] on div "Leads" at bounding box center [27, 163] width 48 height 11
click at [40, 189] on span "149" at bounding box center [35, 185] width 19 height 14
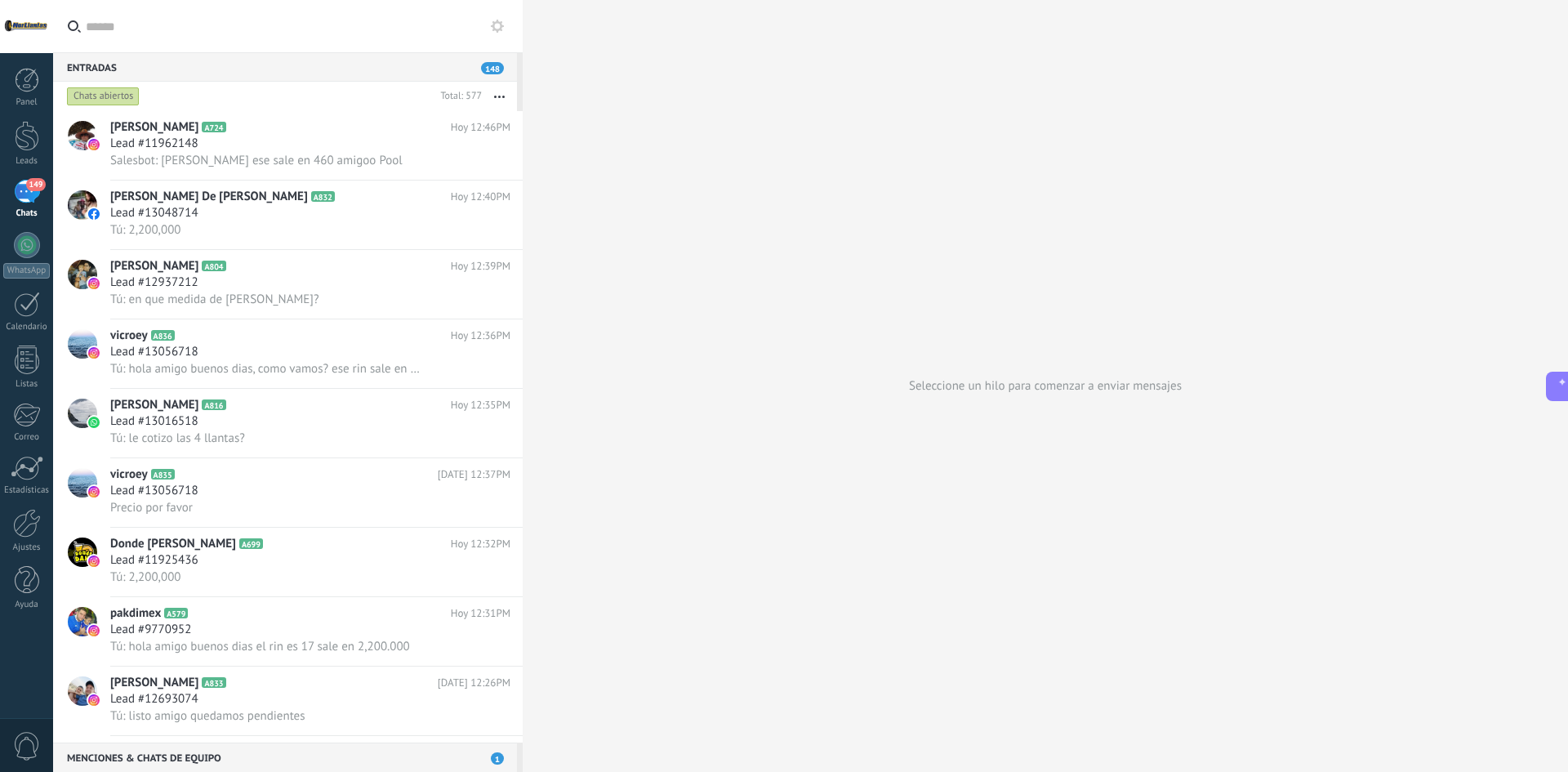
click at [118, 92] on div "Chats abiertos" at bounding box center [103, 96] width 73 height 20
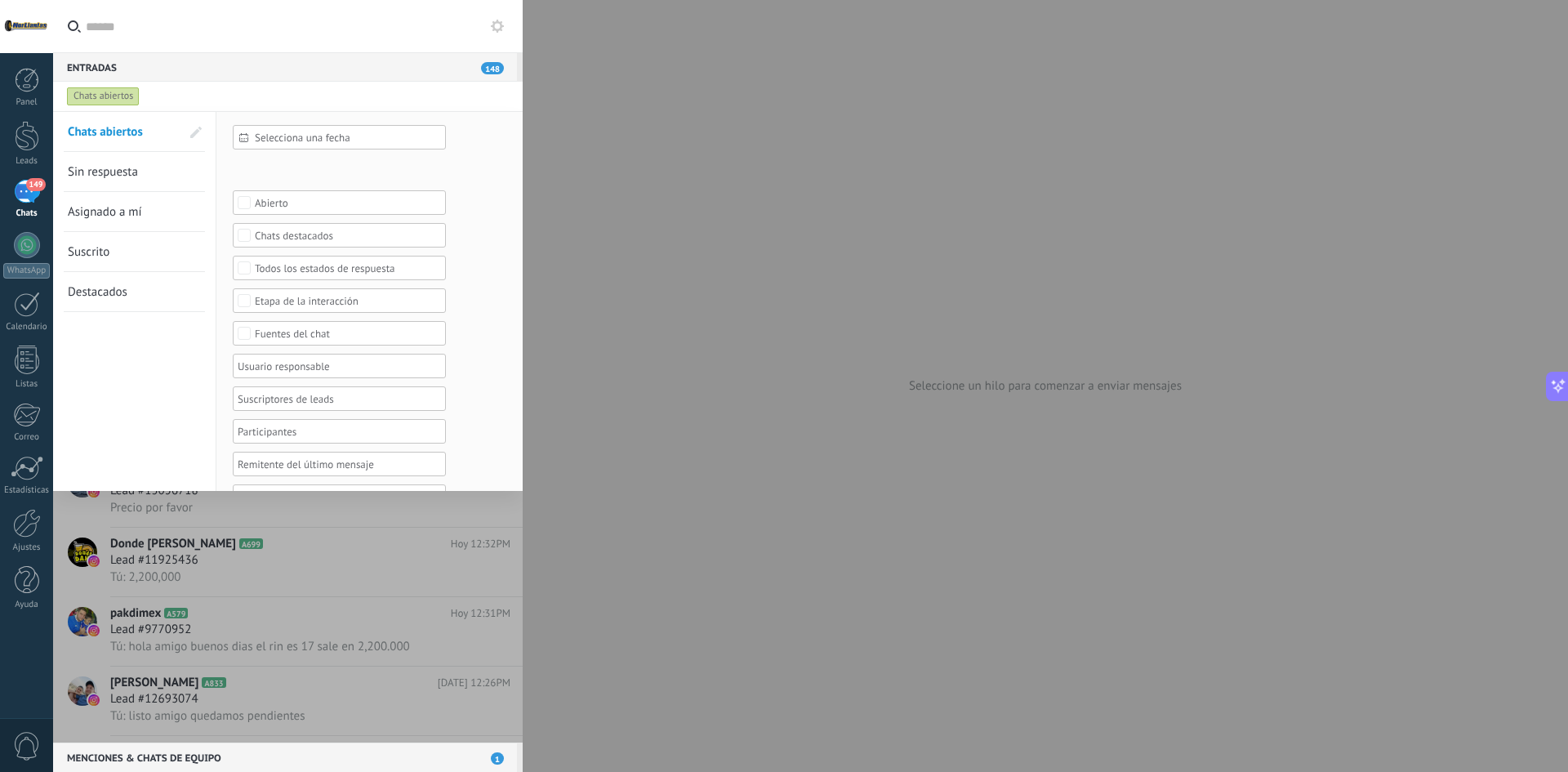
click at [127, 169] on span "Sin respuesta" at bounding box center [103, 171] width 70 height 15
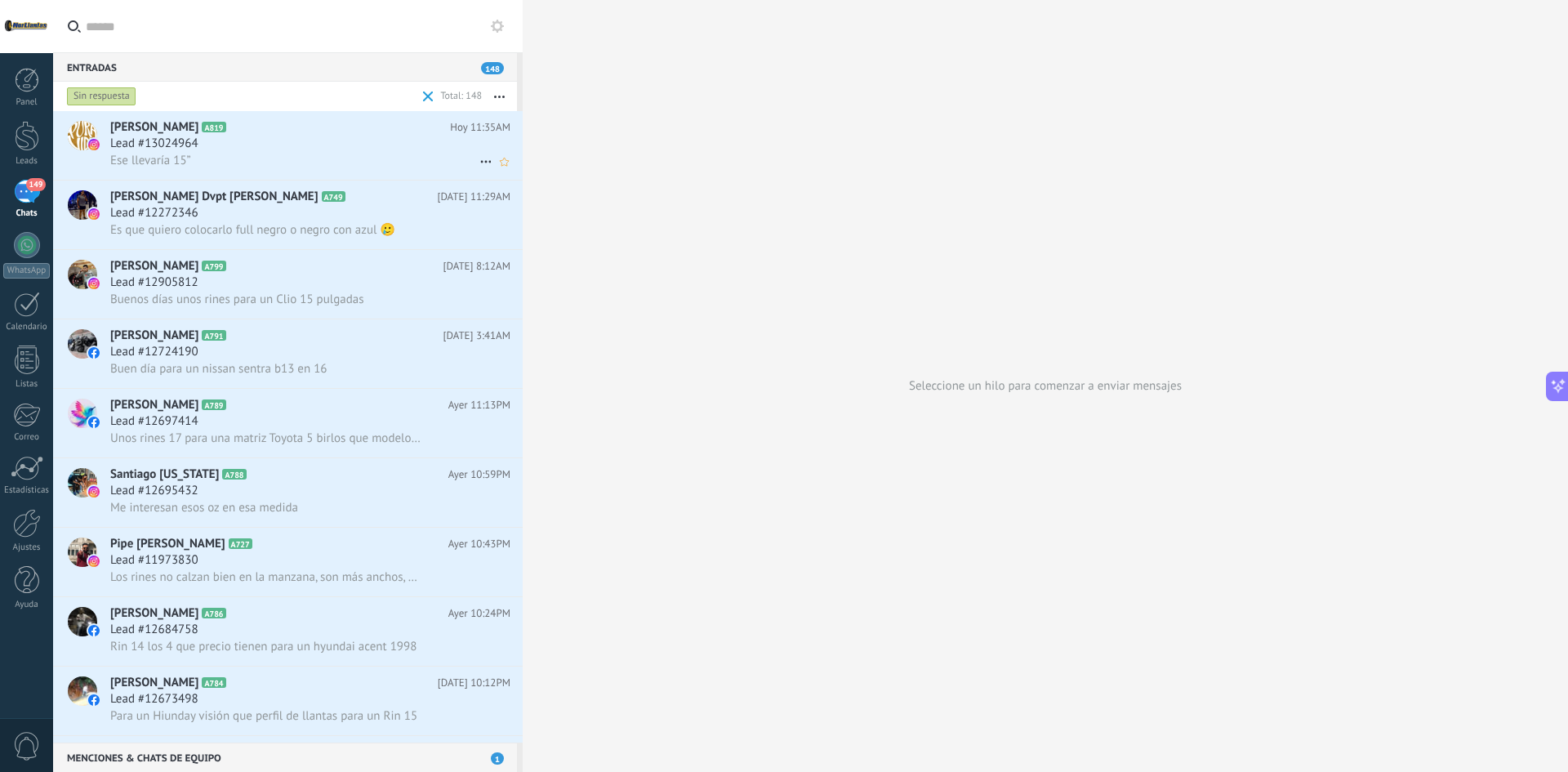
click at [254, 158] on div "Ese llevaría 15”" at bounding box center [311, 160] width 400 height 17
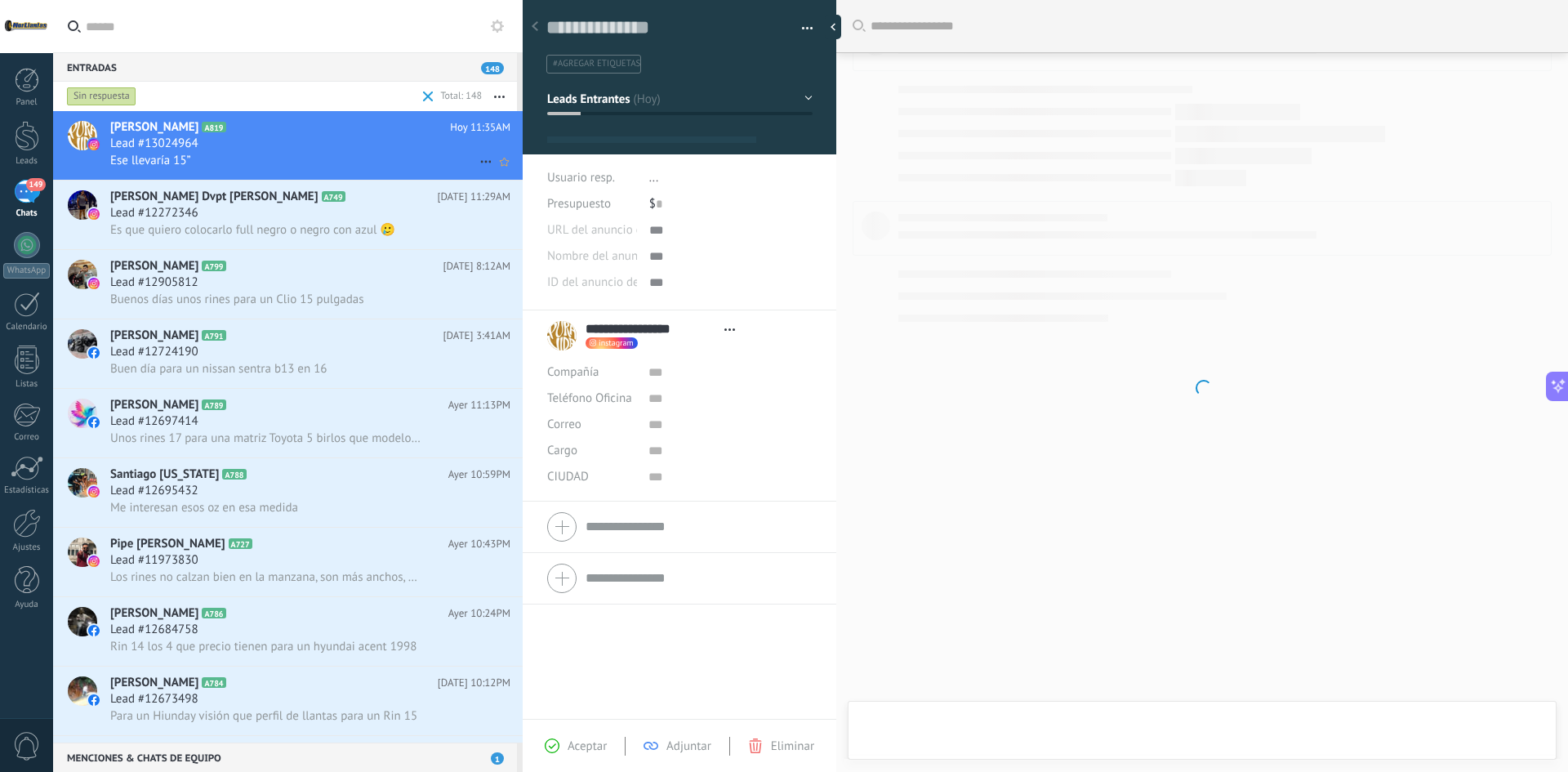
type textarea "**********"
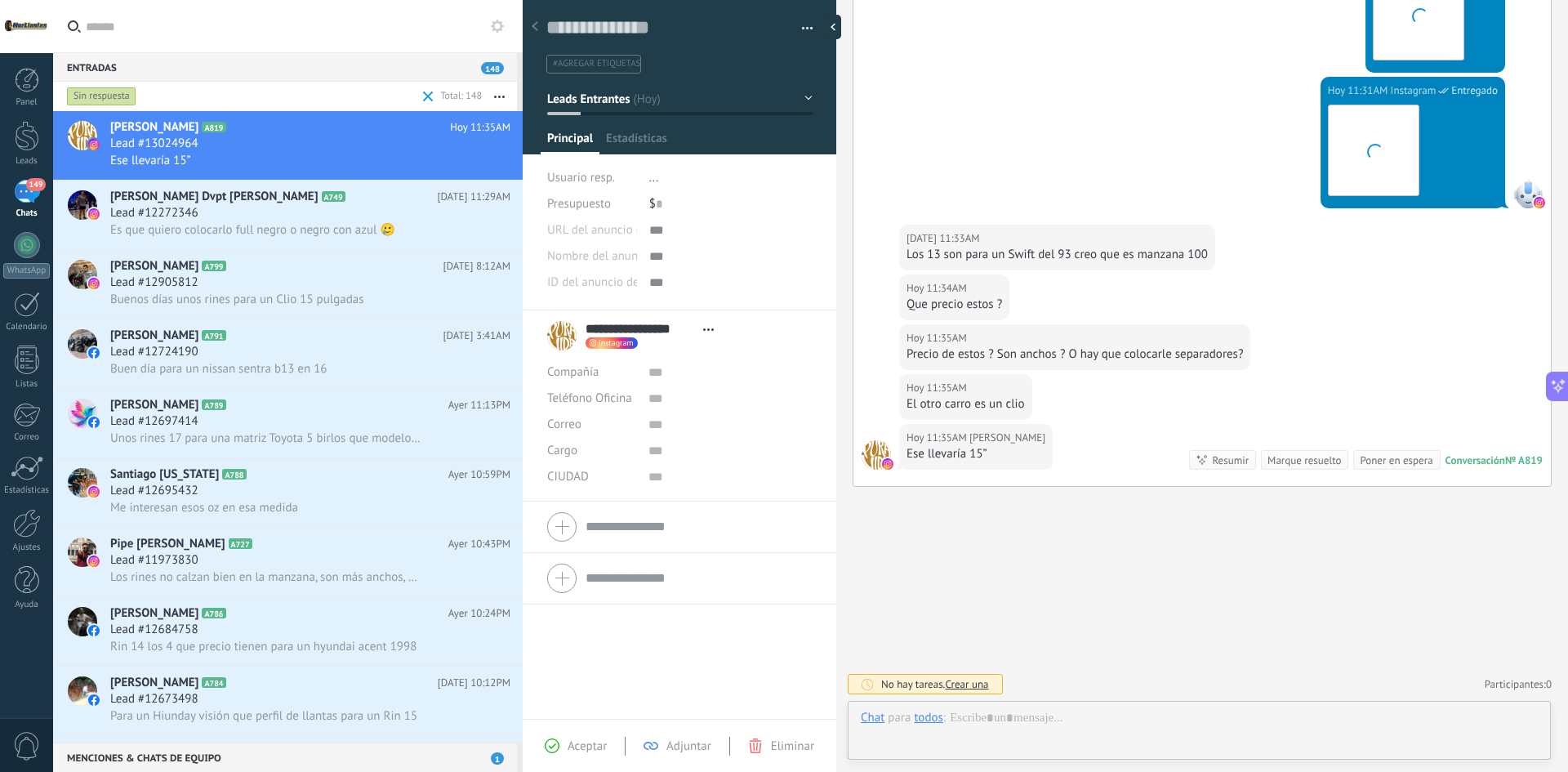
scroll to position [24, 0]
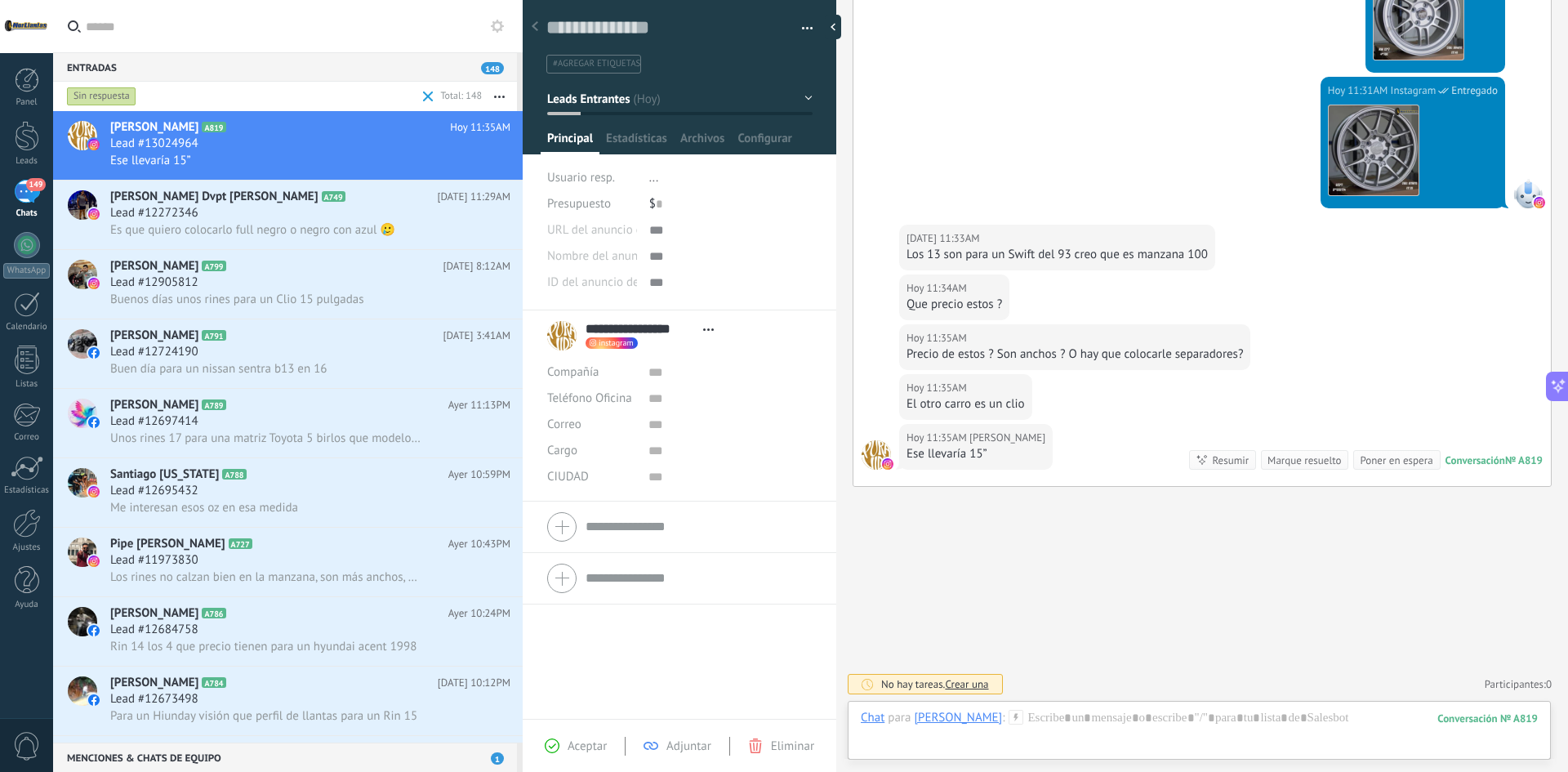
click at [1202, 602] on div "Buscar Carga más Hoy Jose Manuel Ramos Más 10 de 41 Hoy 11:31AM Instagram Entre…" at bounding box center [1202, 76] width 731 height 1390
click at [1134, 710] on div at bounding box center [1199, 734] width 677 height 49
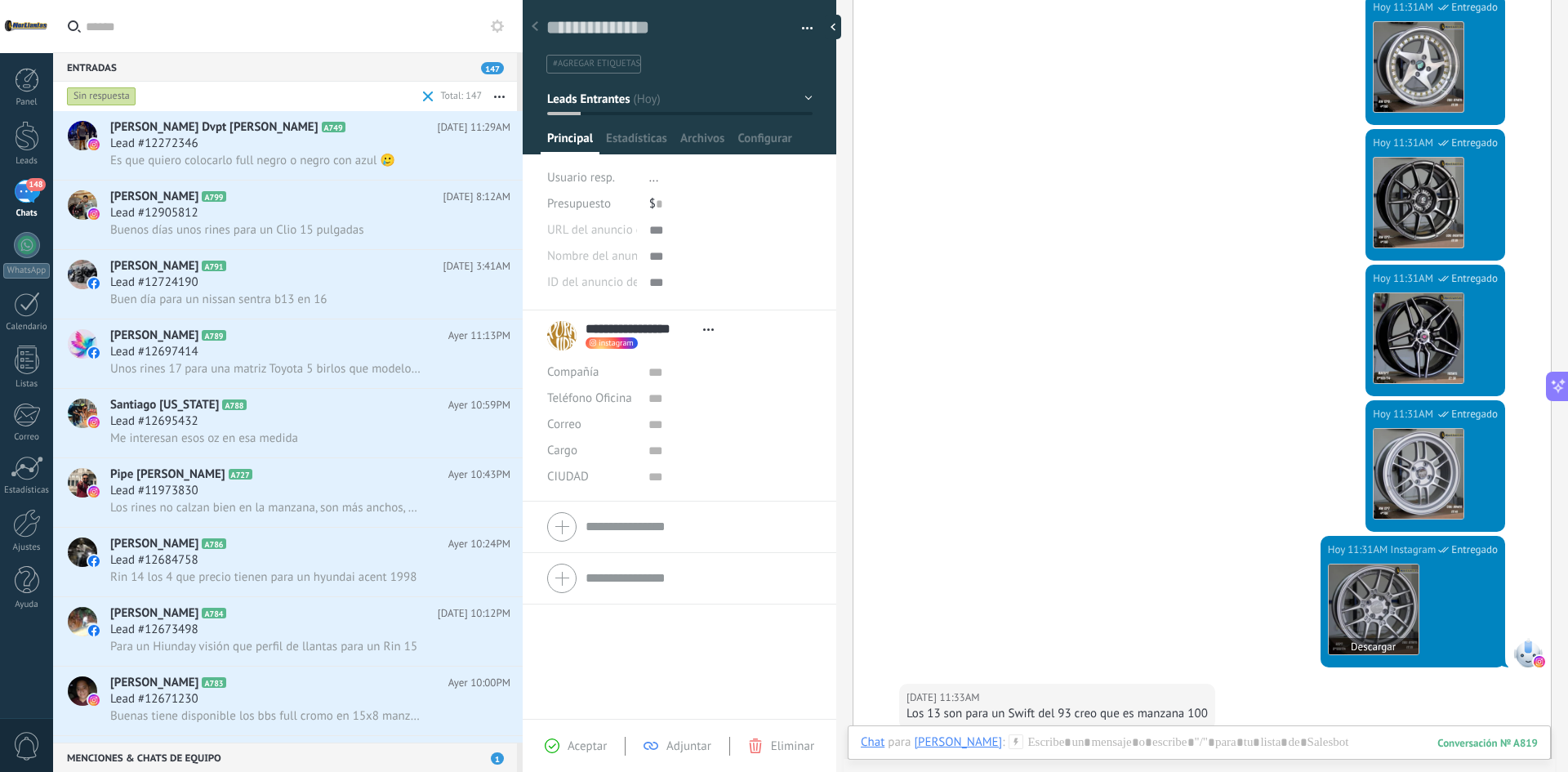
scroll to position [0, 0]
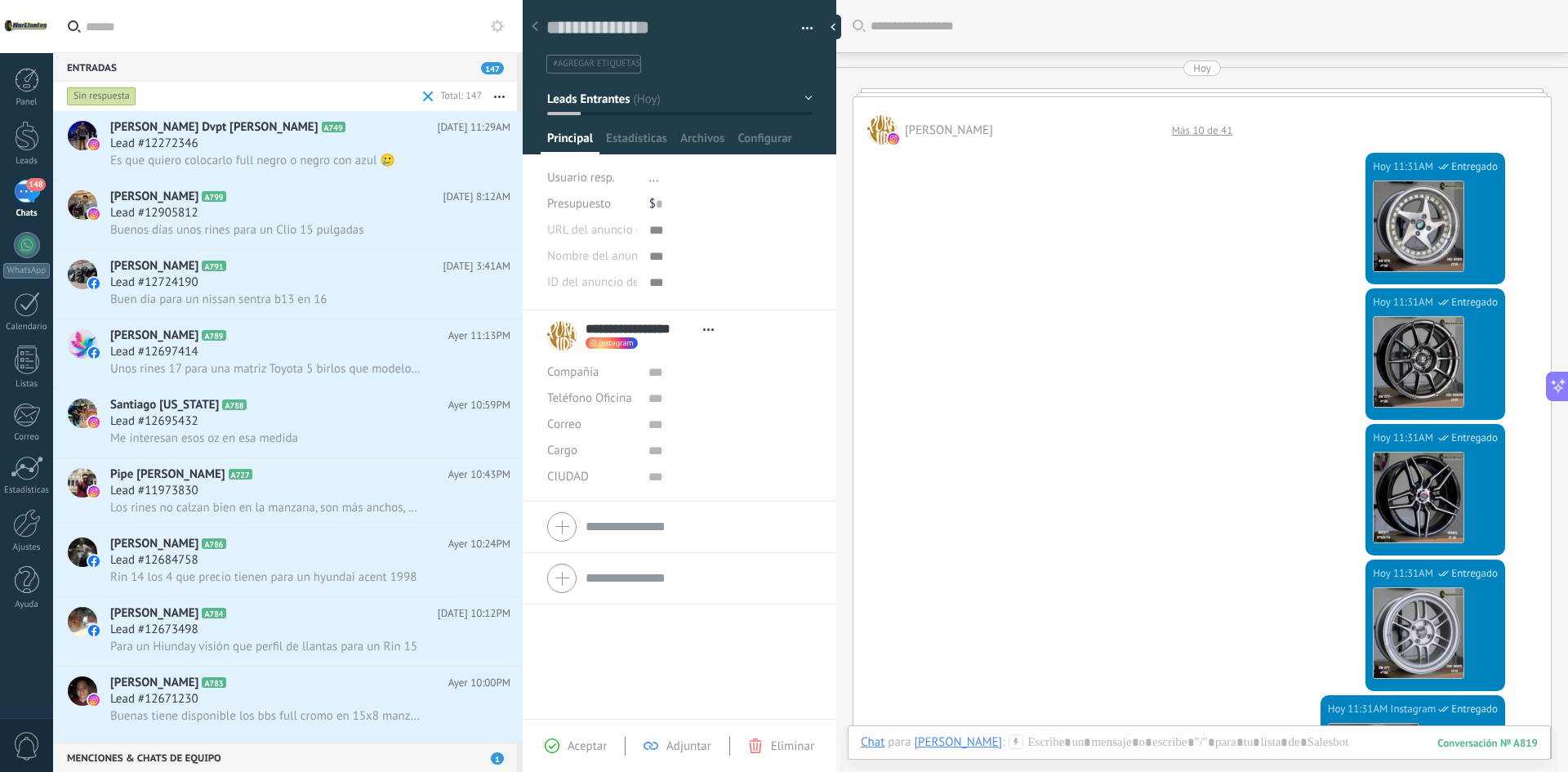
click at [1217, 94] on div at bounding box center [1202, 92] width 699 height 8
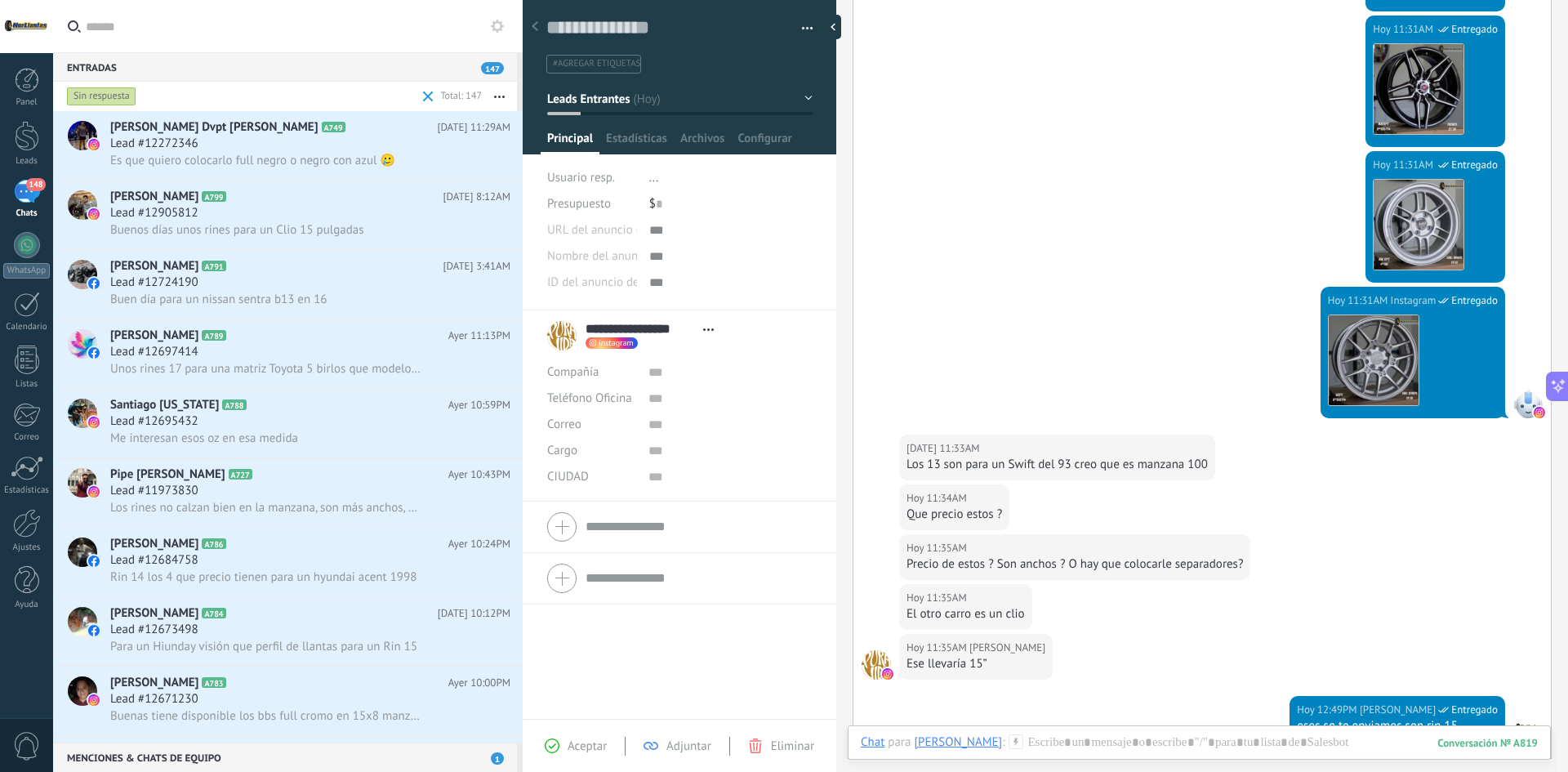
scroll to position [654, 0]
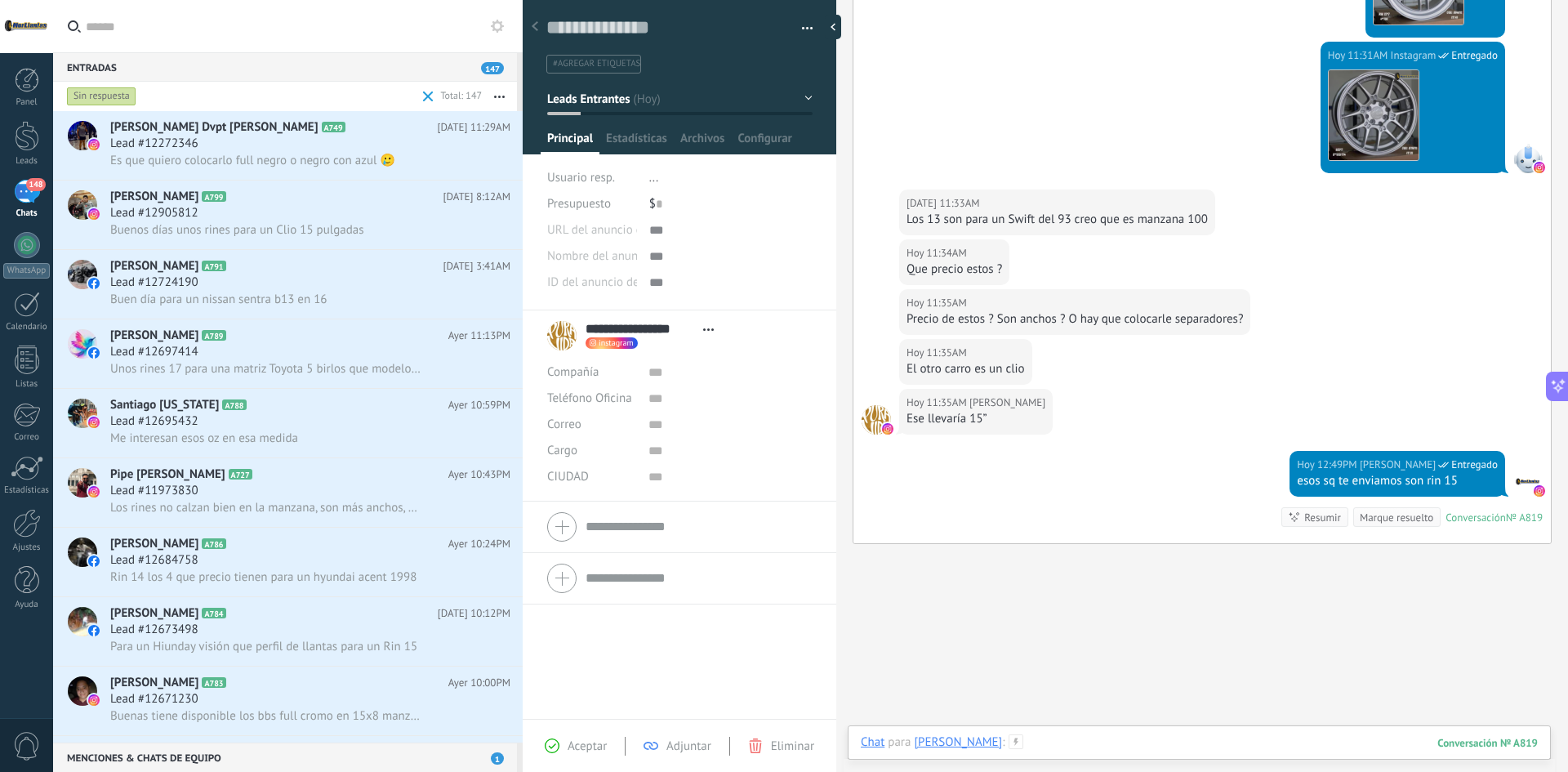
click at [1177, 741] on div at bounding box center [1199, 759] width 677 height 49
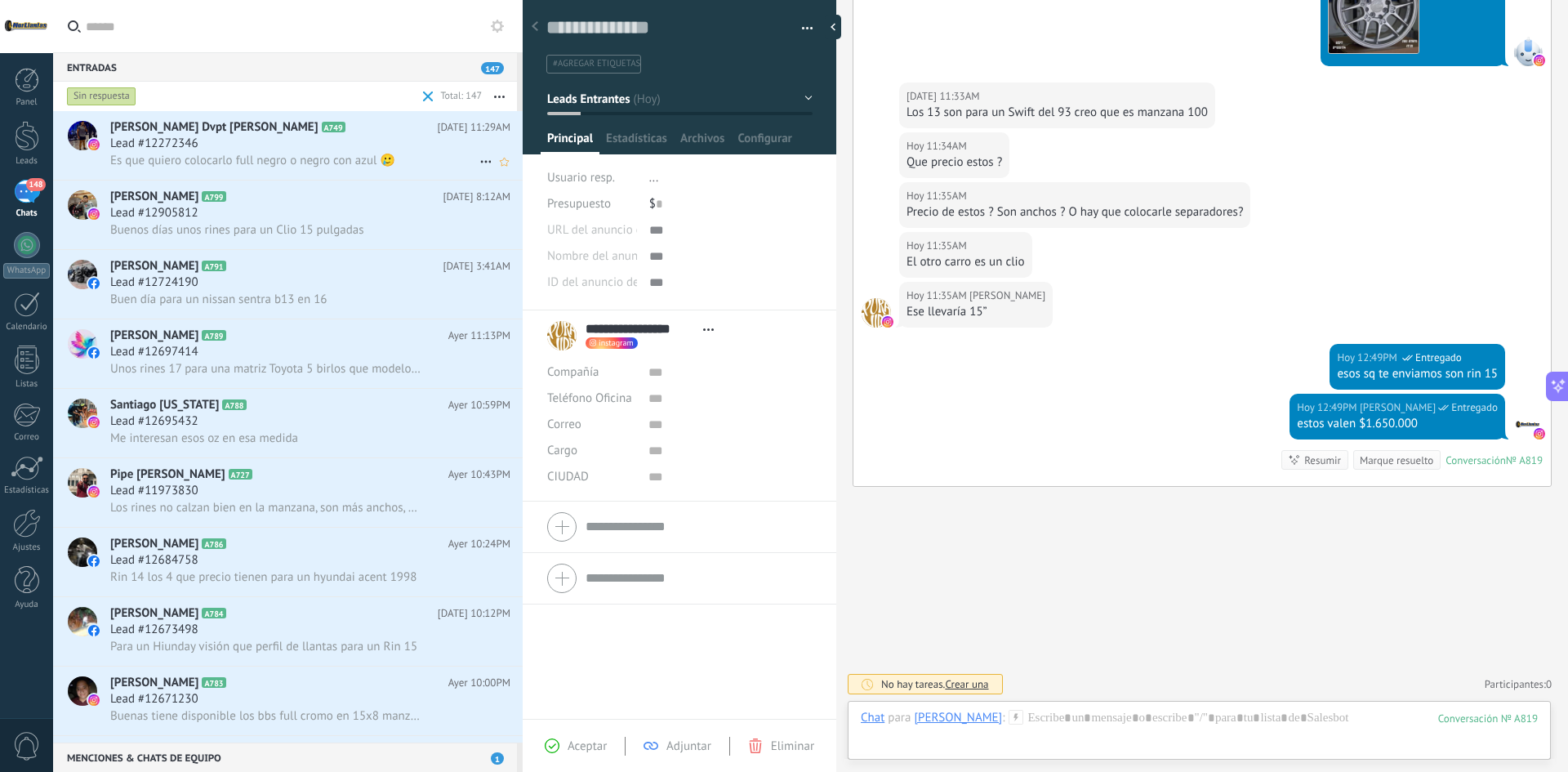
click at [229, 166] on span "Es que quiero colocarlo full negro o negro con azul 🥲" at bounding box center [252, 160] width 285 height 15
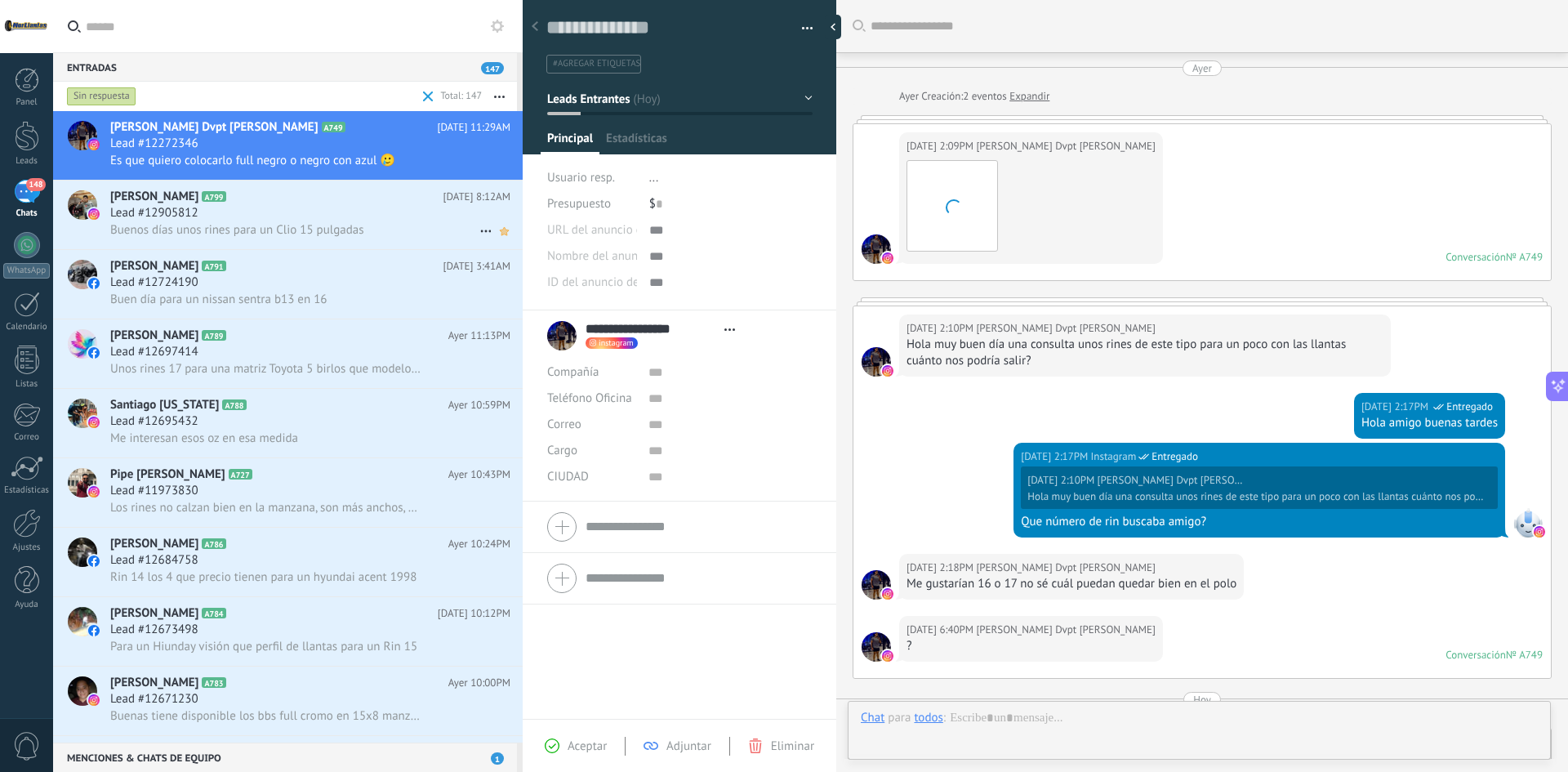
type textarea "**********"
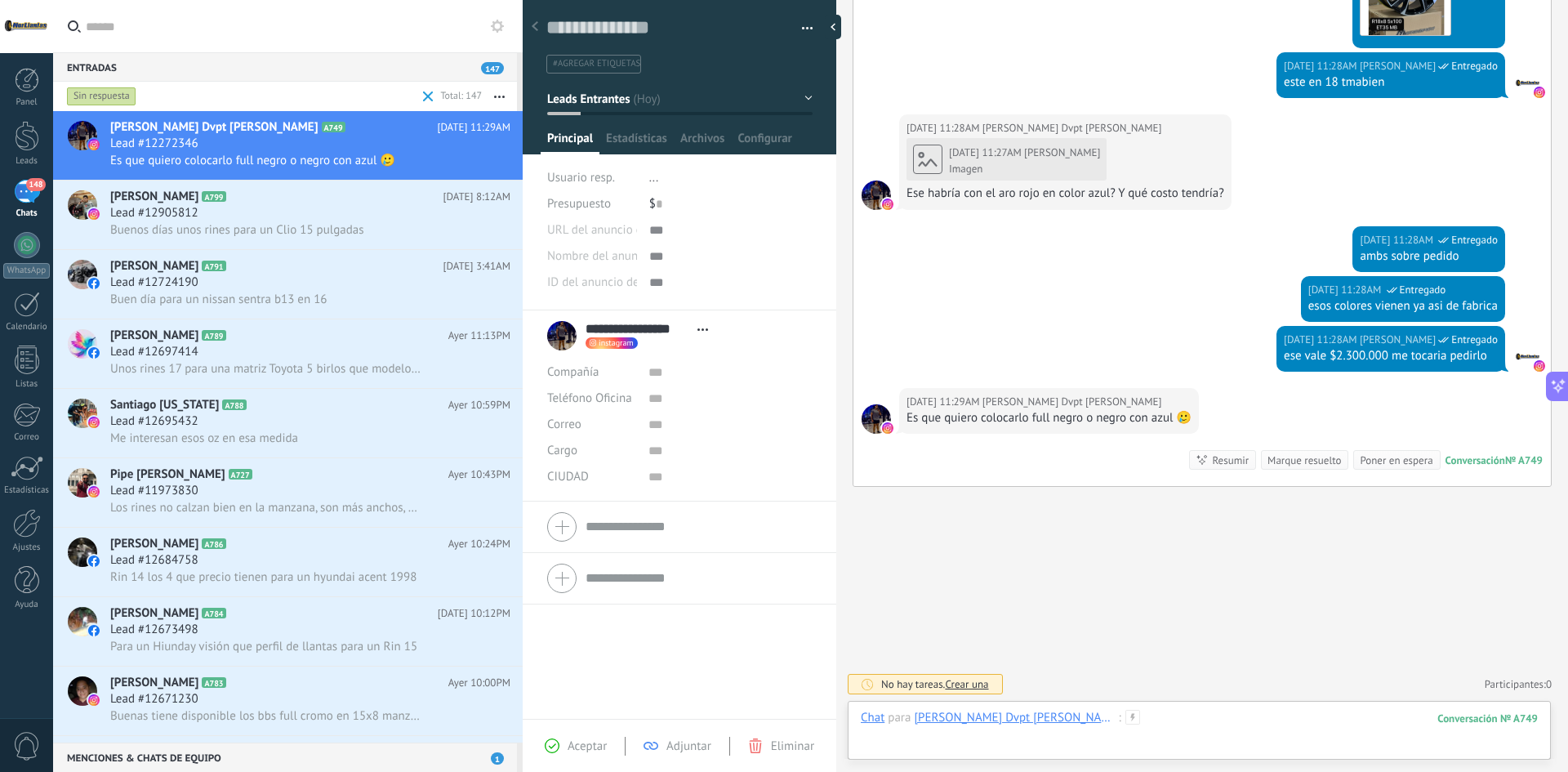
click at [1082, 719] on div at bounding box center [1199, 734] width 677 height 49
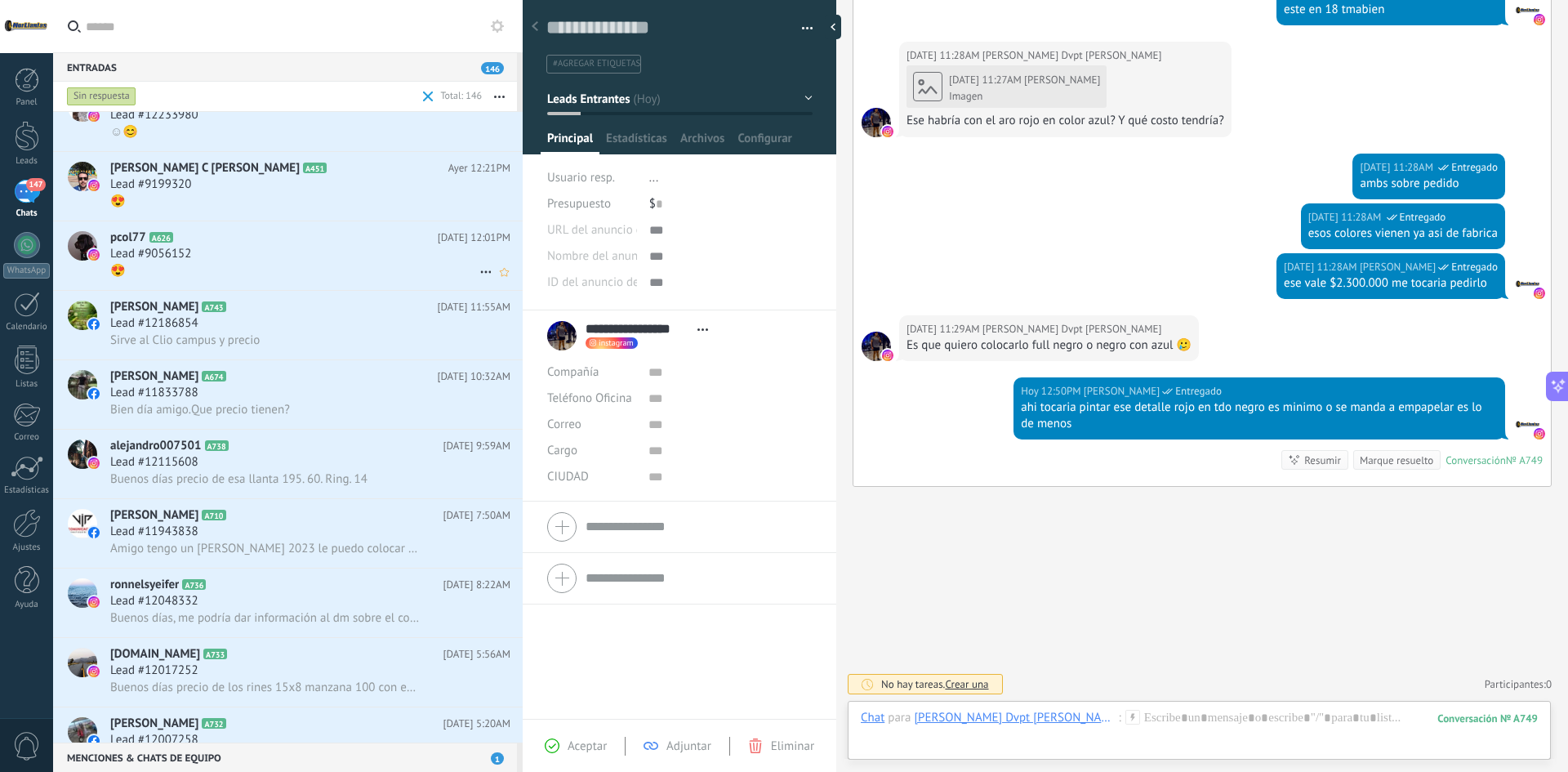
scroll to position [2367, 0]
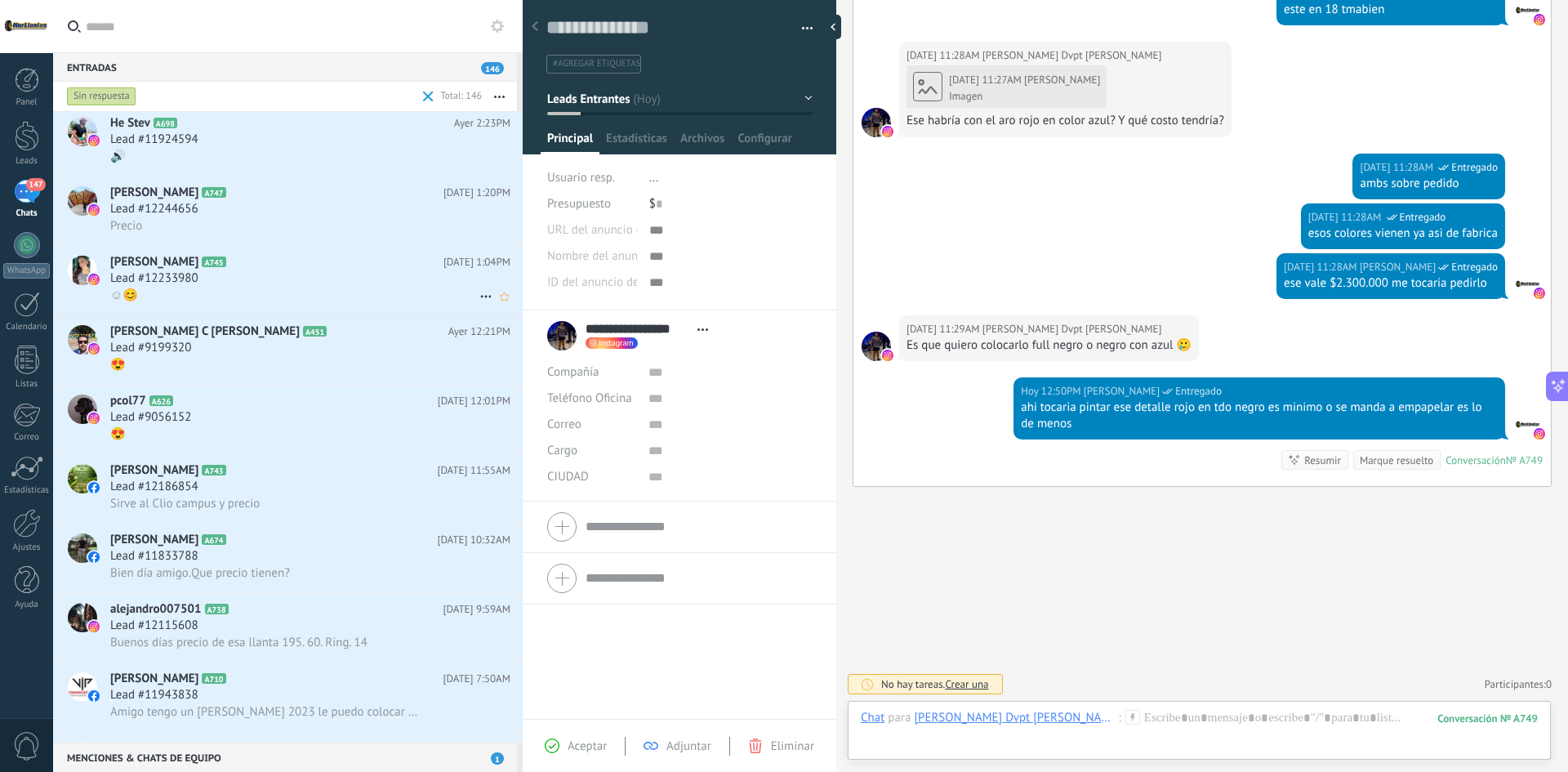
click at [229, 282] on div "Lead #12233980" at bounding box center [311, 278] width 400 height 16
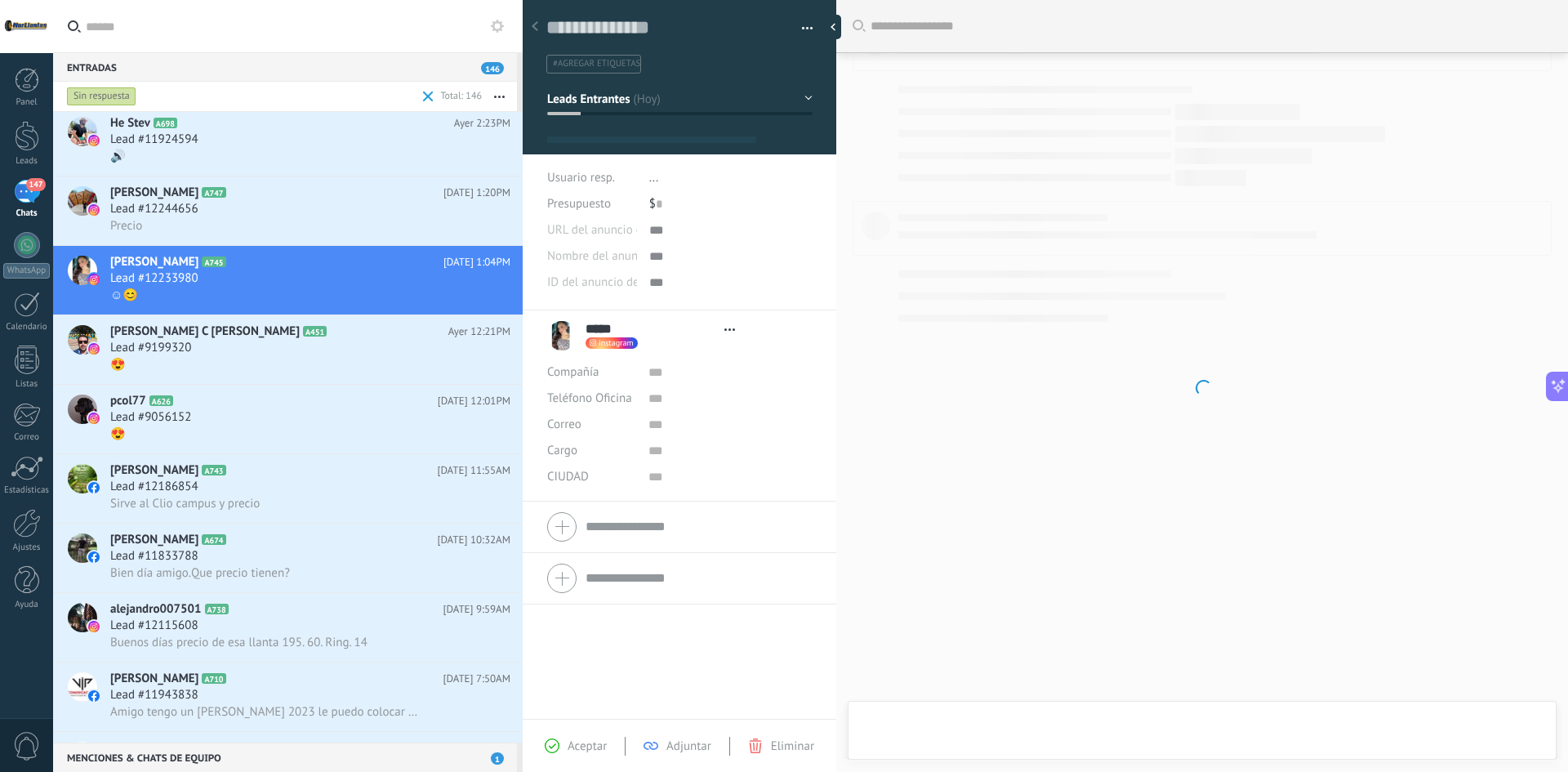
scroll to position [24, 0]
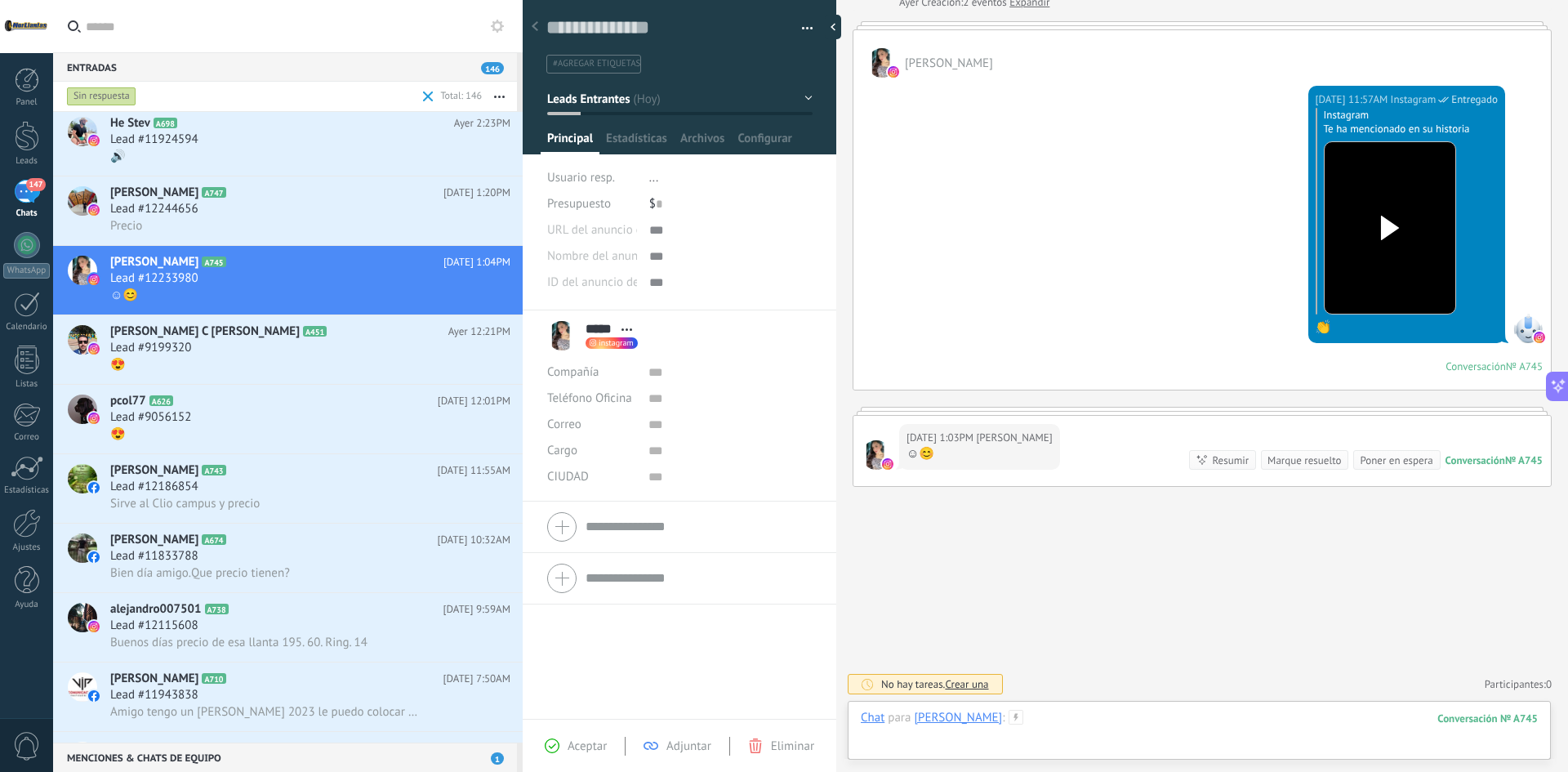
click at [1031, 725] on div at bounding box center [1199, 734] width 677 height 49
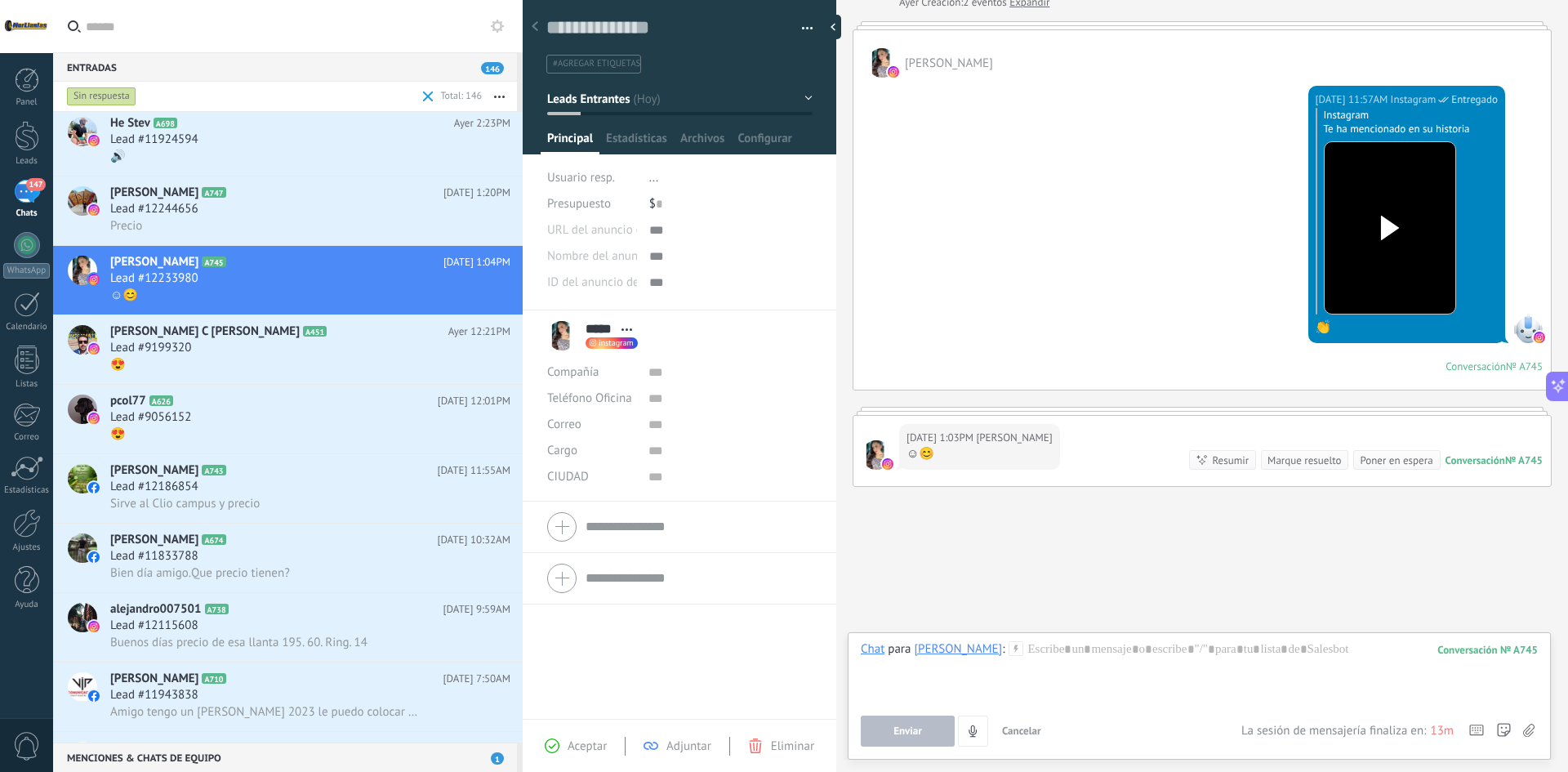
click at [1100, 511] on div "Buscar Carga más Ayer Ayer Creación: 2 eventos Expandir erika Ayer 11:57AM Inst…" at bounding box center [1202, 338] width 731 height 865
click at [480, 293] on icon at bounding box center [486, 296] width 20 height 20
click at [573, 338] on span "Conversación cerrada" at bounding box center [558, 338] width 111 height 32
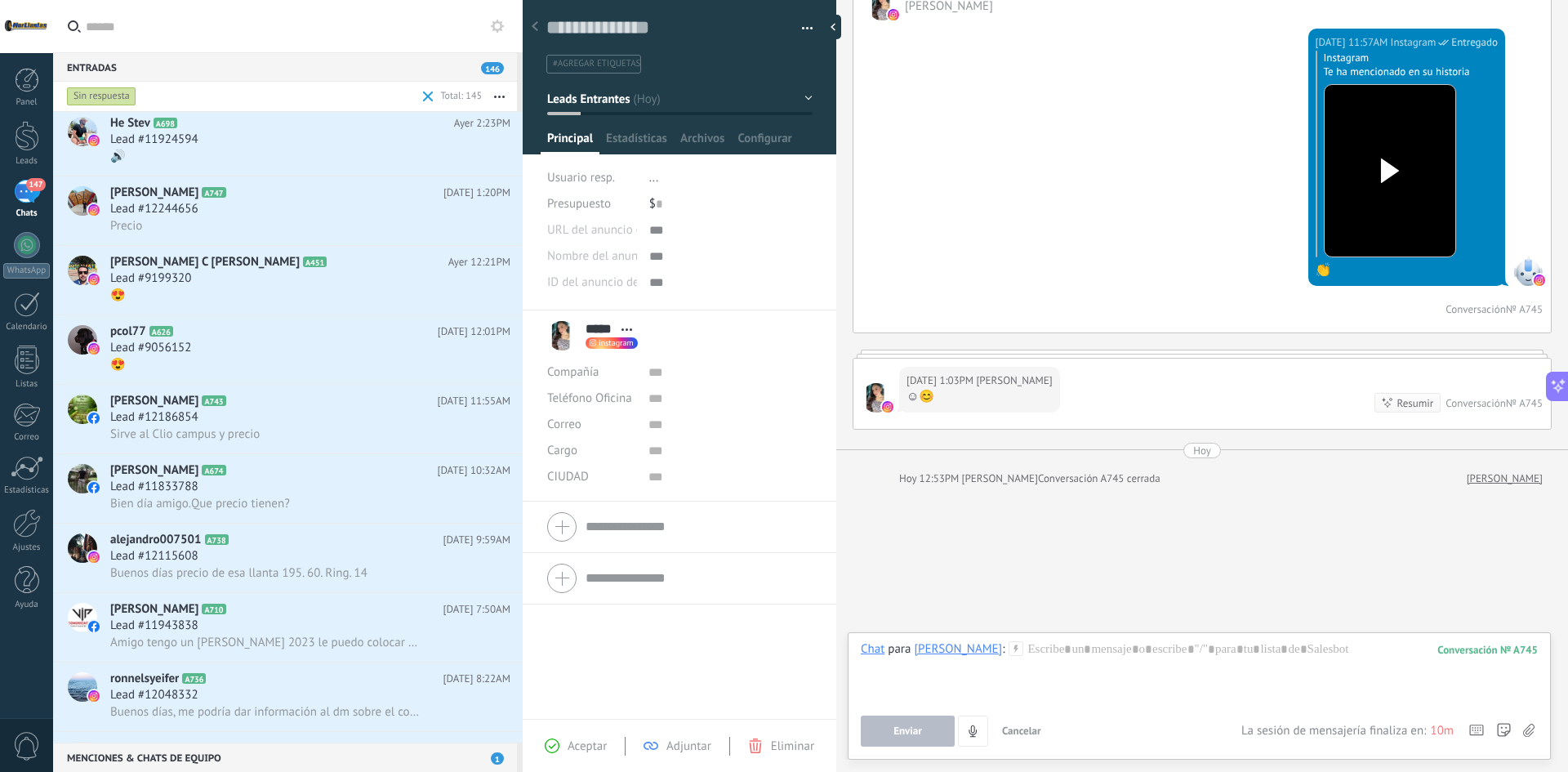
click at [424, 99] on span at bounding box center [428, 97] width 11 height 11
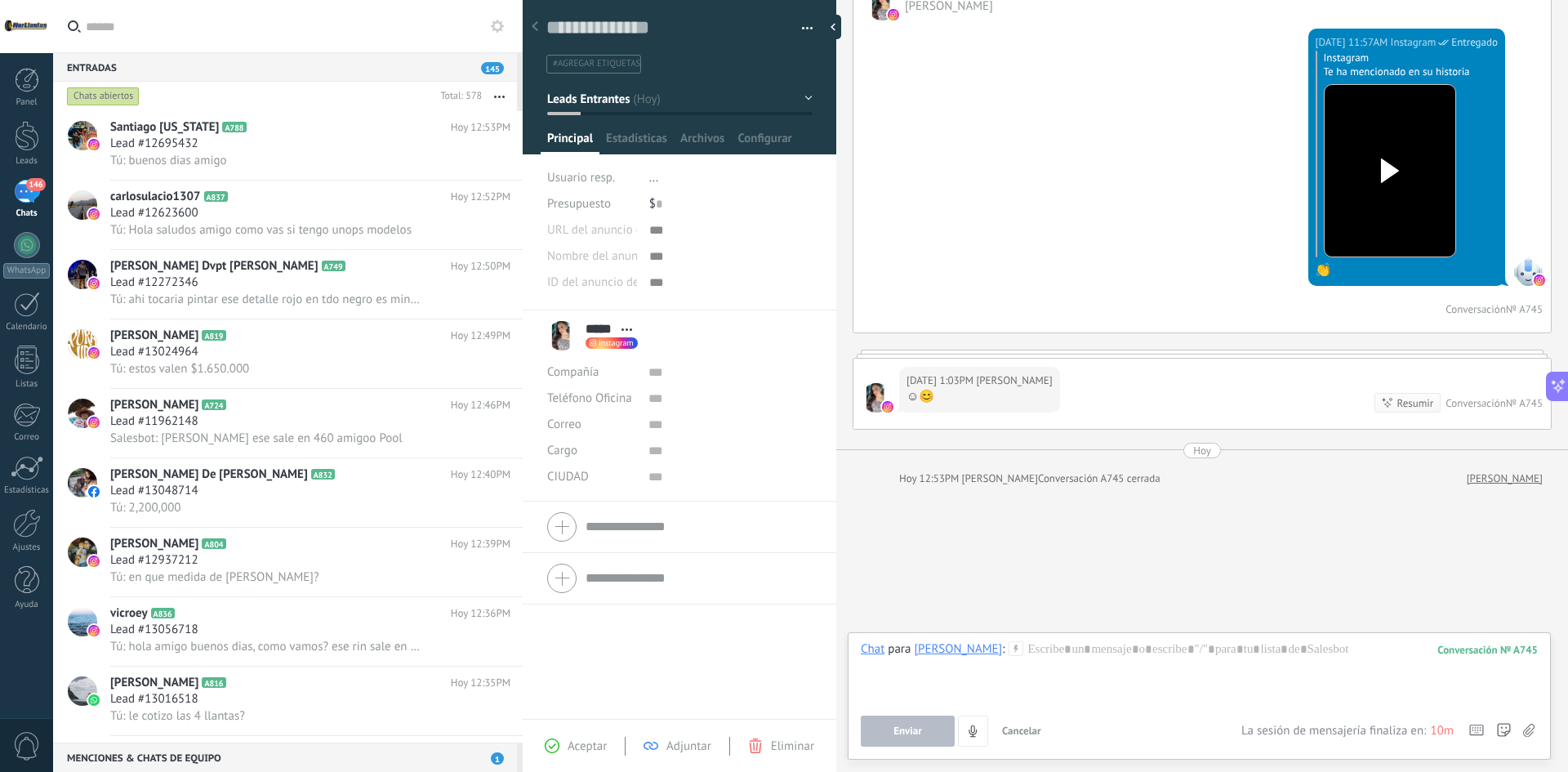
click at [530, 27] on div at bounding box center [534, 27] width 22 height 31
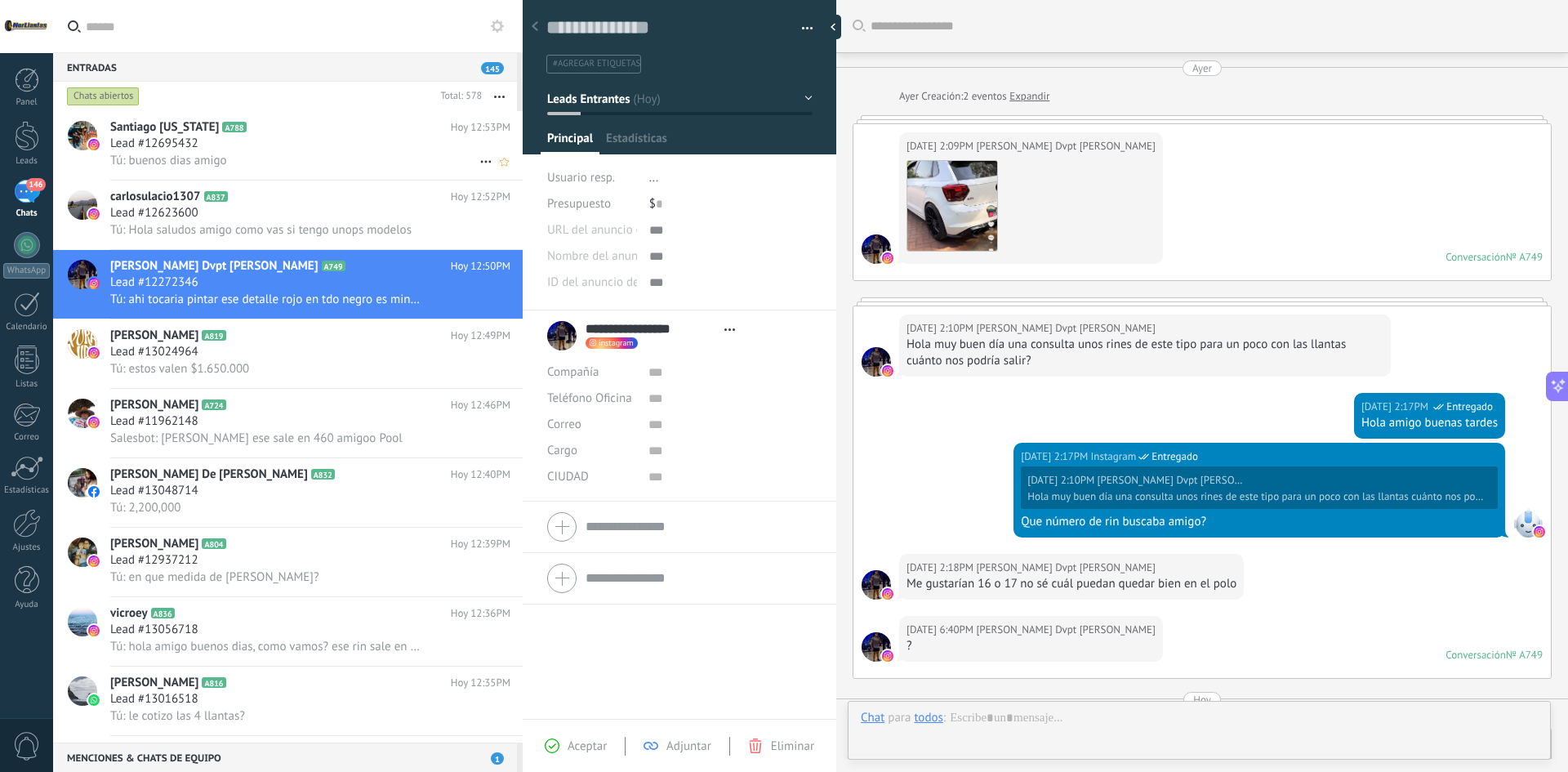
type textarea "**********"
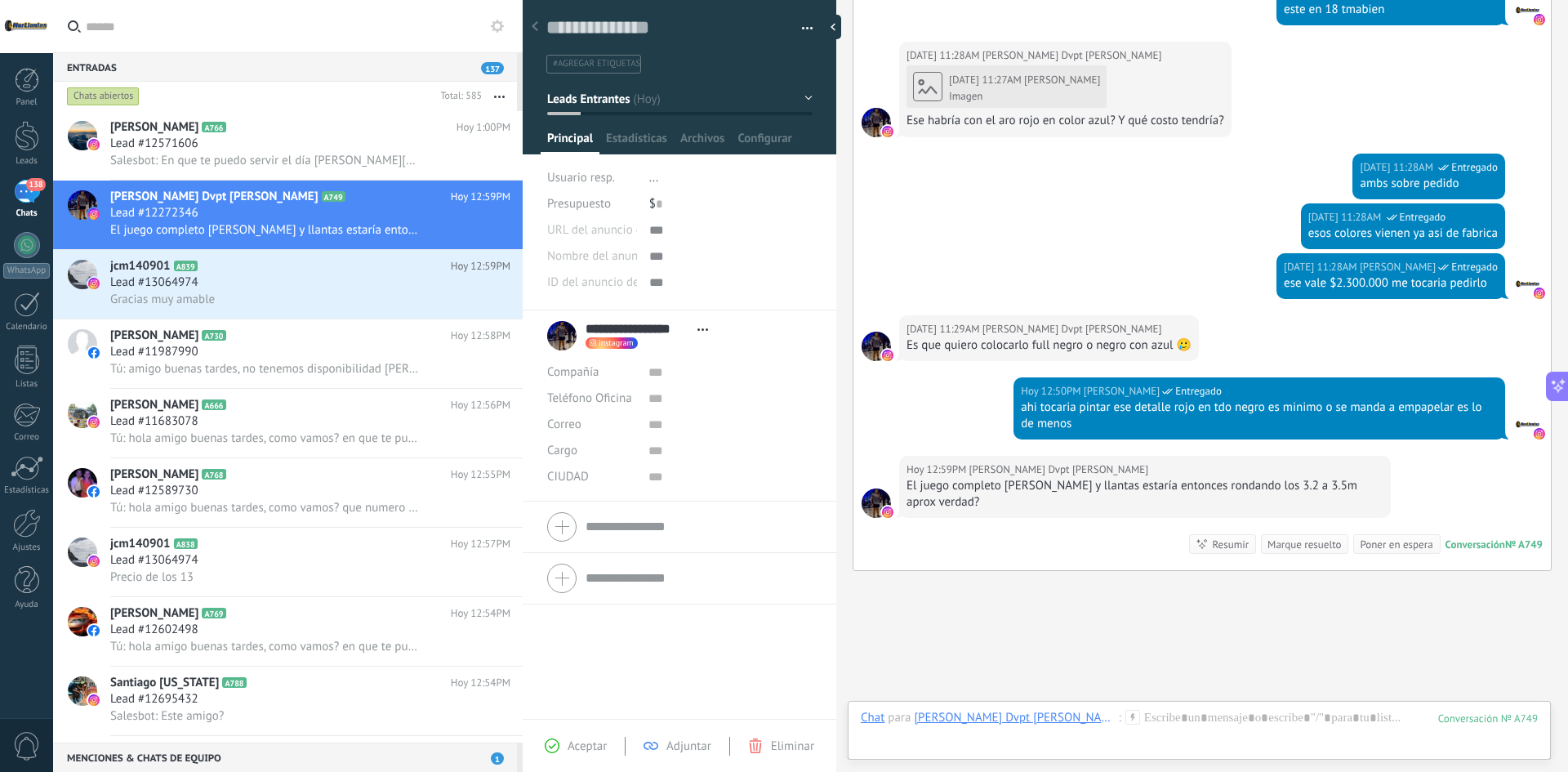
scroll to position [1184, 0]
